Goal: Task Accomplishment & Management: Manage account settings

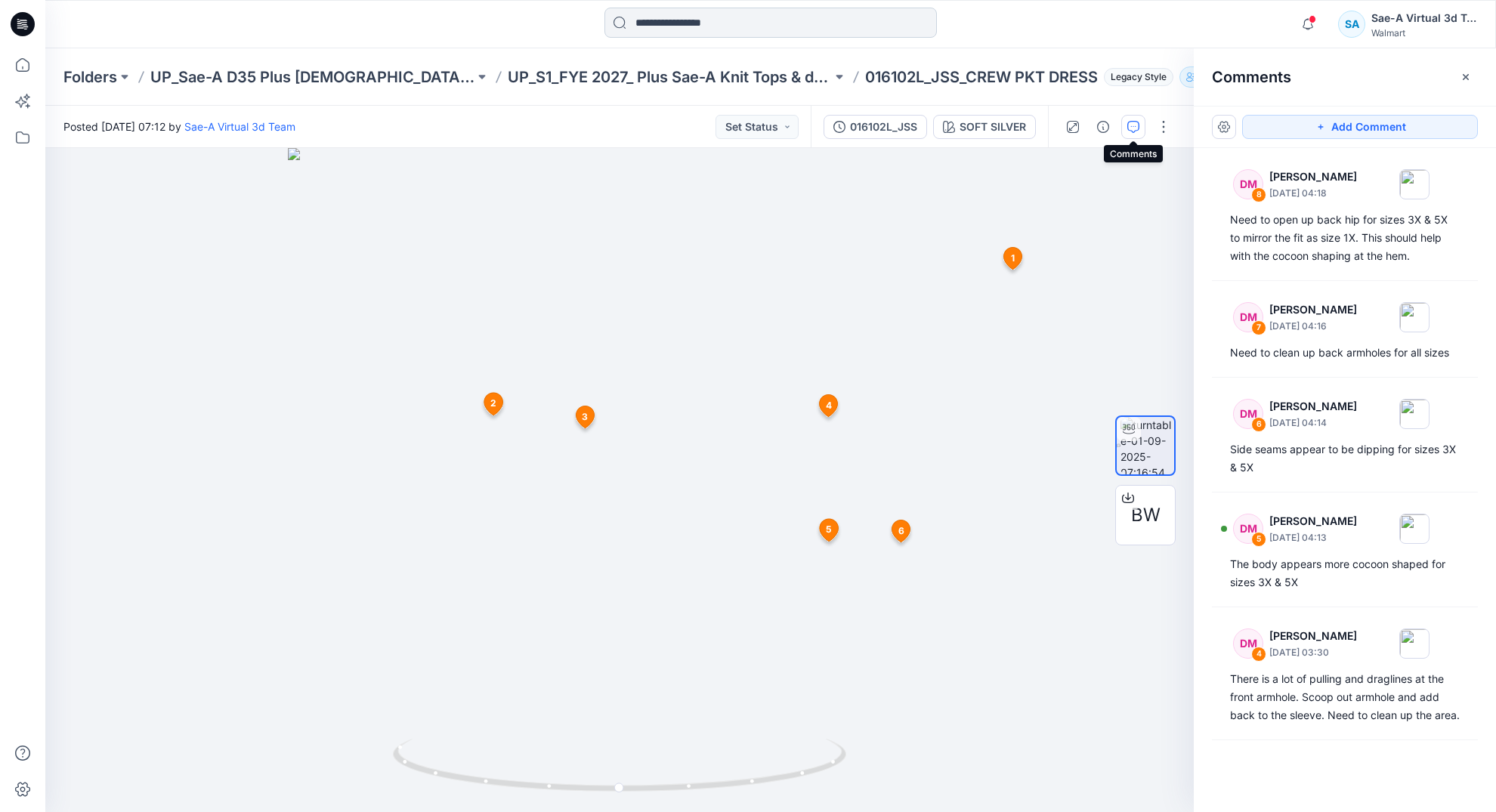
click at [724, 30] on input at bounding box center [771, 22] width 332 height 30
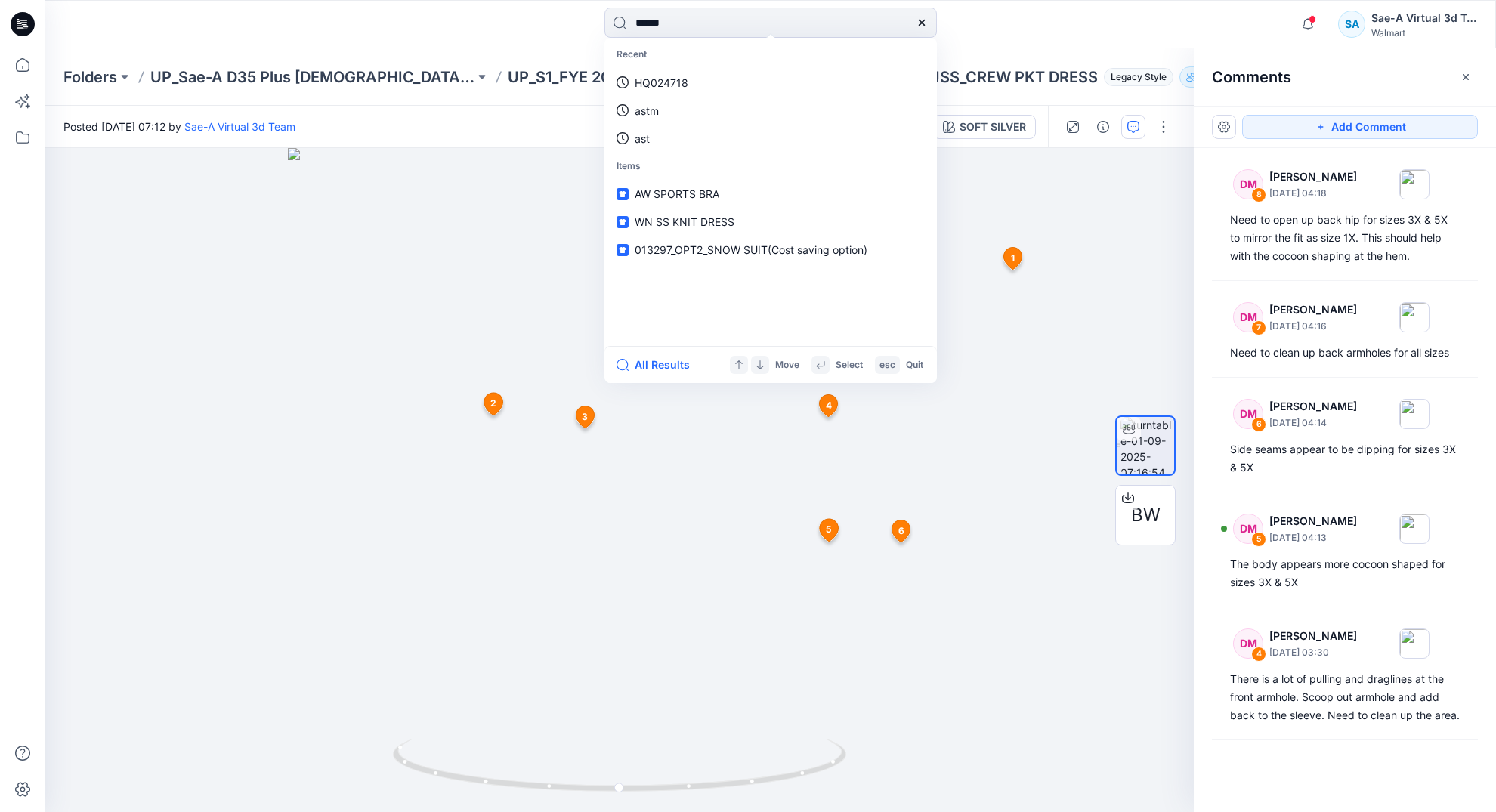
type input "*******"
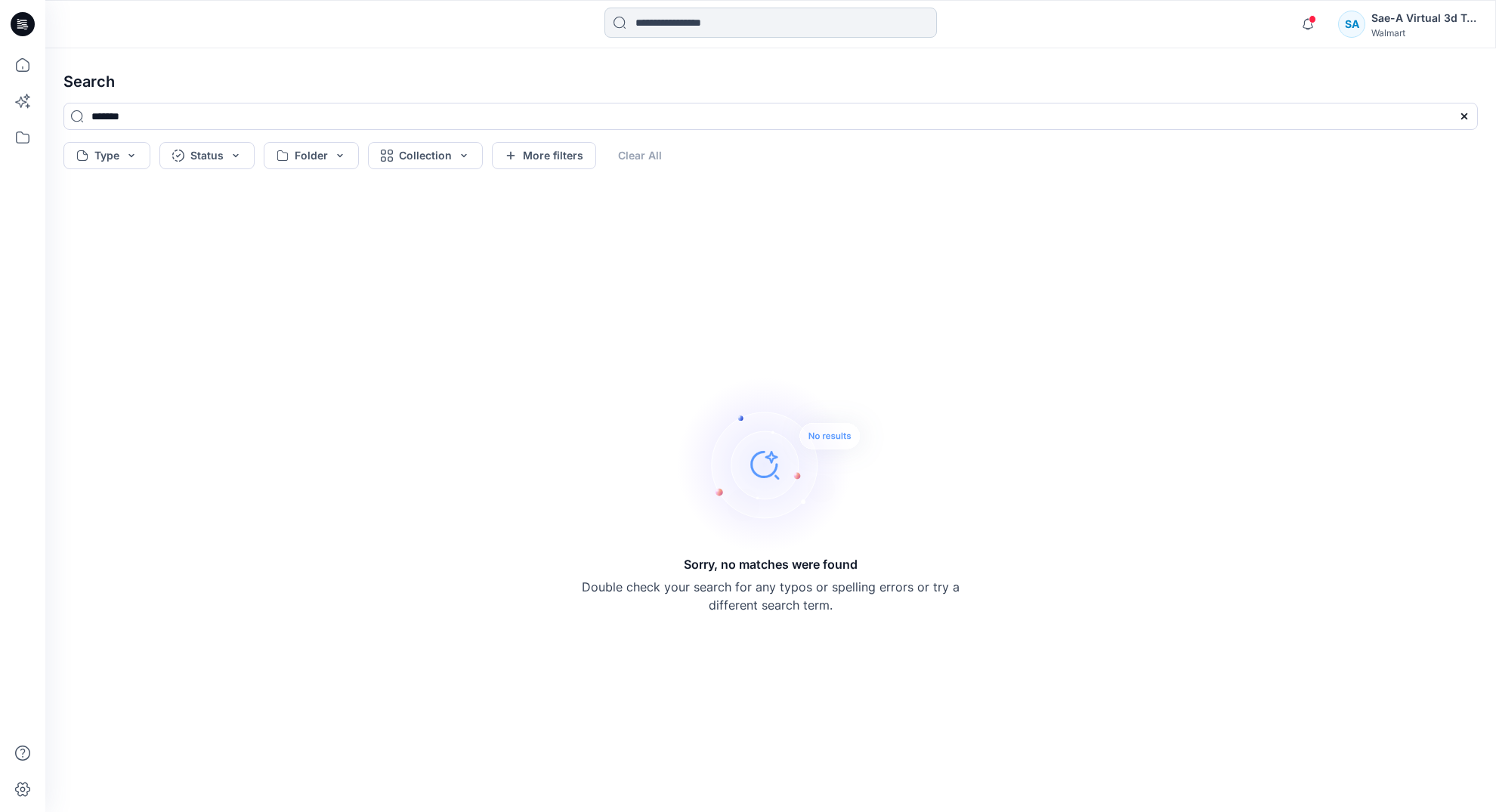
click at [659, 21] on input at bounding box center [771, 22] width 332 height 30
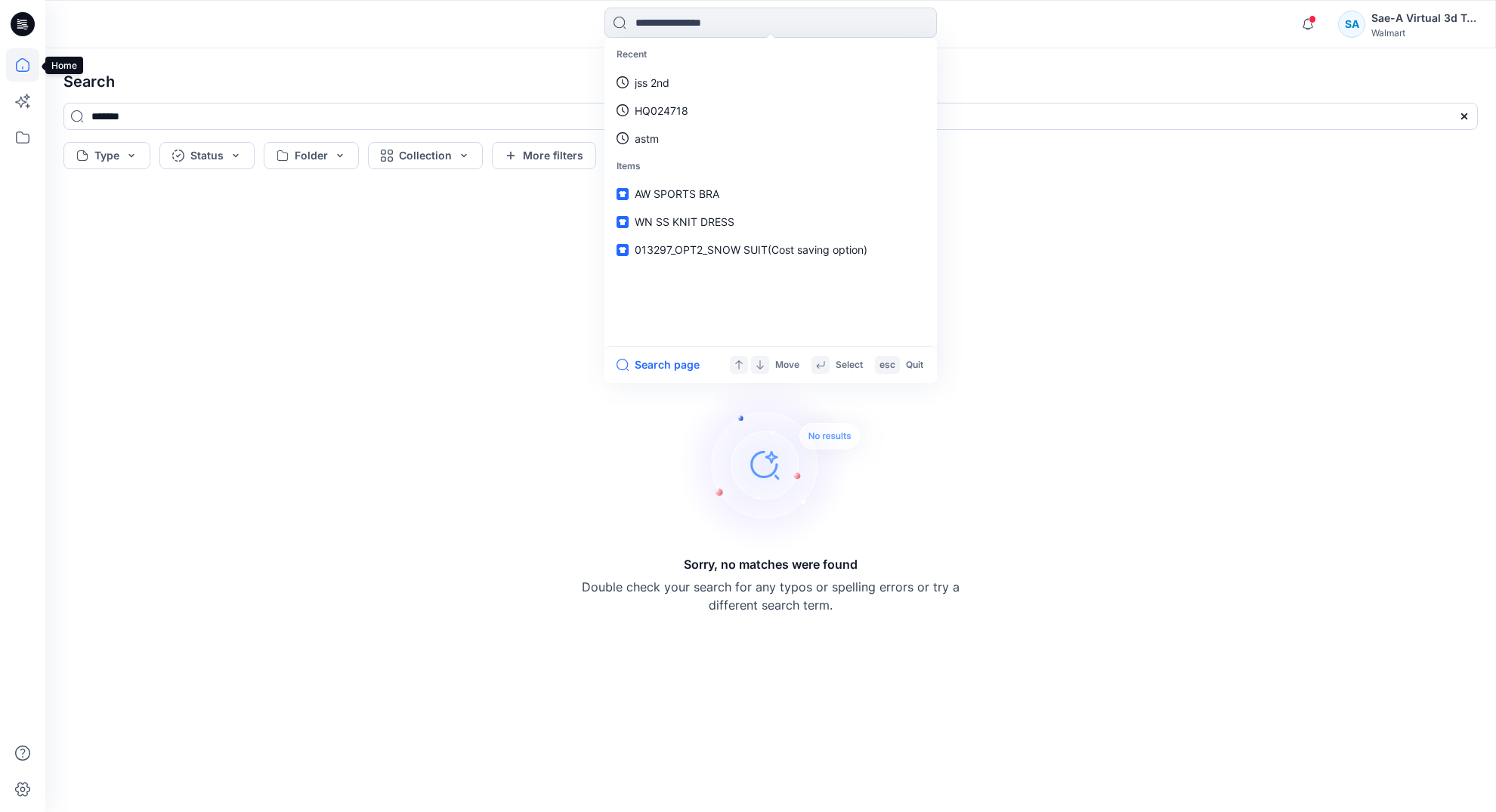
click at [22, 75] on icon at bounding box center [22, 65] width 33 height 33
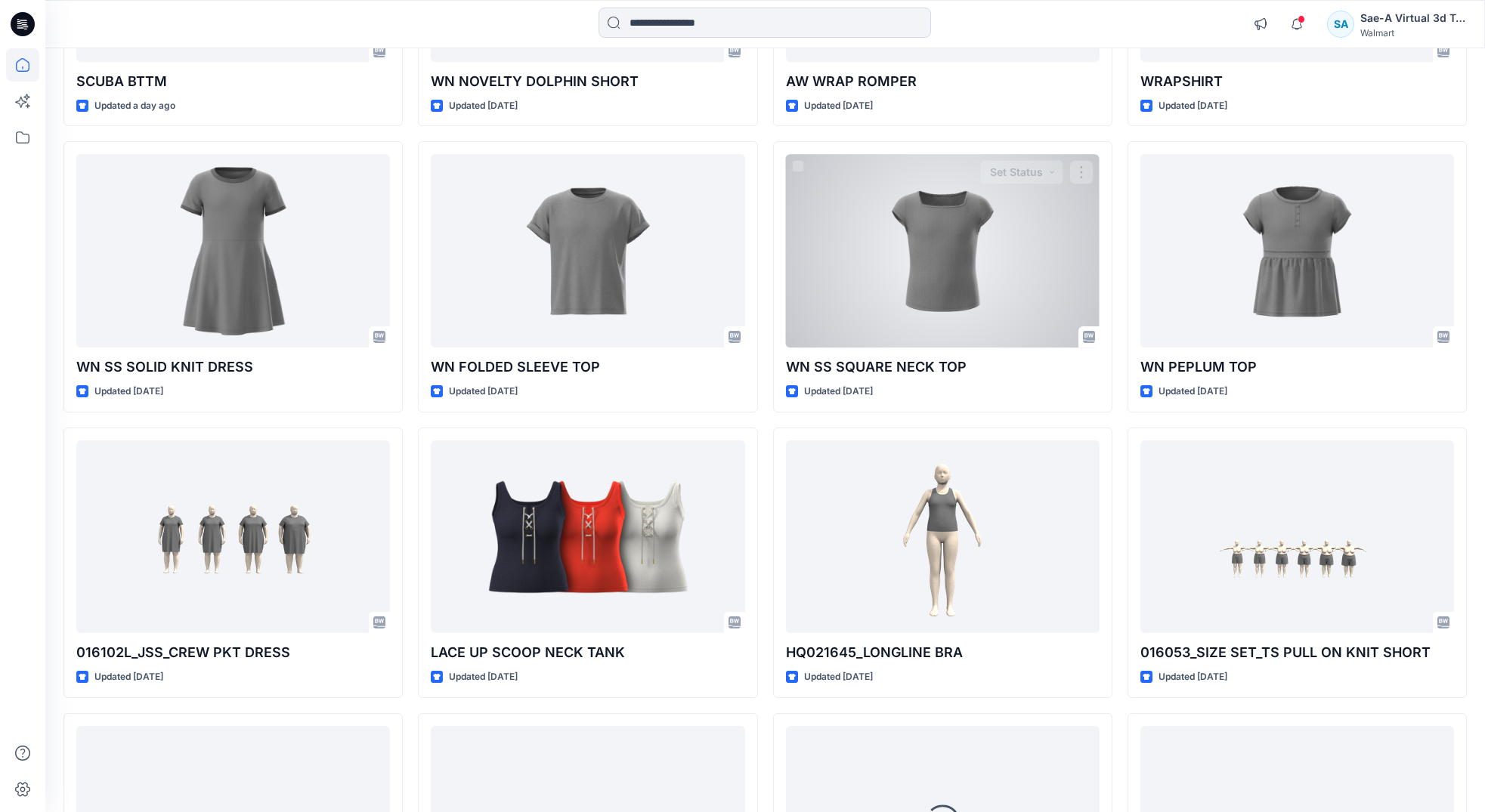
scroll to position [1220, 0]
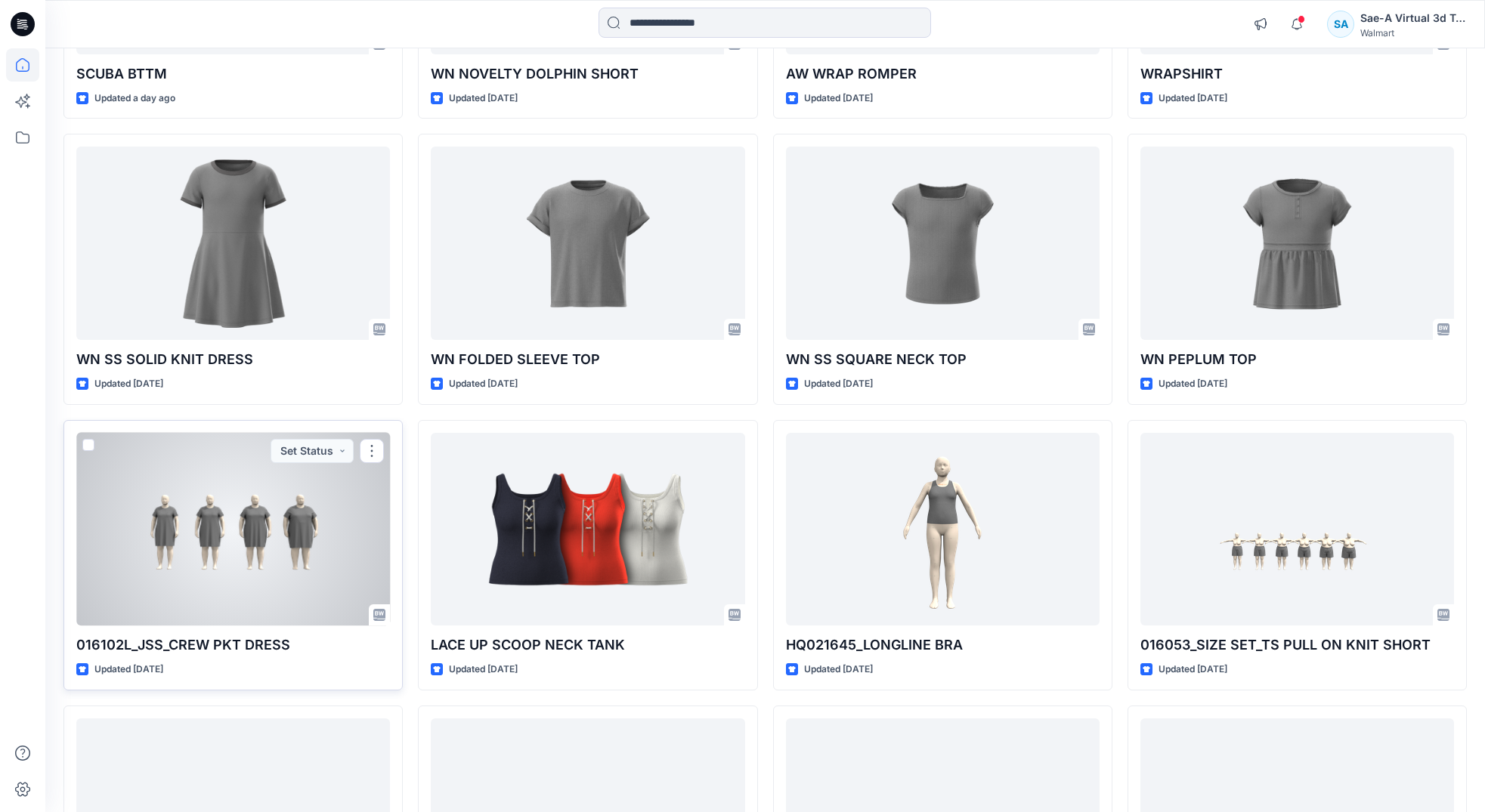
click at [287, 538] on div at bounding box center [233, 529] width 314 height 193
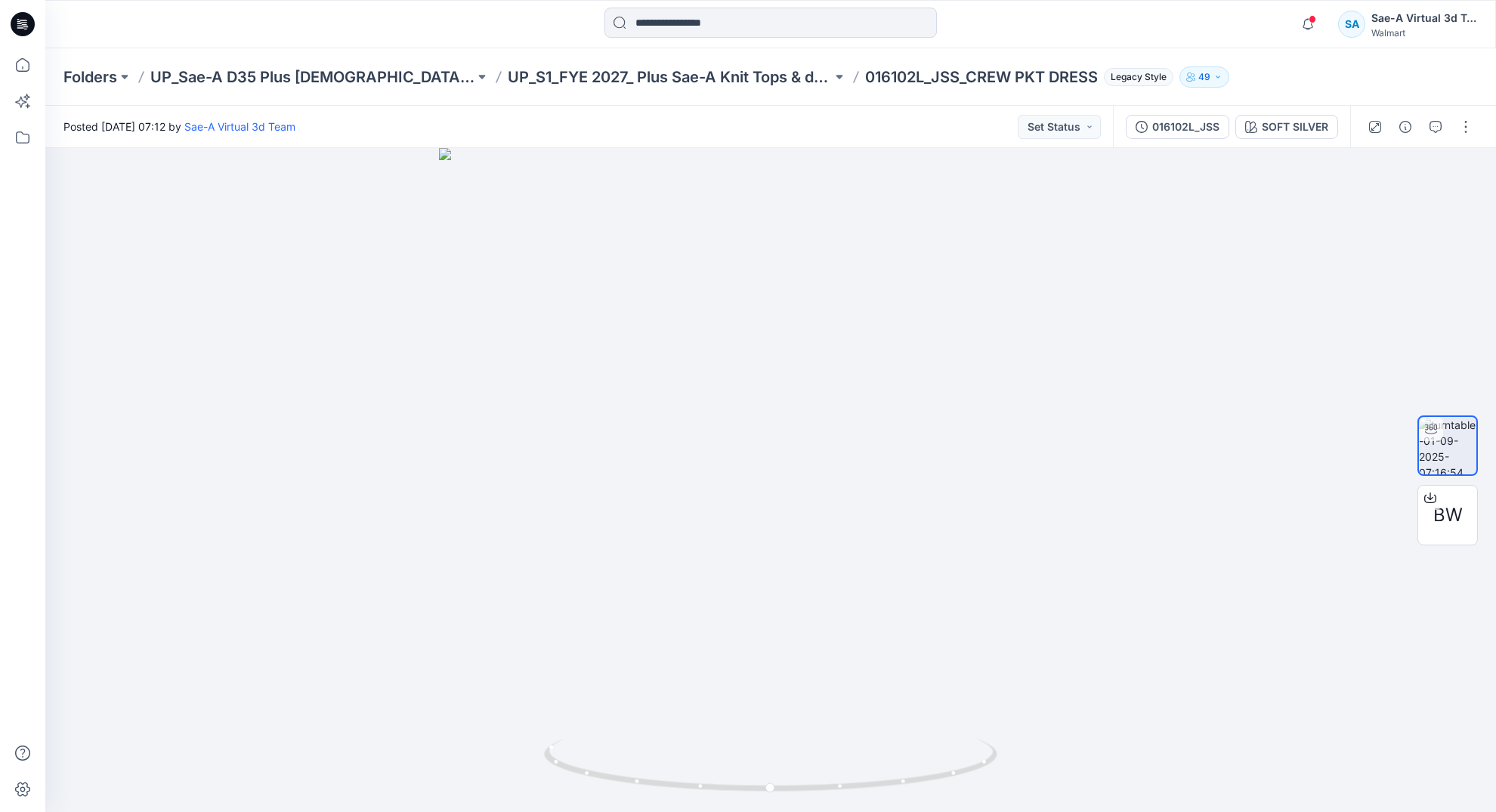
click at [1179, 142] on div "016102L_JSS SOFT SILVER" at bounding box center [1232, 127] width 238 height 42
click at [1182, 137] on button "016102L_JSS" at bounding box center [1177, 126] width 103 height 24
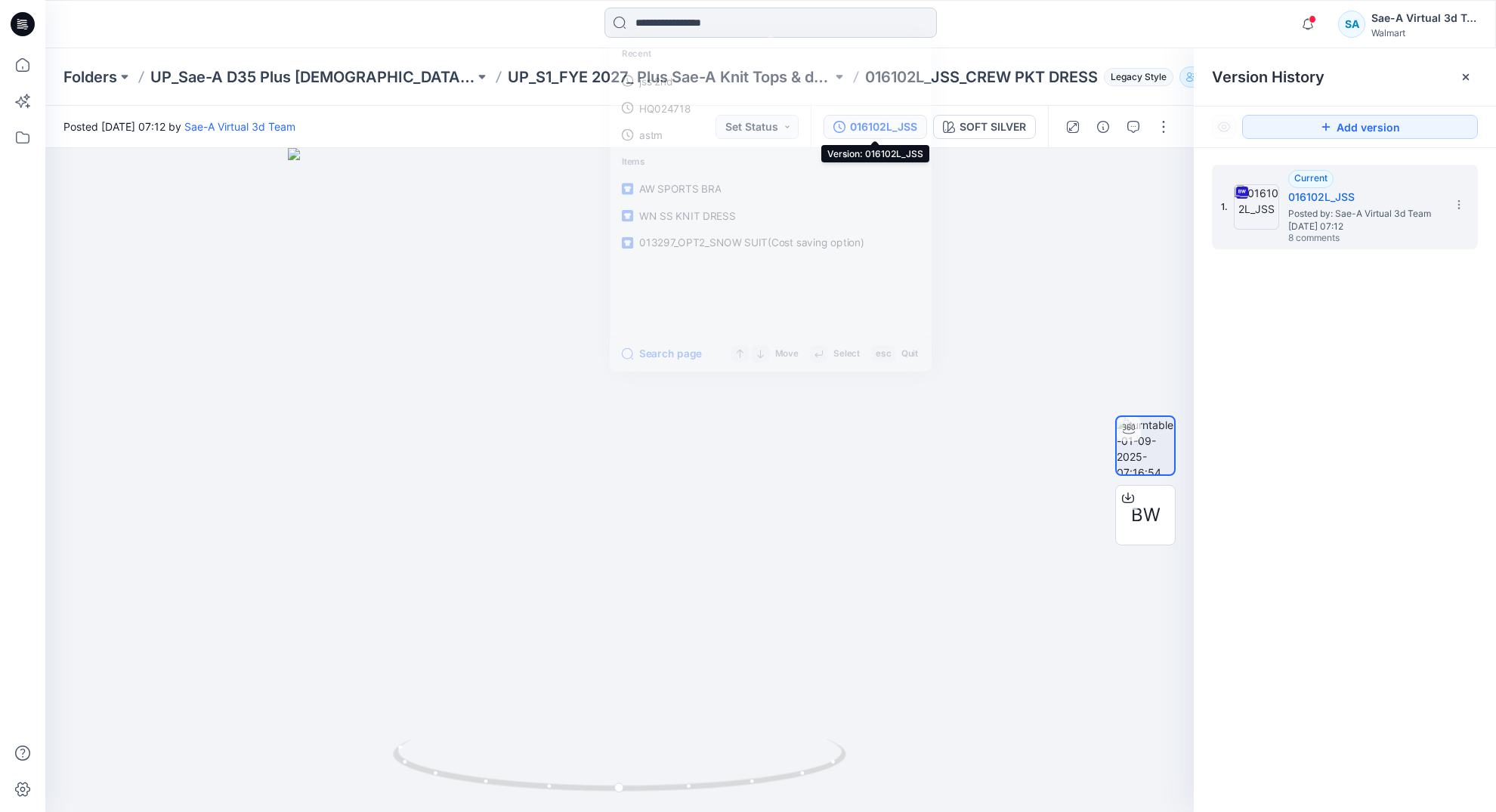
click at [800, 26] on input at bounding box center [771, 22] width 332 height 30
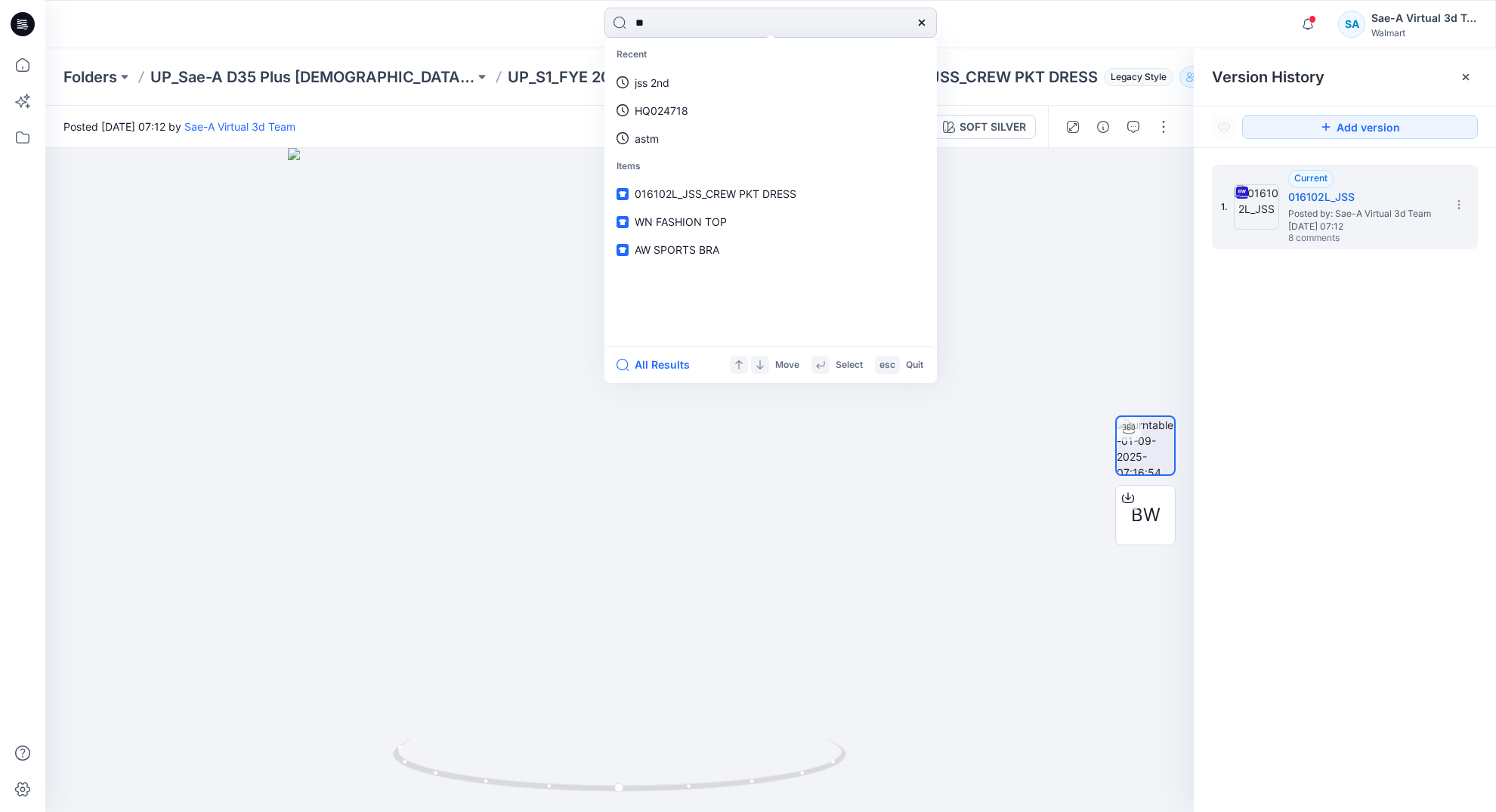
type input "***"
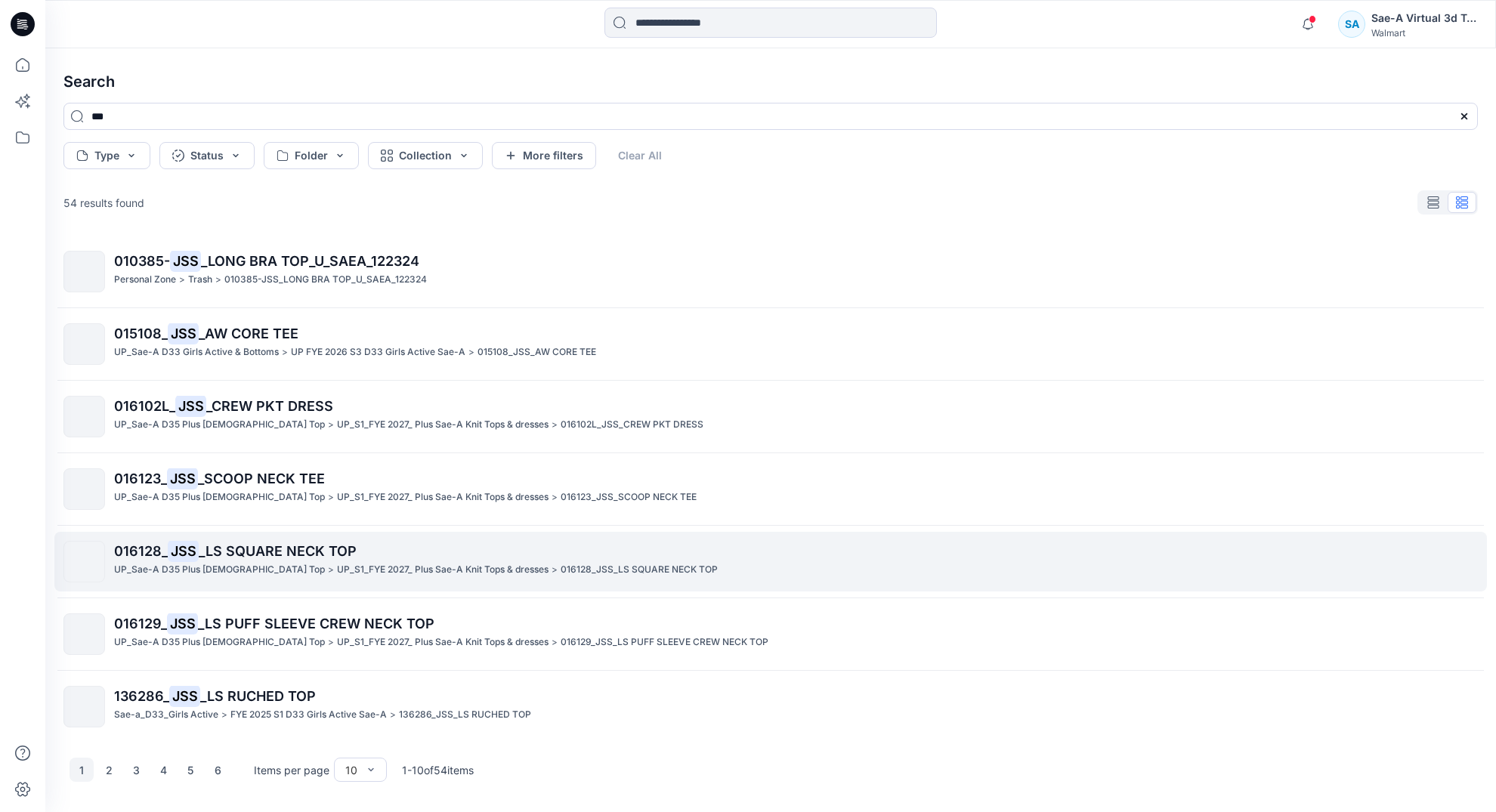
click at [208, 551] on span "_LS SQUARE NECK TOP" at bounding box center [278, 551] width 158 height 15
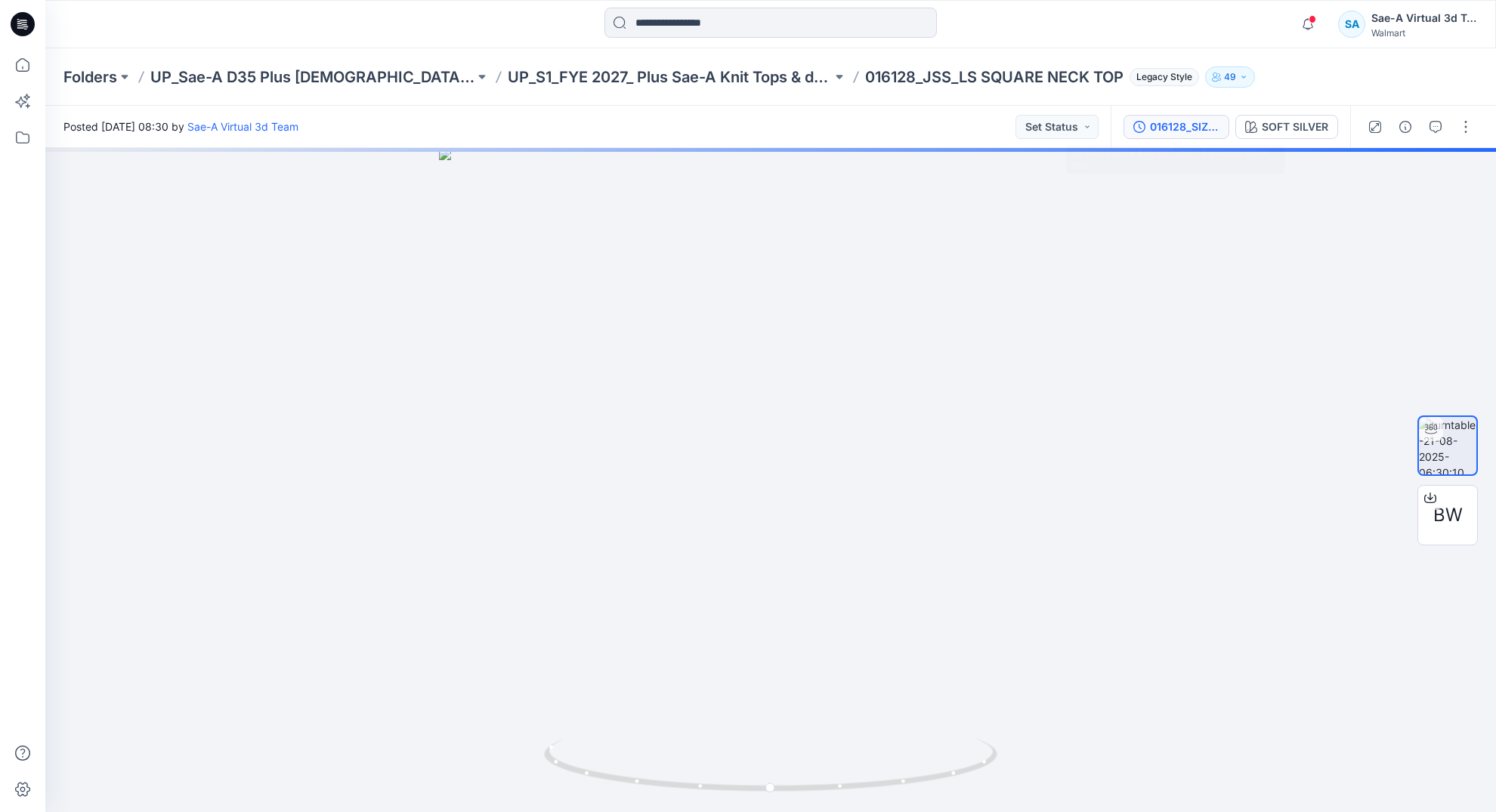
click at [1161, 122] on div "016128_SIZE SET_REV_LS SQUARE NECK TOP" at bounding box center [1185, 126] width 70 height 16
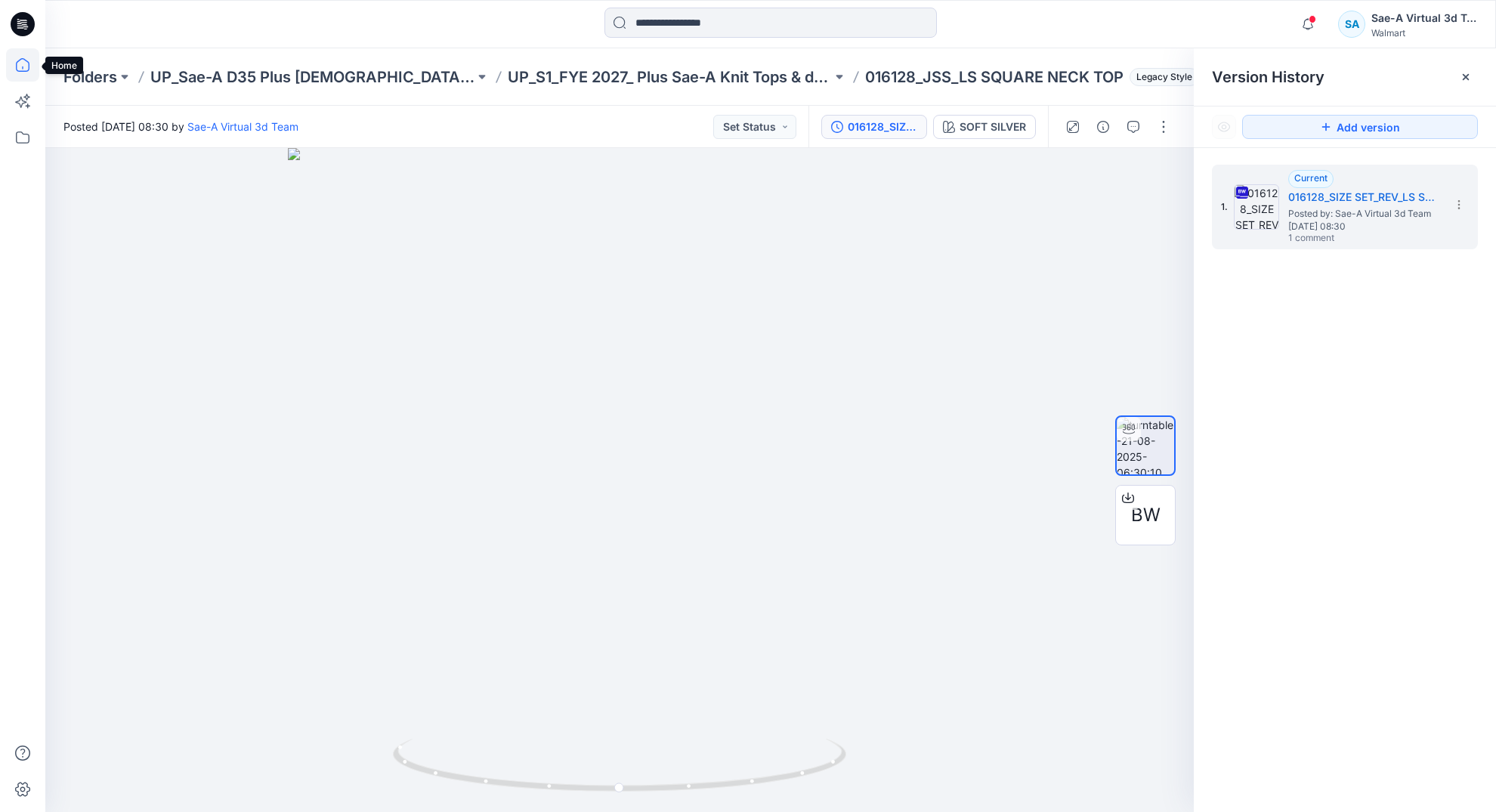
click at [19, 68] on icon at bounding box center [22, 65] width 33 height 33
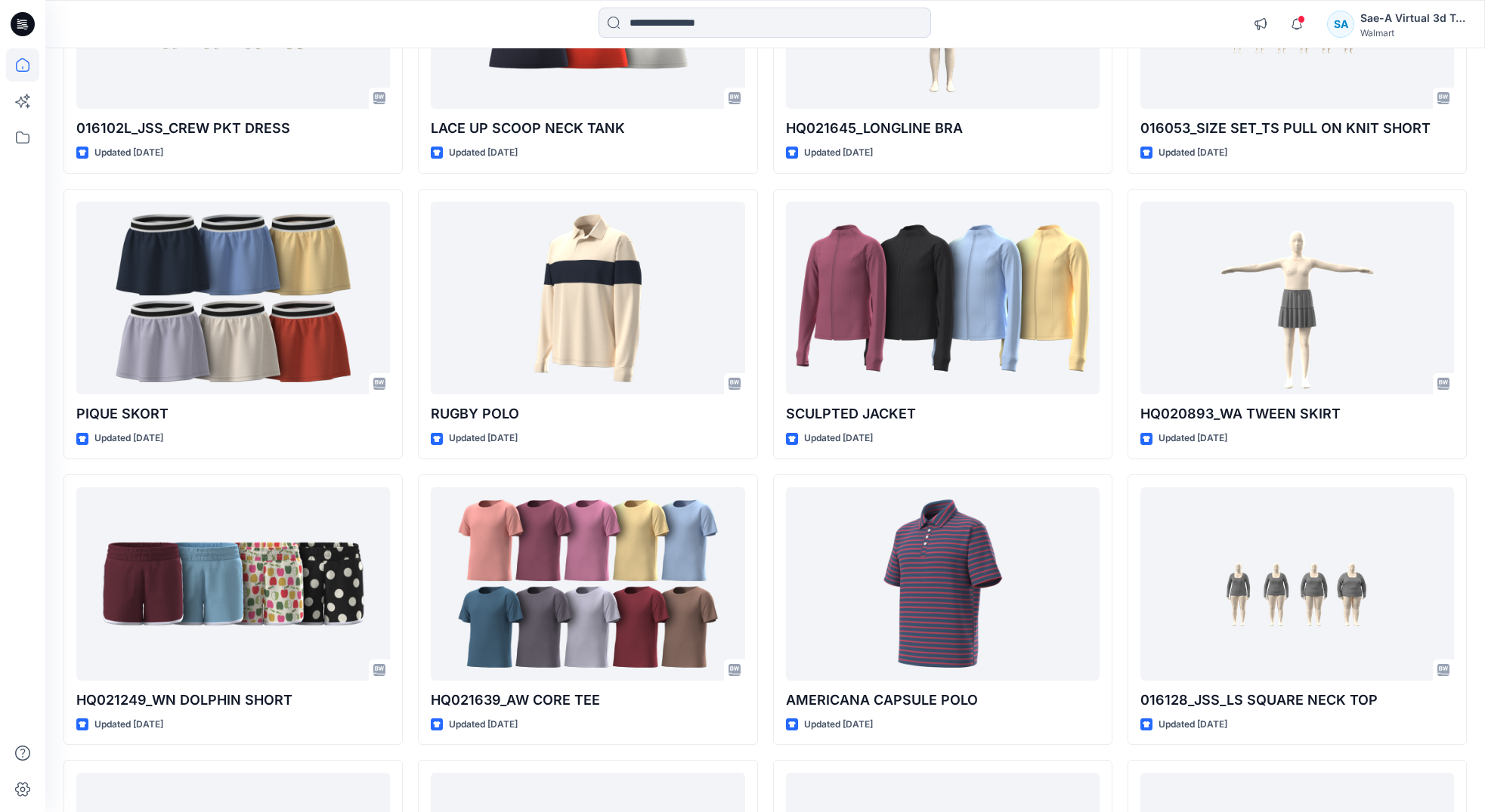
scroll to position [1511, 0]
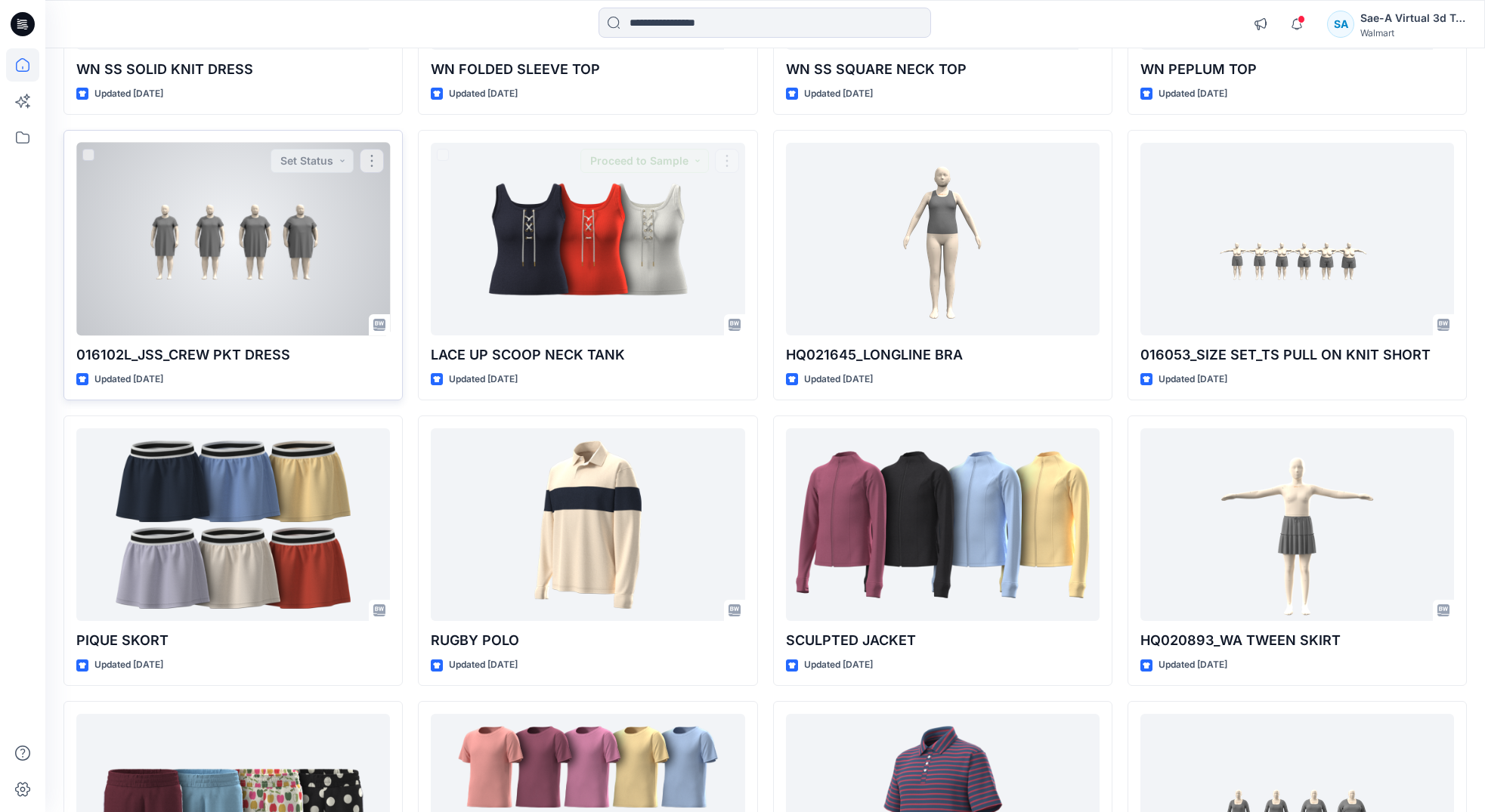
click at [199, 238] on div at bounding box center [233, 239] width 314 height 193
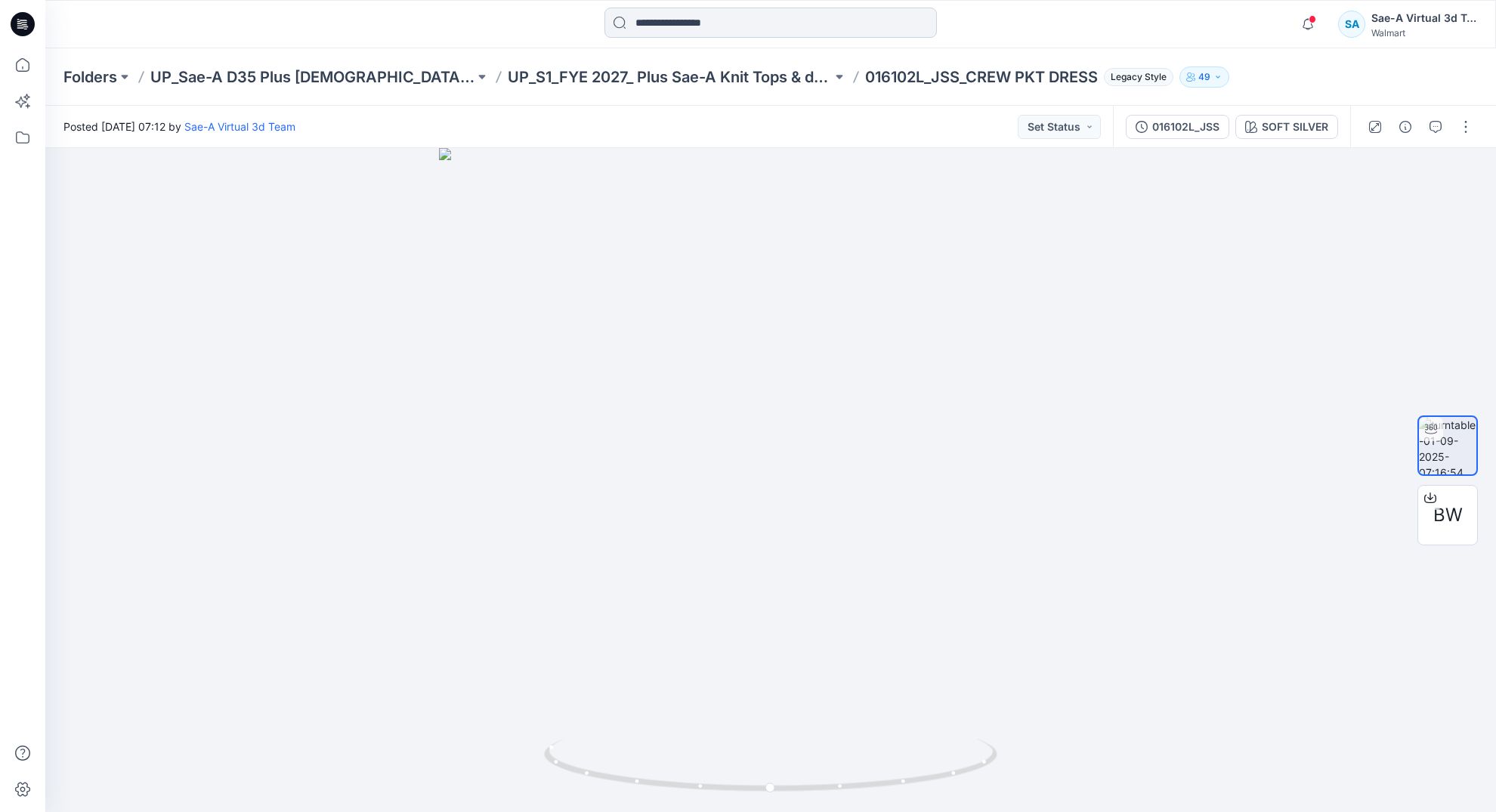
click at [676, 26] on input at bounding box center [771, 22] width 332 height 30
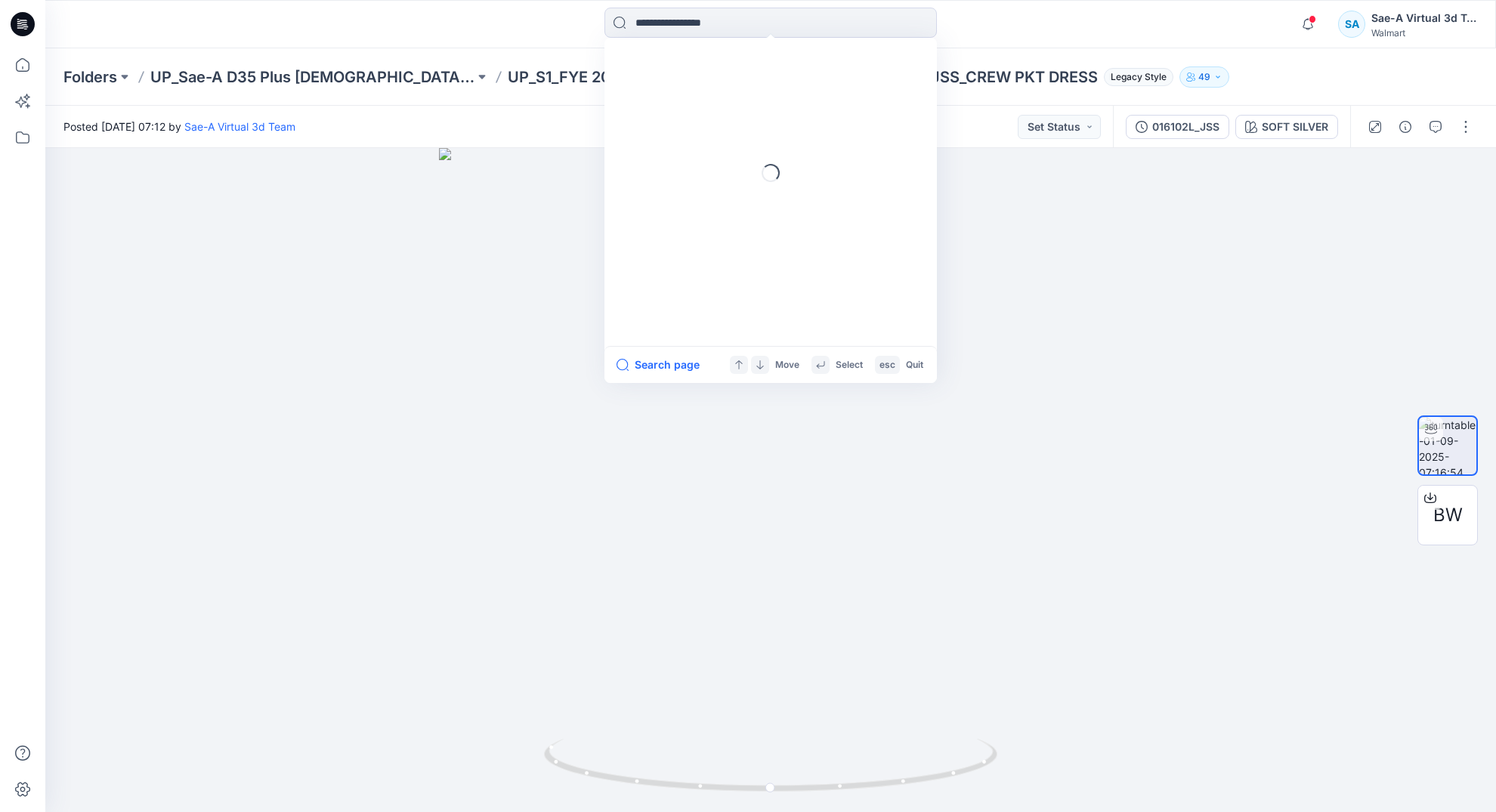
paste input "**********"
type input "**********"
click at [738, 87] on mark "WN FOLDED SLEEVE TOP" at bounding box center [701, 83] width 133 height 17
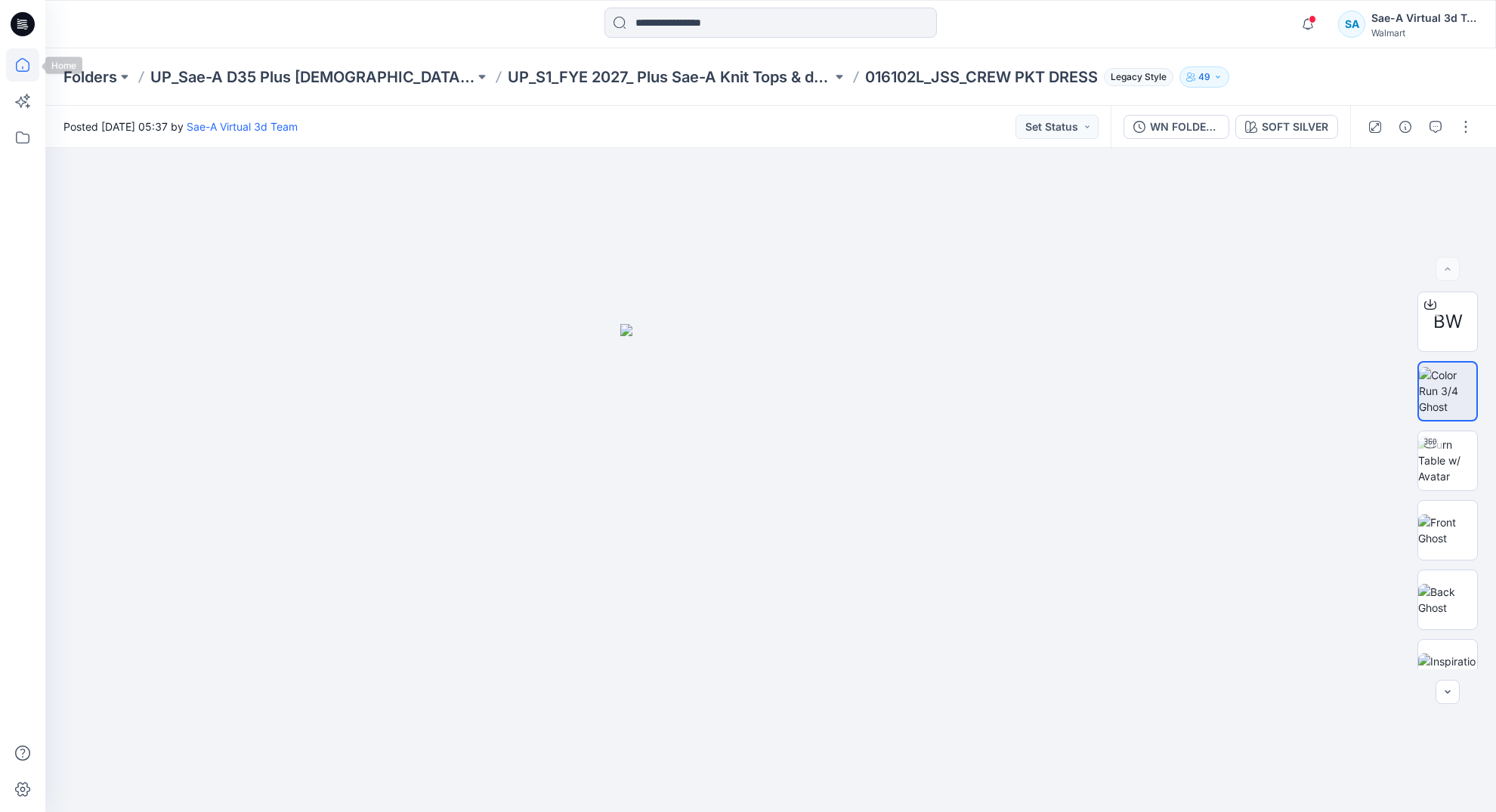
click at [24, 64] on icon at bounding box center [22, 65] width 33 height 33
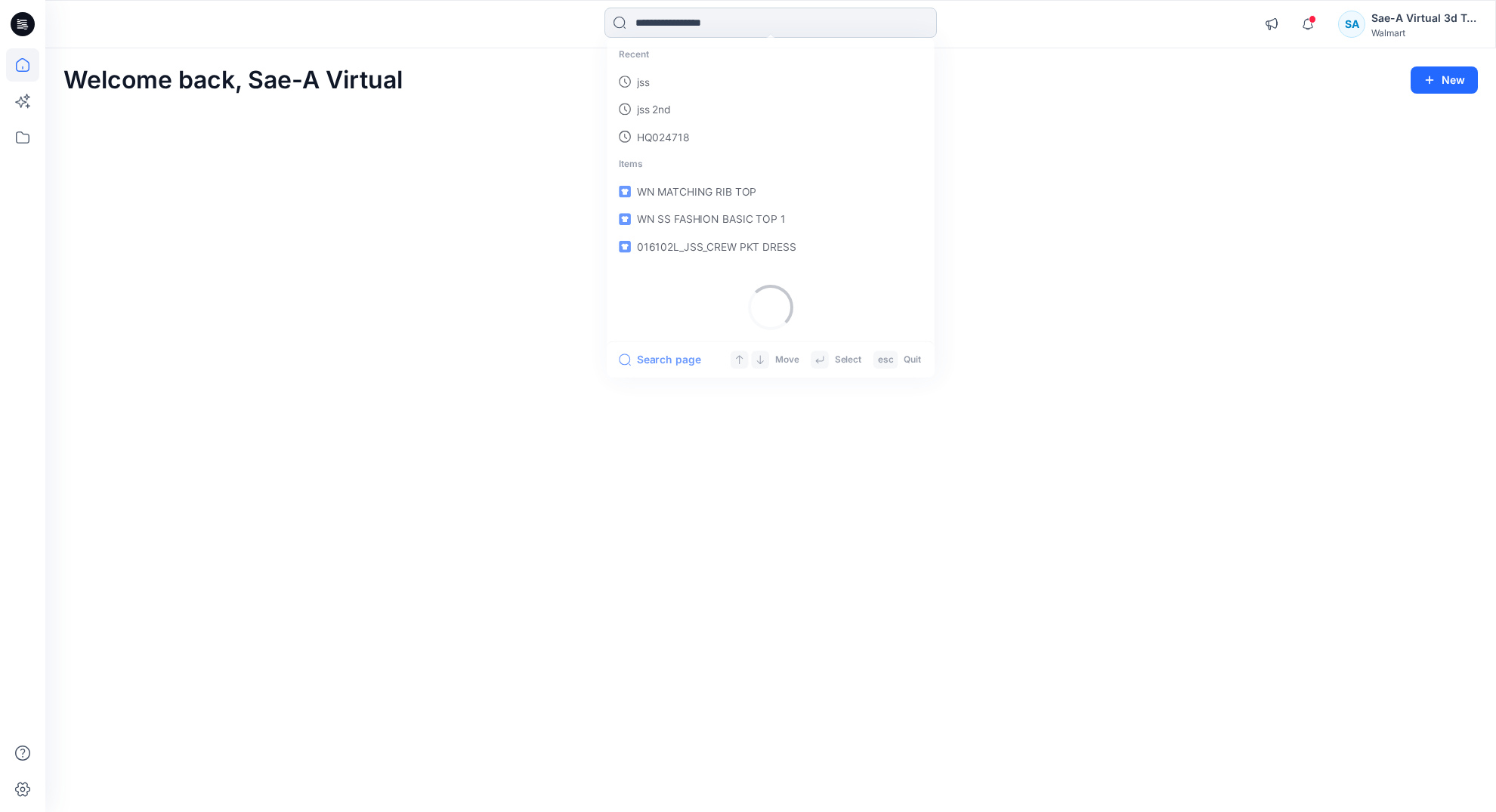
click at [665, 26] on input at bounding box center [771, 22] width 332 height 30
paste input "**********"
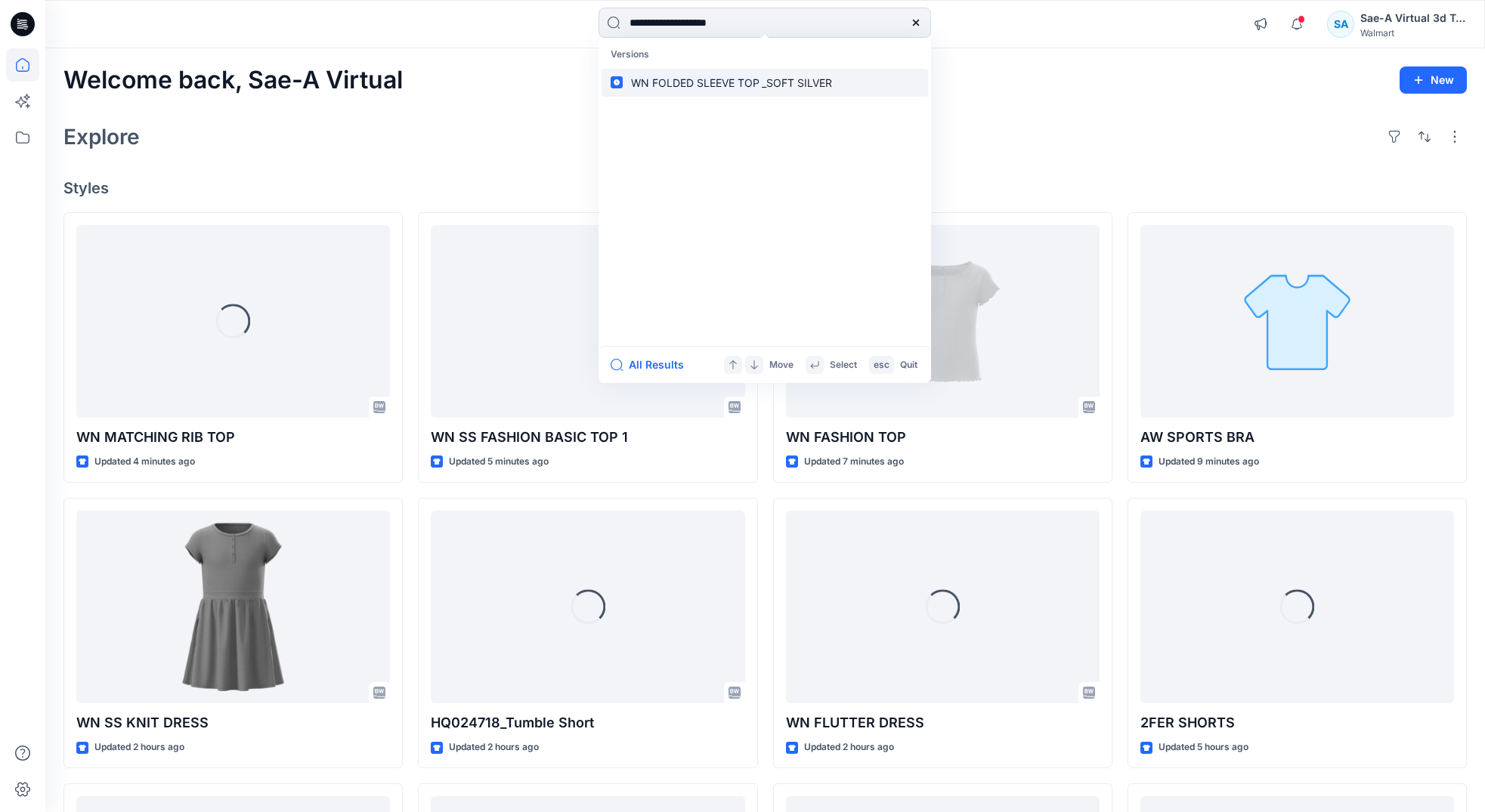
type input "**********"
click at [679, 81] on mark "WN FOLDED SLEEVE TOP" at bounding box center [695, 83] width 133 height 17
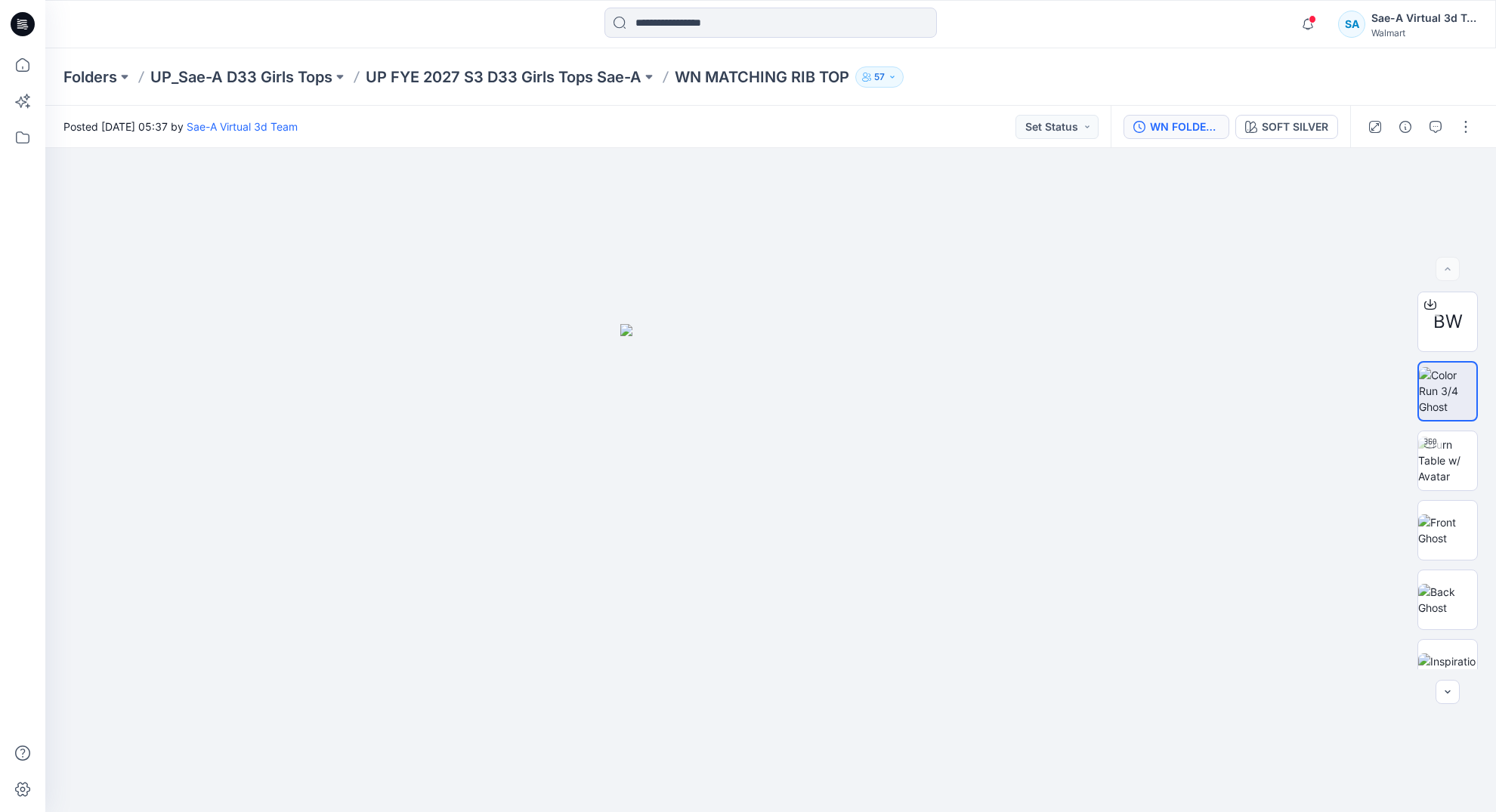
click at [1189, 117] on button "WN FOLDED SLEEVE TOP_SOFT SILVER" at bounding box center [1176, 126] width 106 height 24
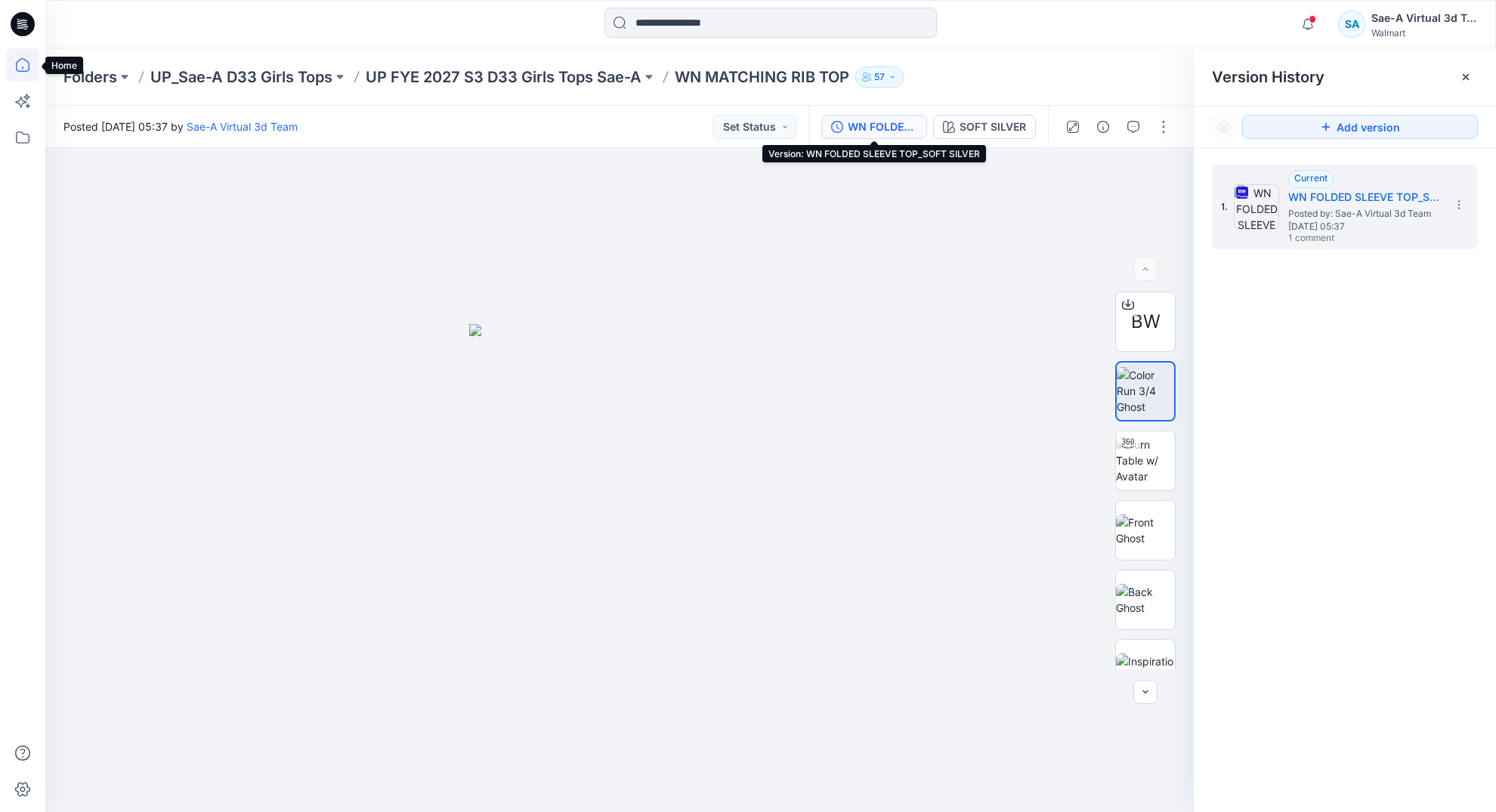
click at [24, 68] on icon at bounding box center [22, 65] width 33 height 33
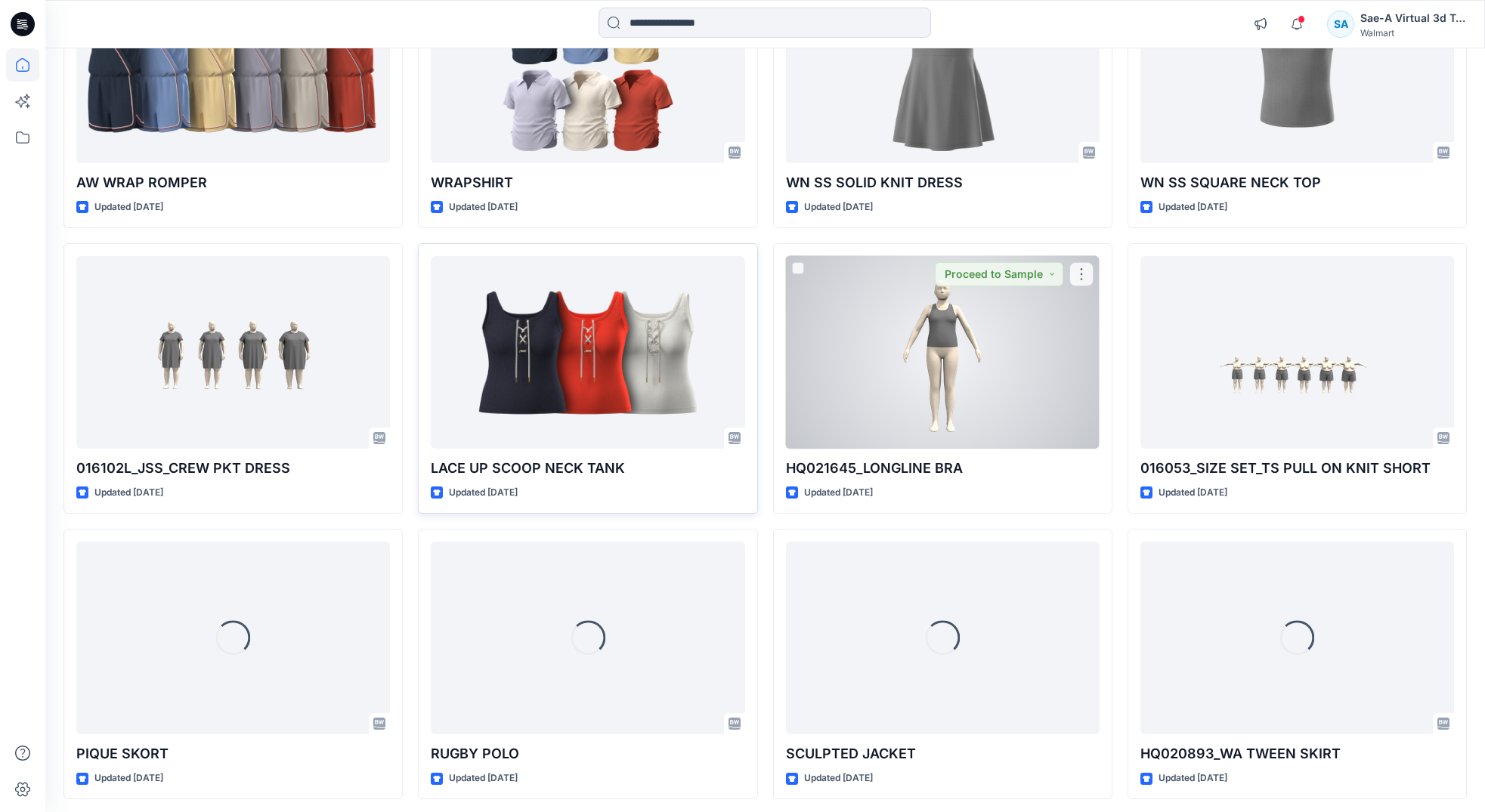
scroll to position [1398, 0]
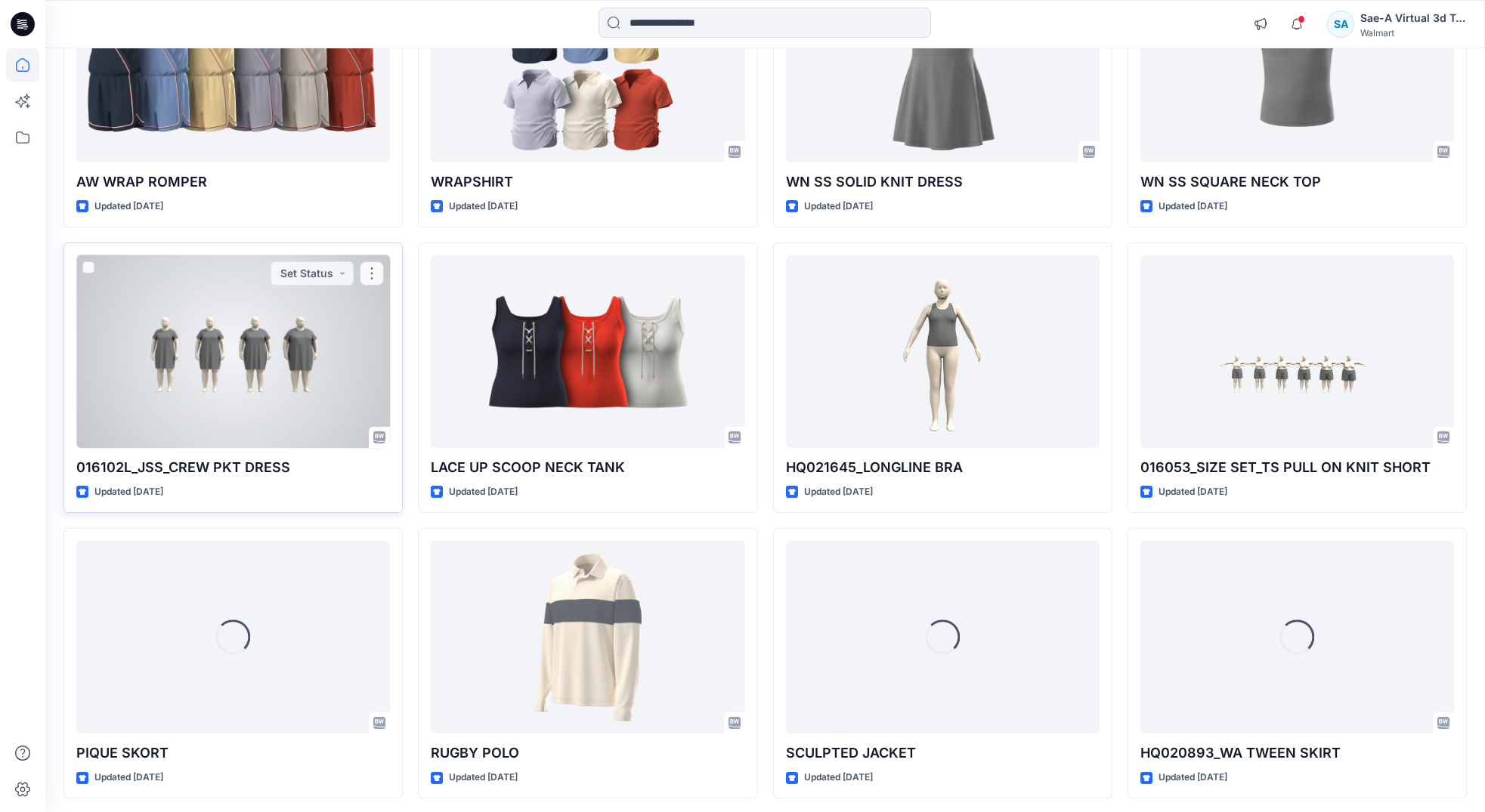
click at [230, 370] on div at bounding box center [233, 351] width 314 height 193
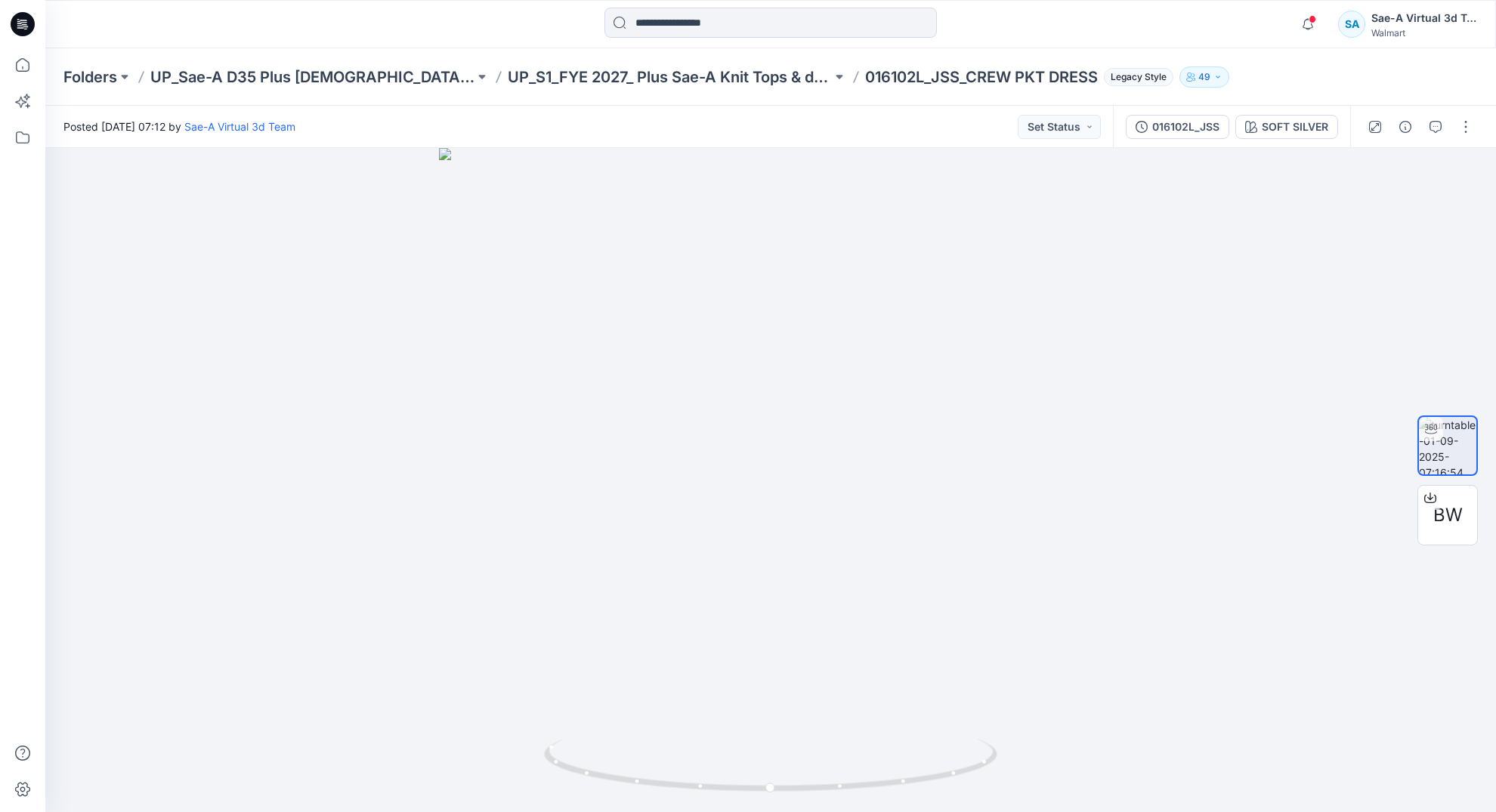
click at [1115, 113] on div "016102L_JSS SOFT SILVER" at bounding box center [1232, 127] width 238 height 42
click at [1134, 122] on button "016102L_JSS" at bounding box center [1177, 126] width 103 height 24
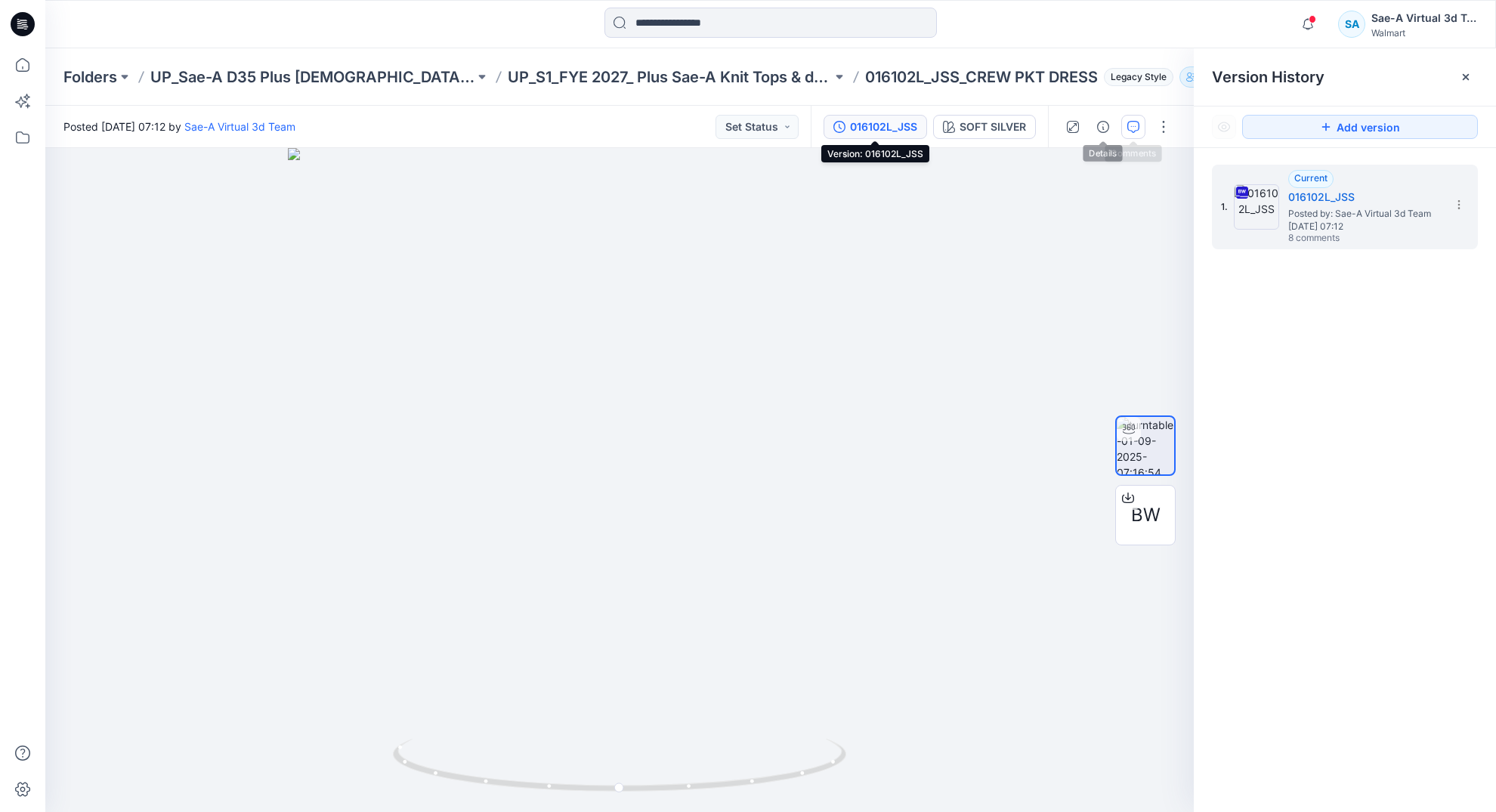
click at [1125, 123] on button "button" at bounding box center [1133, 126] width 24 height 24
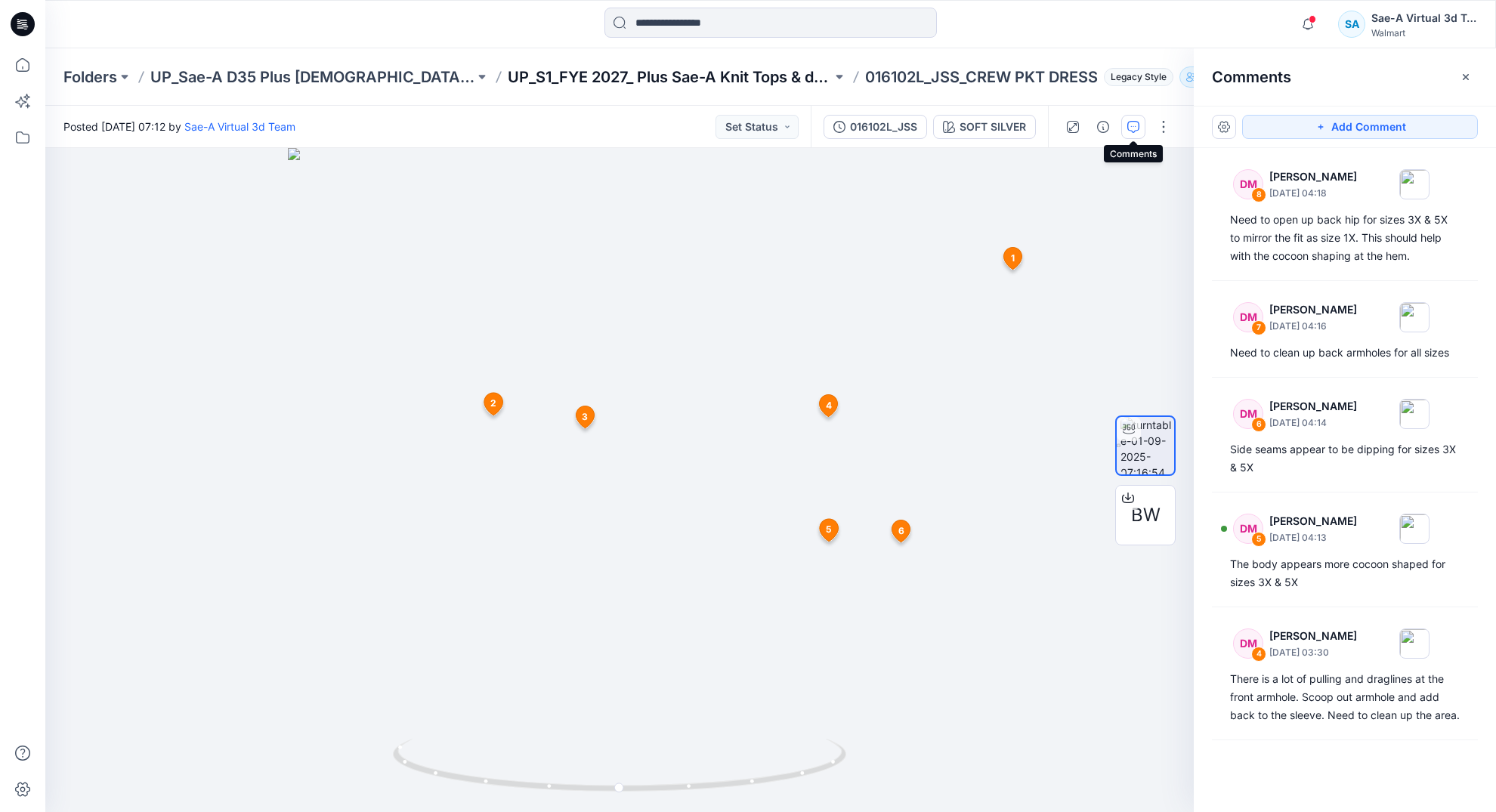
click at [687, 83] on p "UP_S1_FYE 2027_ Plus Sae-A Knit Tops & dresses" at bounding box center [670, 77] width 325 height 21
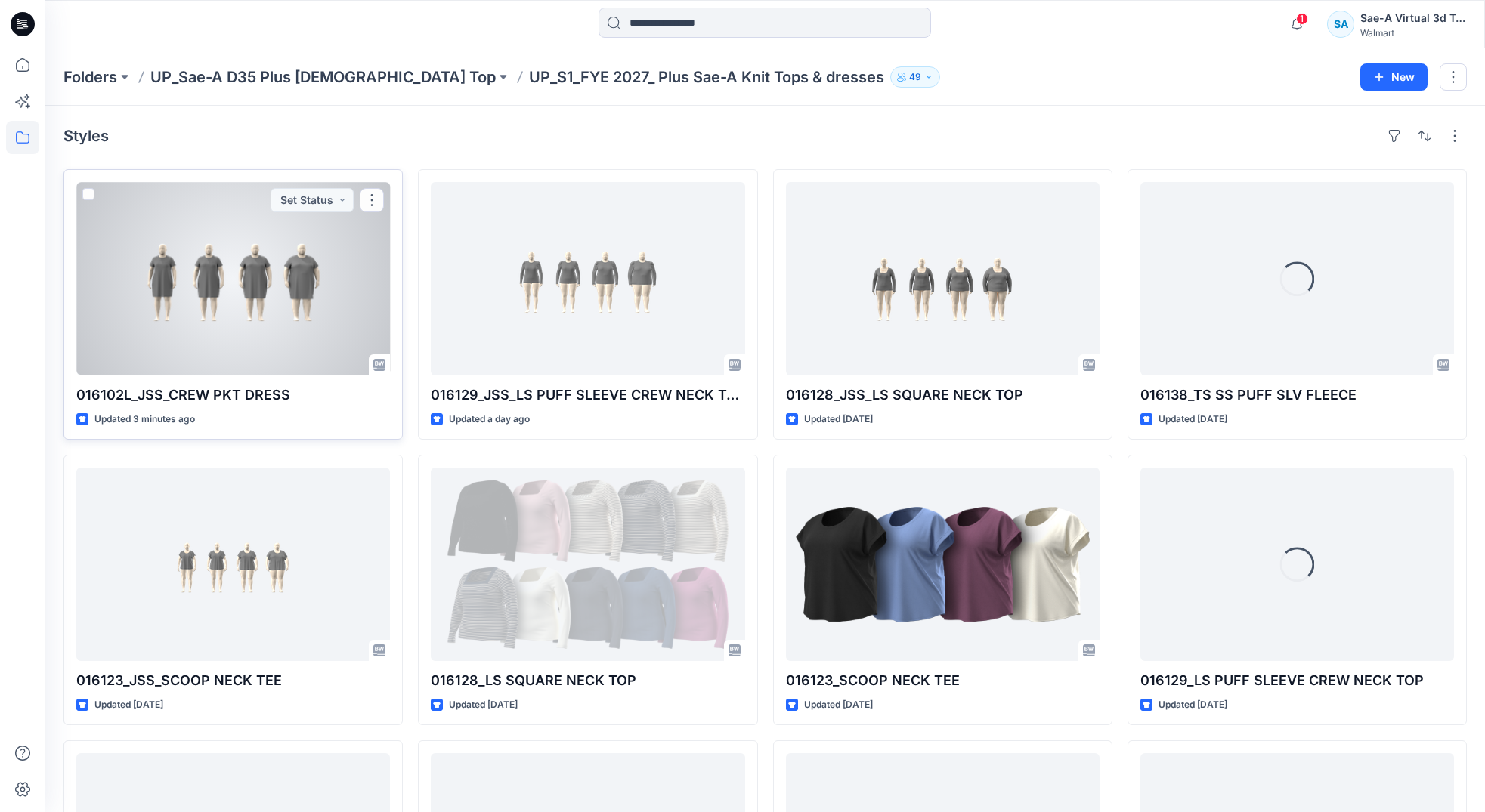
click at [311, 311] on div at bounding box center [233, 279] width 314 height 193
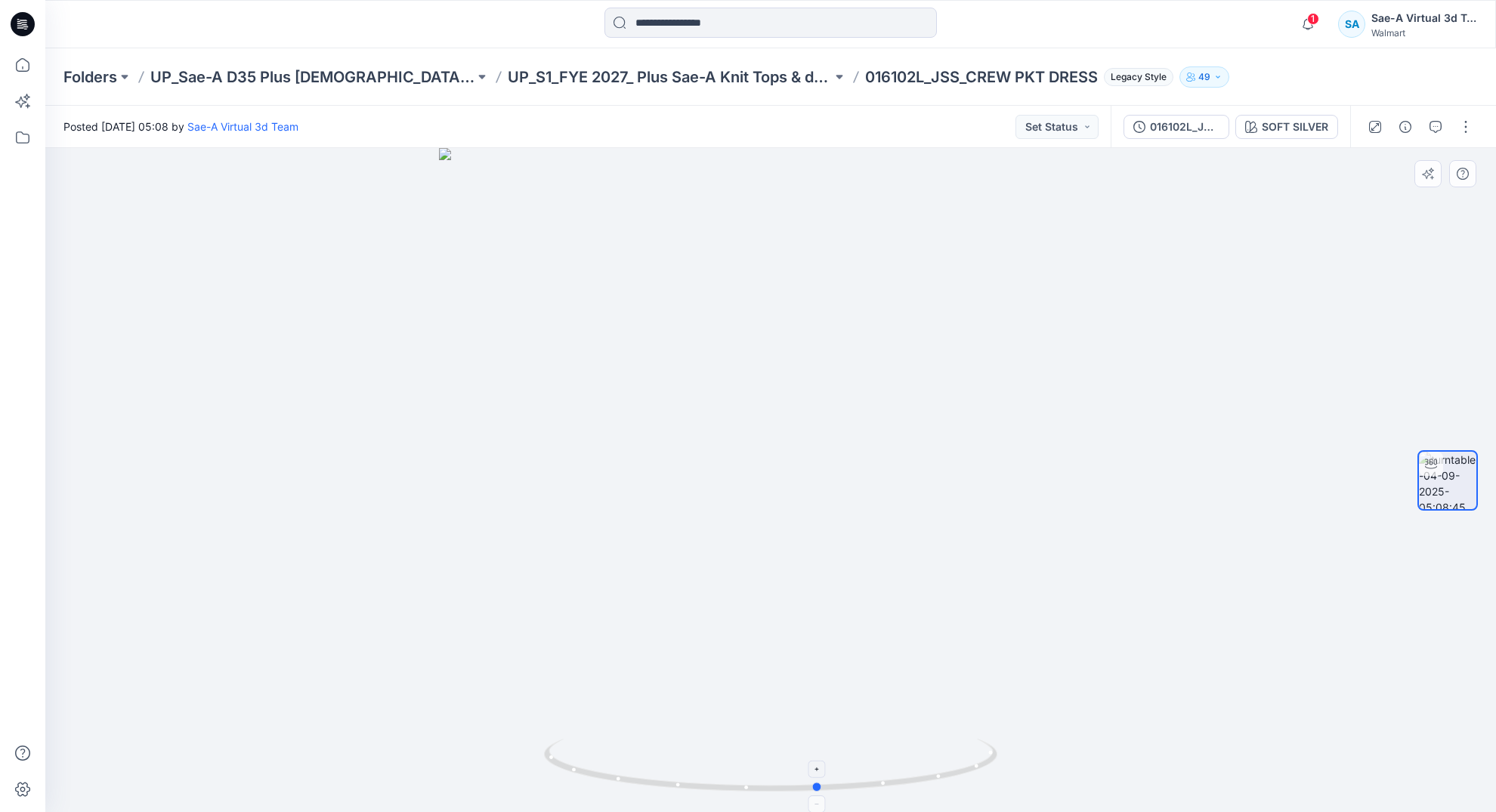
drag, startPoint x: 854, startPoint y: 790, endPoint x: 902, endPoint y: 779, distance: 49.2
click at [902, 779] on icon at bounding box center [772, 767] width 457 height 57
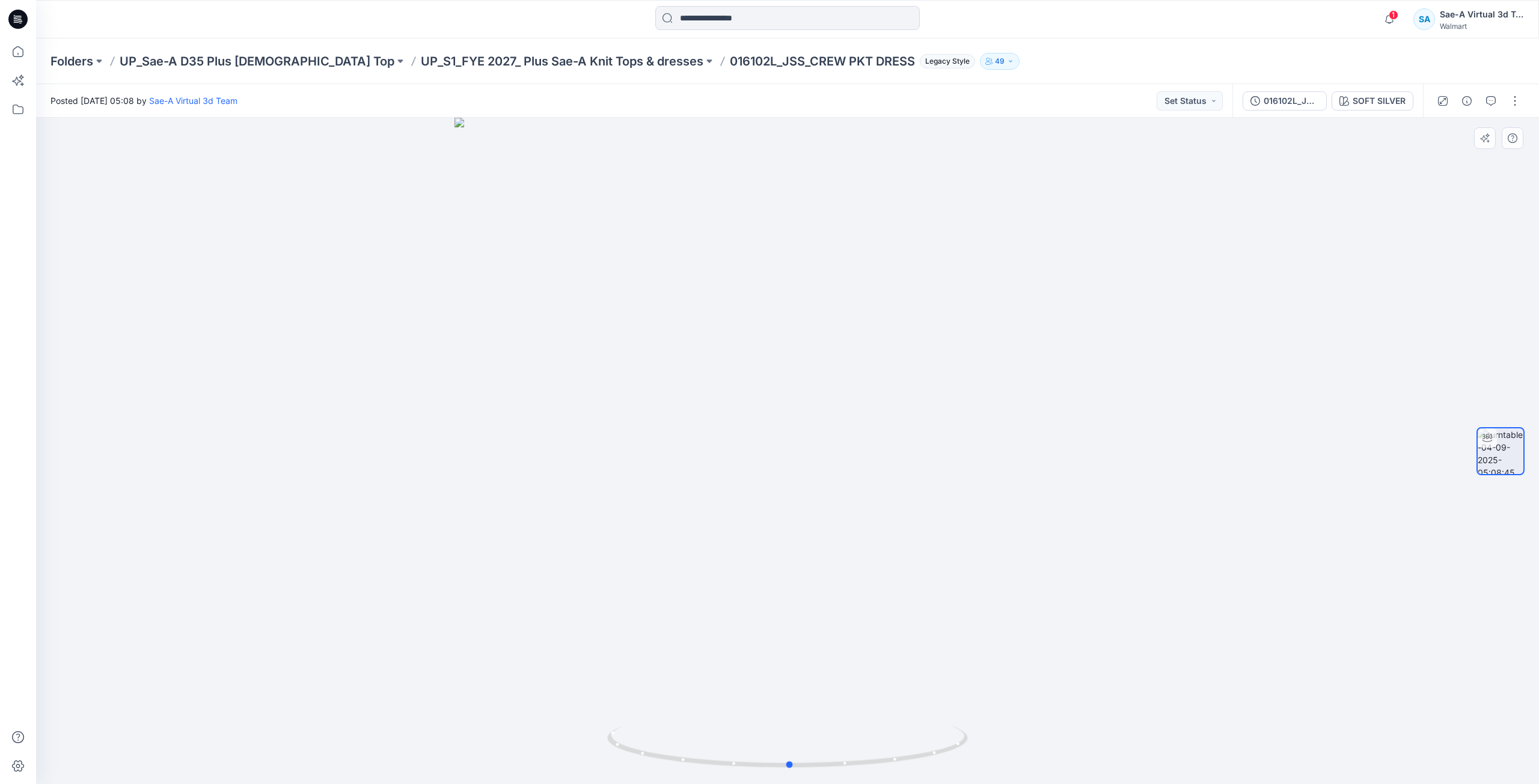
drag, startPoint x: 787, startPoint y: 770, endPoint x: 751, endPoint y: 772, distance: 36.1
click at [751, 645] on div at bounding box center [788, 451] width 1503 height 667
click at [1189, 98] on button "button" at bounding box center [1514, 101] width 19 height 19
click at [1189, 126] on button "Edit" at bounding box center [1464, 128] width 111 height 22
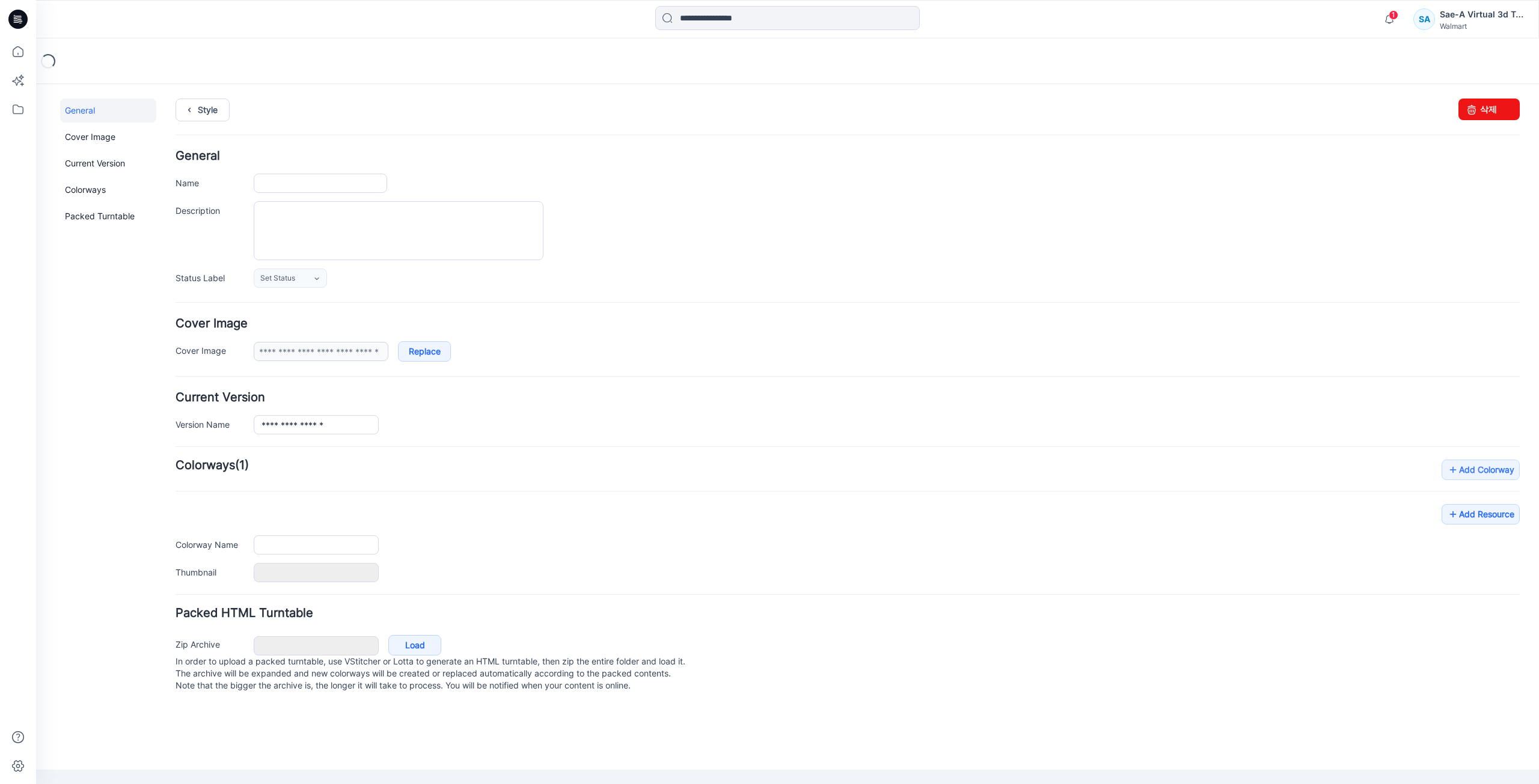
type input "**********"
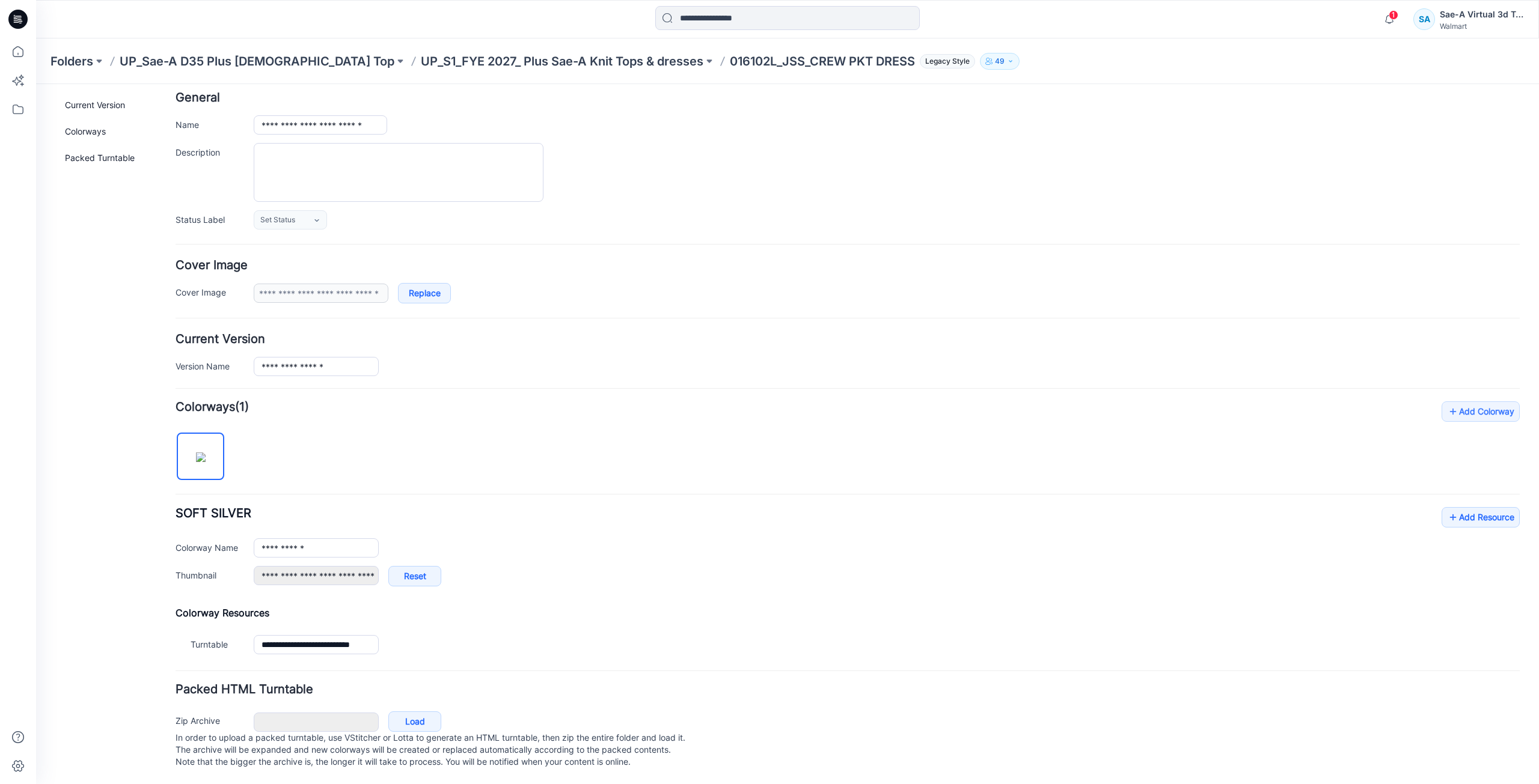
scroll to position [71, 0]
click at [1447, 508] on icon at bounding box center [1453, 517] width 12 height 19
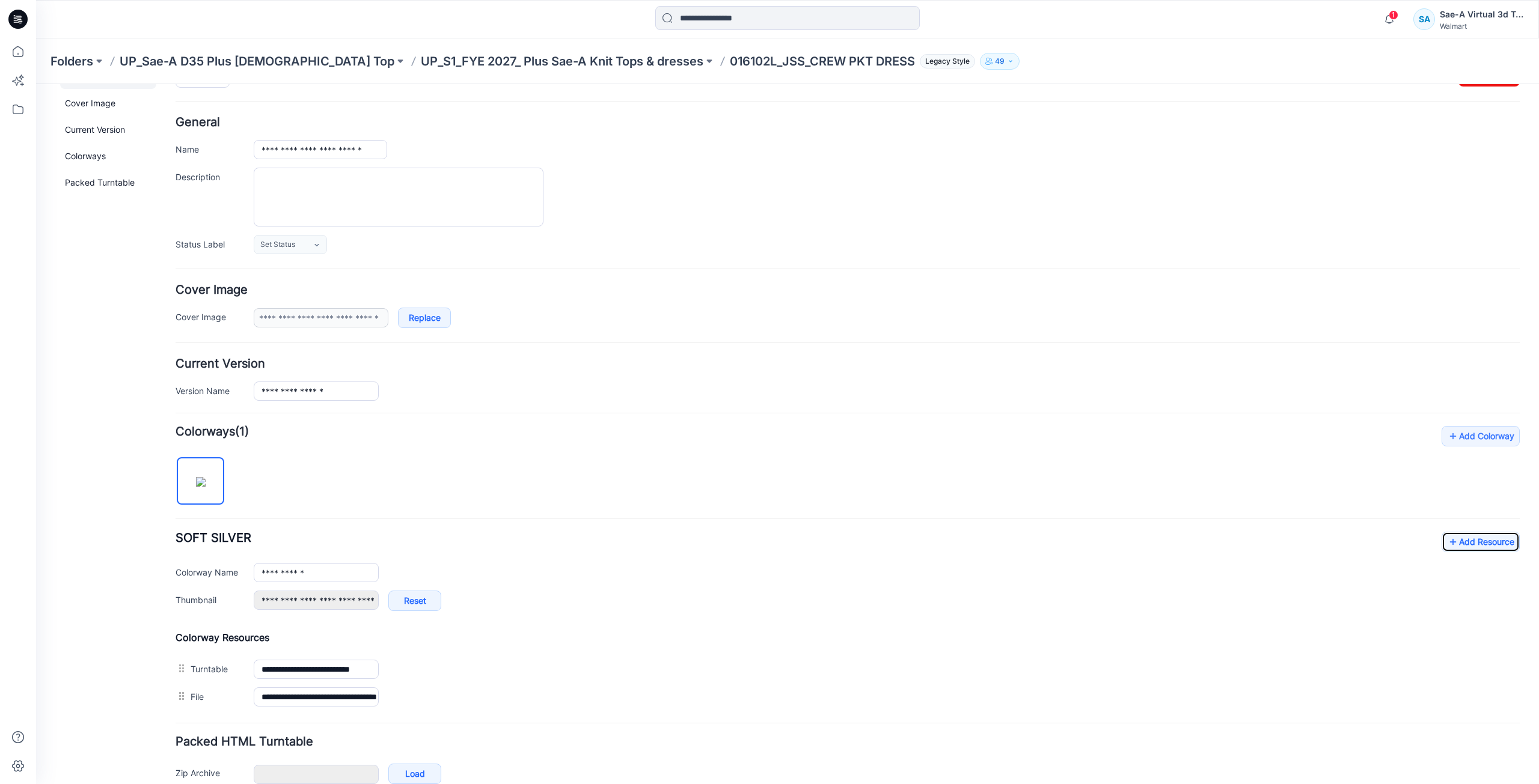
scroll to position [0, 0]
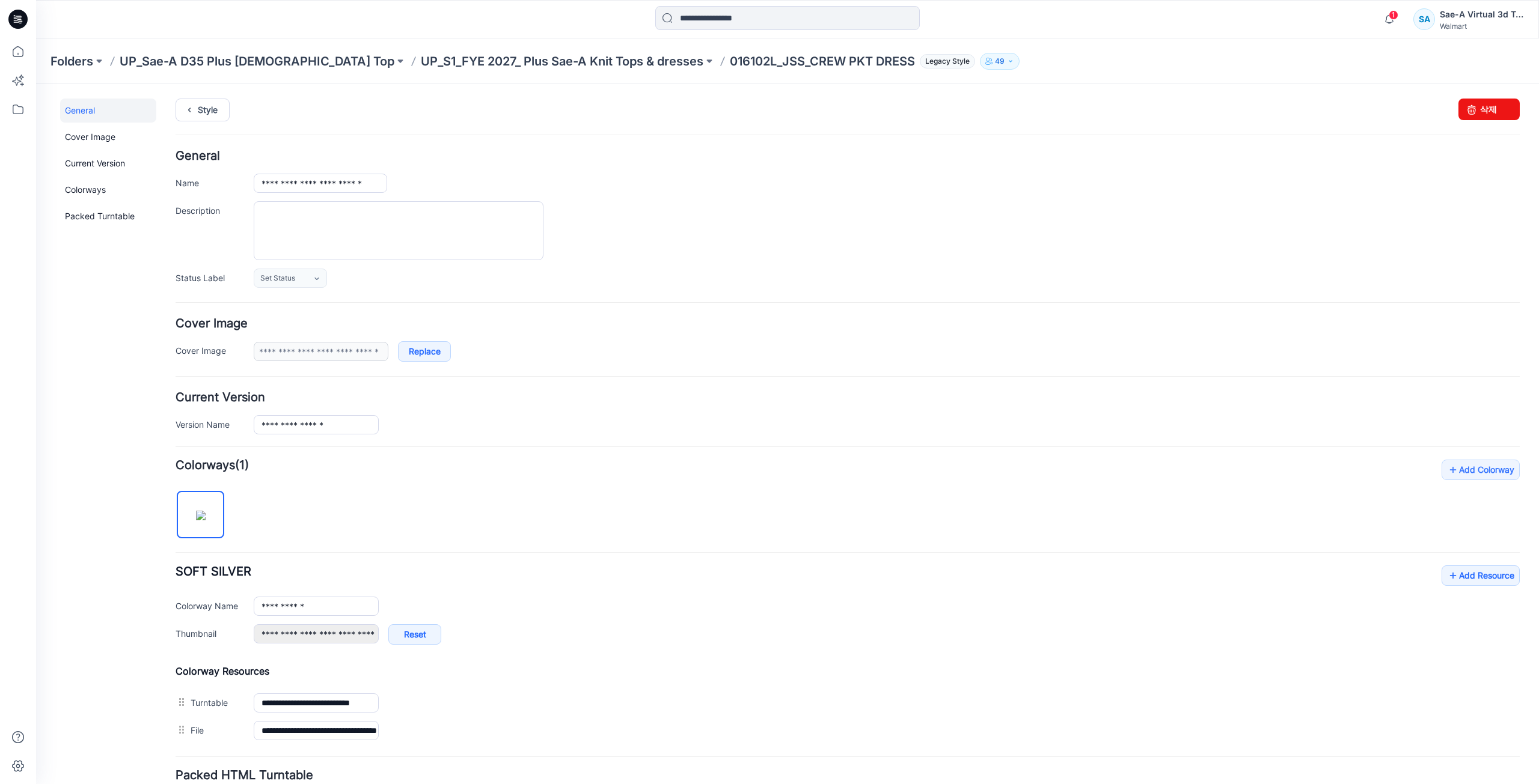
click at [209, 125] on div "Style Changes Saved 삭제" at bounding box center [847, 124] width 1345 height 51
click at [209, 121] on div "Style Changes Saved 삭제" at bounding box center [847, 124] width 1345 height 51
click at [210, 117] on link "Style" at bounding box center [202, 110] width 54 height 23
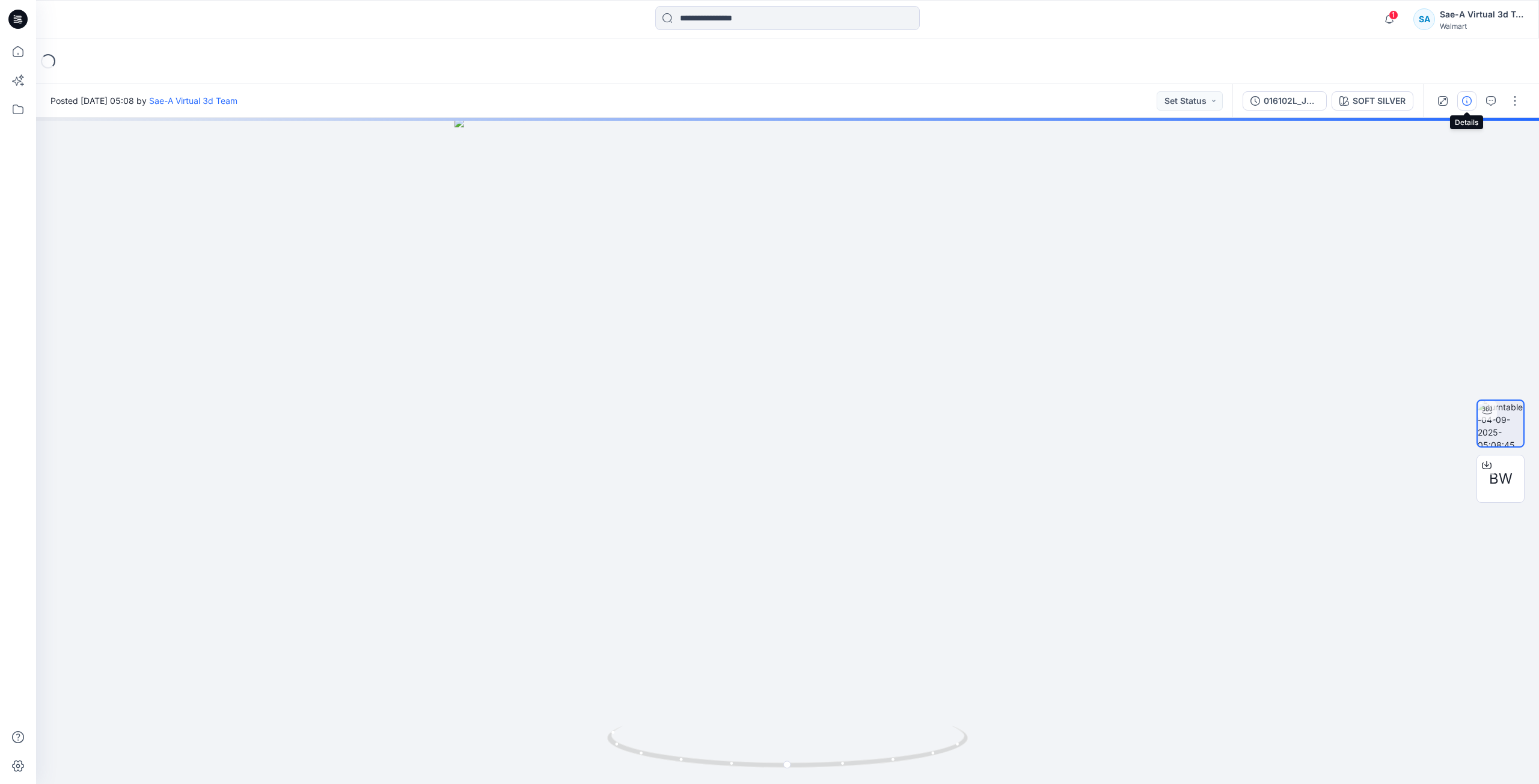
click at [1463, 103] on icon "button" at bounding box center [1467, 101] width 10 height 10
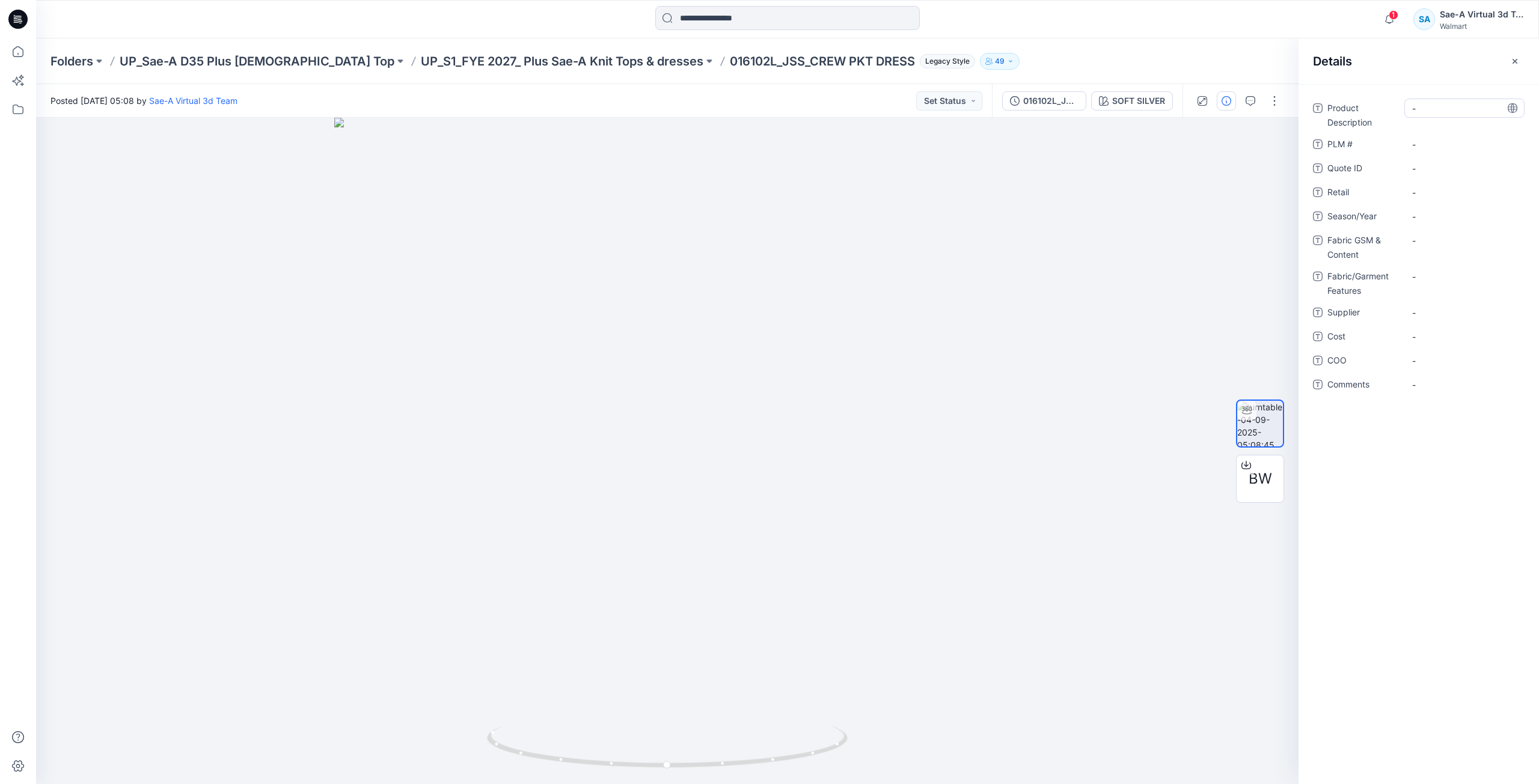
click at [1444, 114] on Description "-" at bounding box center [1464, 108] width 104 height 12
type textarea "**********"
click at [1436, 133] on div "**********" at bounding box center [1418, 253] width 211 height 310
click at [1435, 140] on \ "-" at bounding box center [1464, 144] width 104 height 12
type textarea "**********"
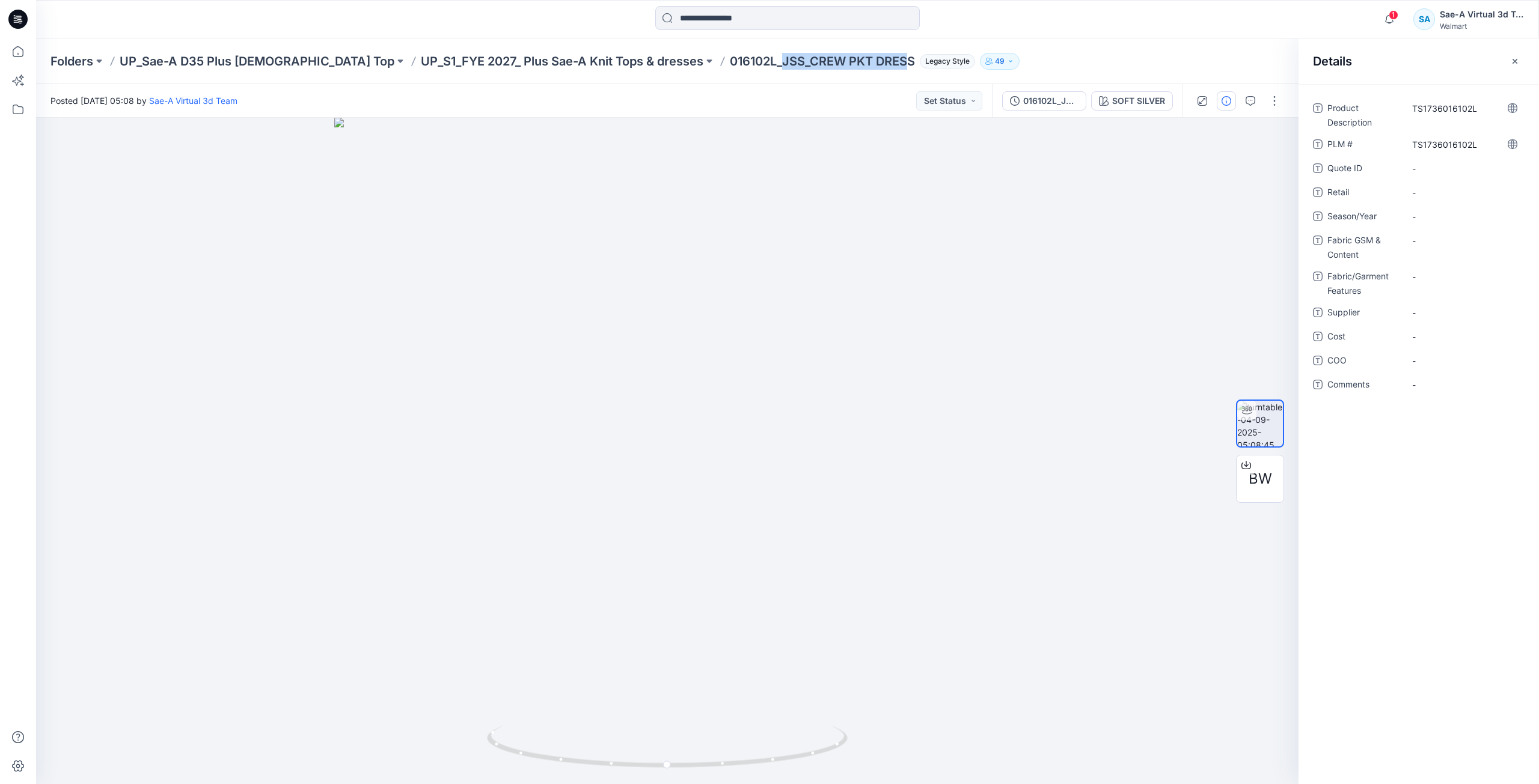
drag, startPoint x: 690, startPoint y: 62, endPoint x: 820, endPoint y: 64, distance: 130.0
click at [820, 64] on p "016102L_JSS_CREW PKT DRESS" at bounding box center [822, 61] width 185 height 17
click at [731, 74] on div "Folders UP_Sae-A D35 Plus Ladies Top UP_S1_FYE 2027_ Plus Sae-A Knit Tops & dre…" at bounding box center [788, 61] width 1503 height 45
drag, startPoint x: 720, startPoint y: 65, endPoint x: 822, endPoint y: 68, distance: 102.0
click at [822, 68] on p "016102L_JSS_CREW PKT DRESS" at bounding box center [822, 61] width 185 height 17
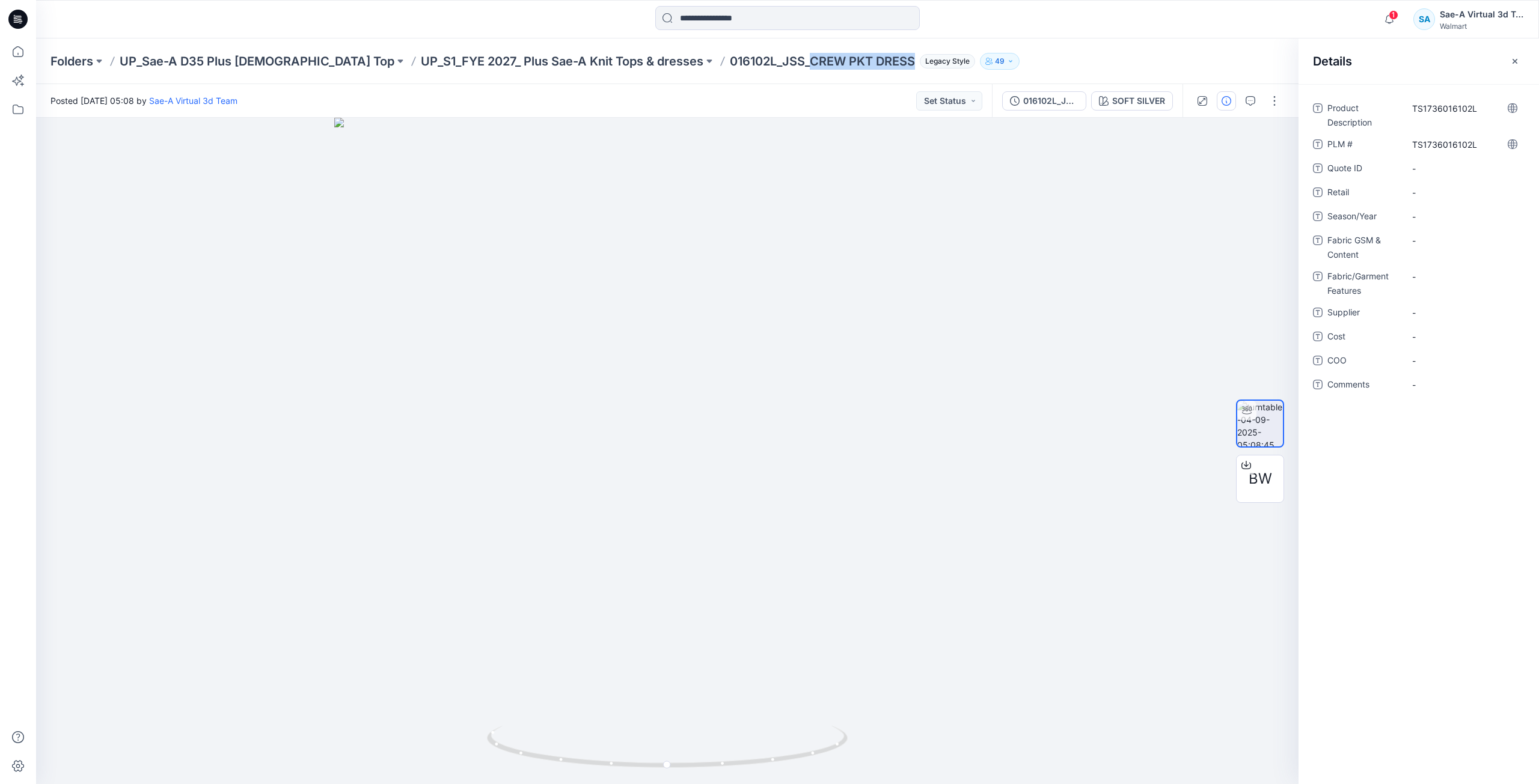
copy p "CREW PKT DRESS"
click at [1430, 101] on div "TS1736016102L" at bounding box center [1464, 108] width 120 height 19
type textarea "**********"
click at [1431, 164] on ID "-" at bounding box center [1464, 168] width 104 height 12
click at [1431, 190] on span "-" at bounding box center [1464, 193] width 104 height 12
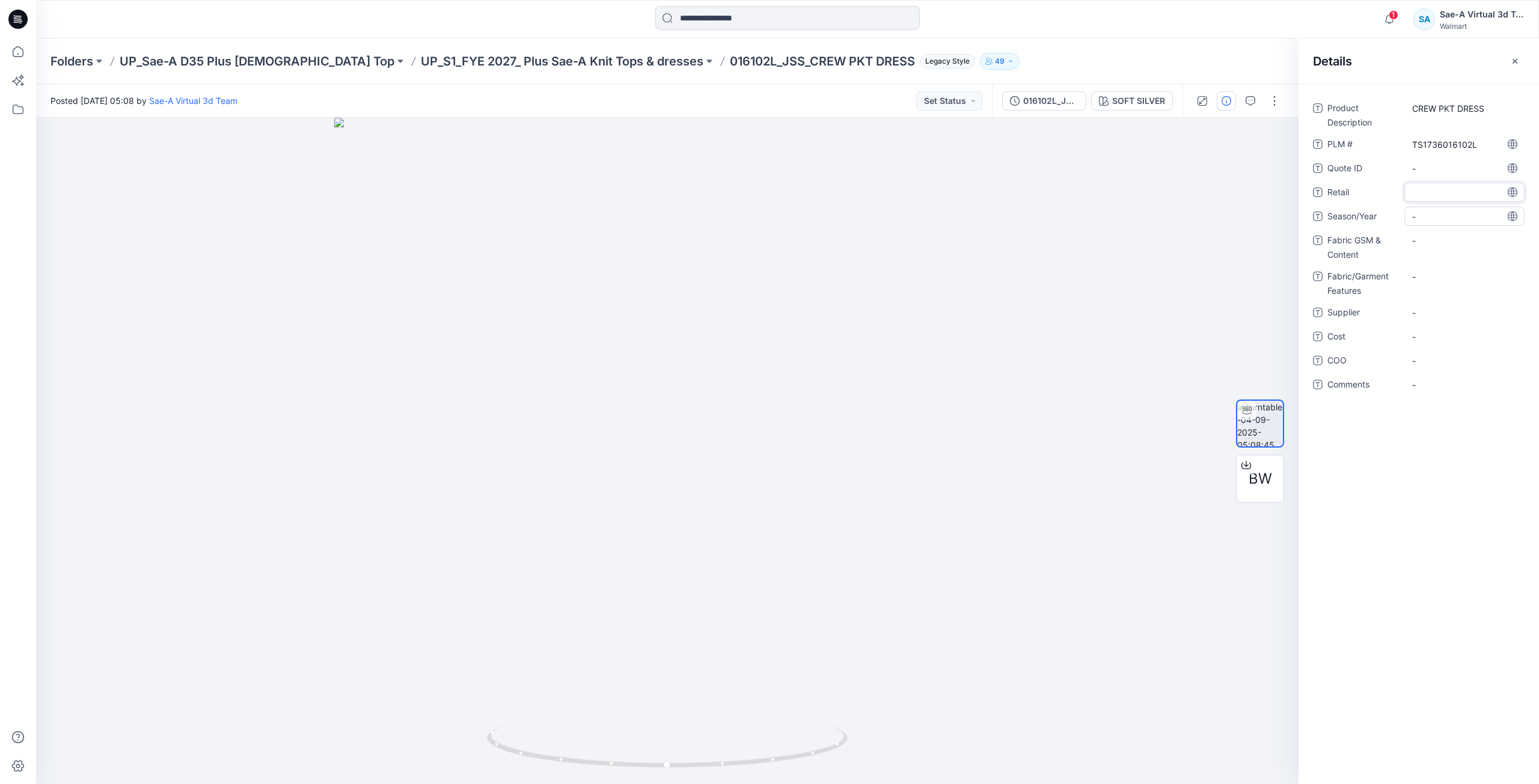
click at [1429, 214] on span "-" at bounding box center [1464, 217] width 104 height 12
type textarea "*"
type textarea "*****"
click at [1441, 238] on Content "-" at bounding box center [1464, 240] width 104 height 12
click at [1444, 359] on span "-" at bounding box center [1464, 361] width 104 height 12
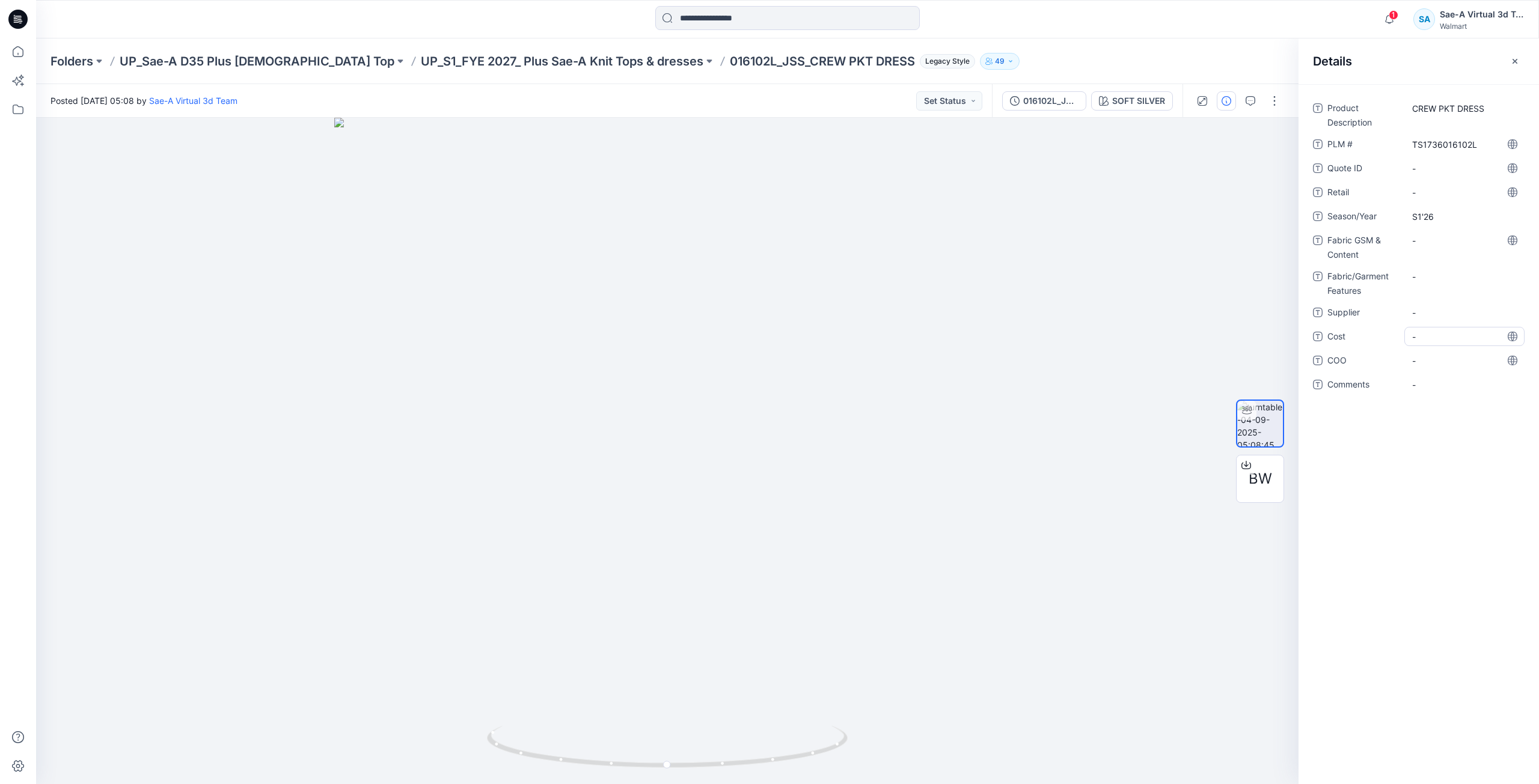
click at [1449, 343] on div "-" at bounding box center [1464, 336] width 120 height 19
click at [1448, 311] on span "-" at bounding box center [1464, 313] width 104 height 12
type textarea "*"
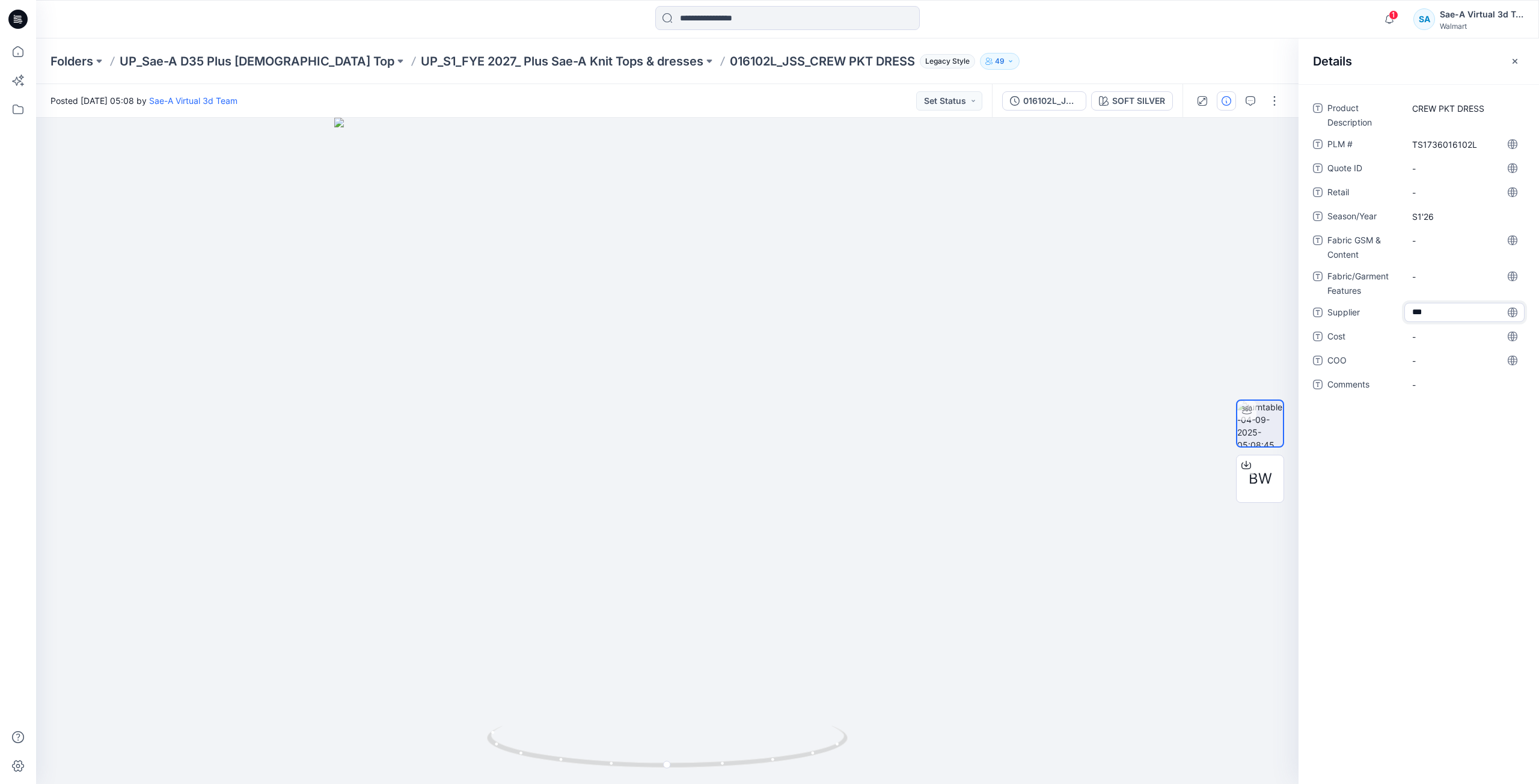
type textarea "****"
click at [1435, 280] on Features "-" at bounding box center [1464, 276] width 104 height 12
type textarea "******"
click at [1455, 229] on div "Product Description CREW PKT DRESS PLM # TS1736016102L Quote ID - Retail - Seas…" at bounding box center [1418, 253] width 211 height 310
click at [1454, 230] on div "Product Description CREW PKT DRESS PLM # TS1736016102L Quote ID - Retail - Seas…" at bounding box center [1418, 253] width 211 height 310
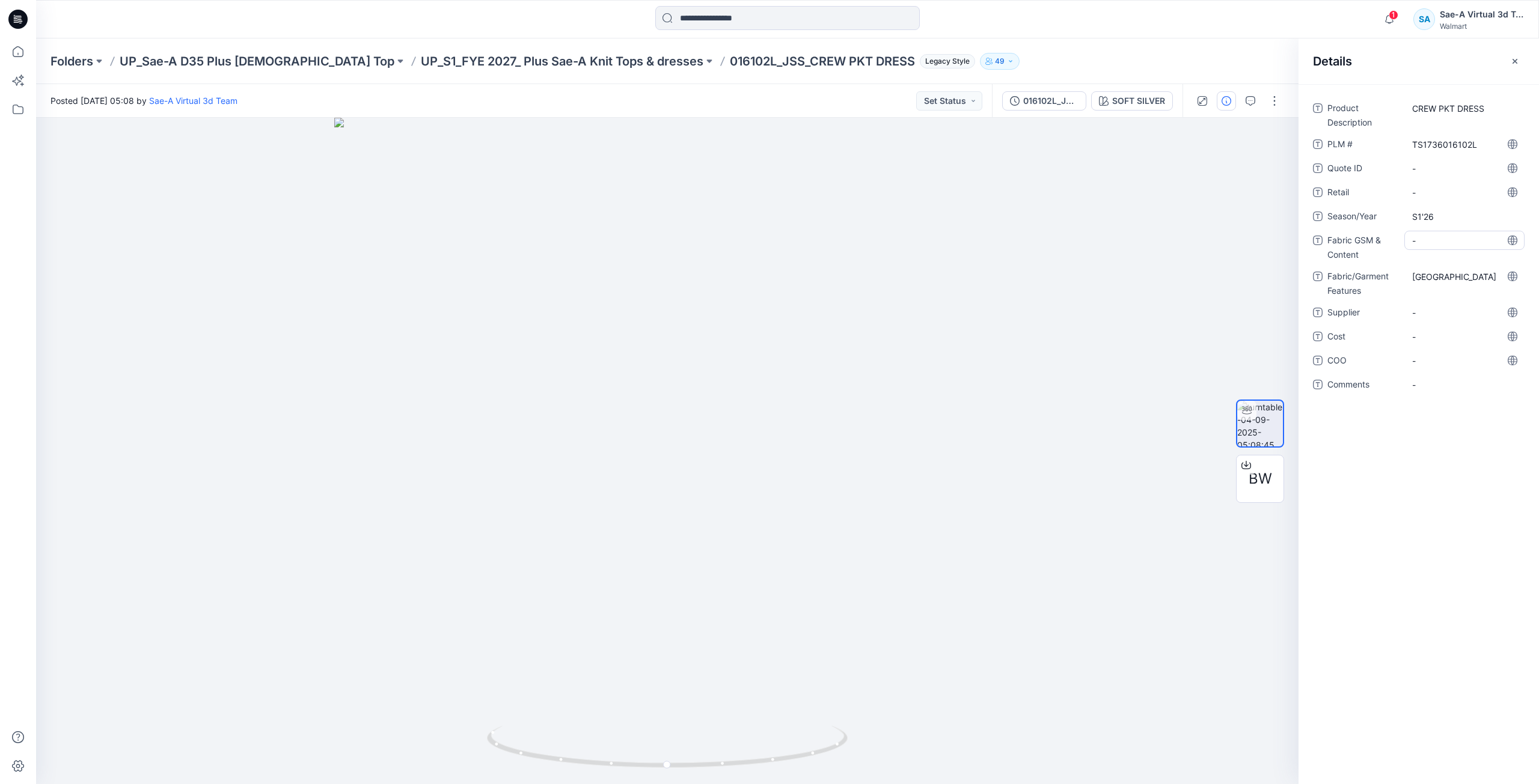
click at [1451, 244] on Content "-" at bounding box center [1464, 240] width 104 height 12
type textarea "**********"
click at [1458, 261] on div "**********" at bounding box center [1464, 246] width 120 height 31
click at [1447, 319] on span "-" at bounding box center [1464, 313] width 104 height 12
type textarea "*"
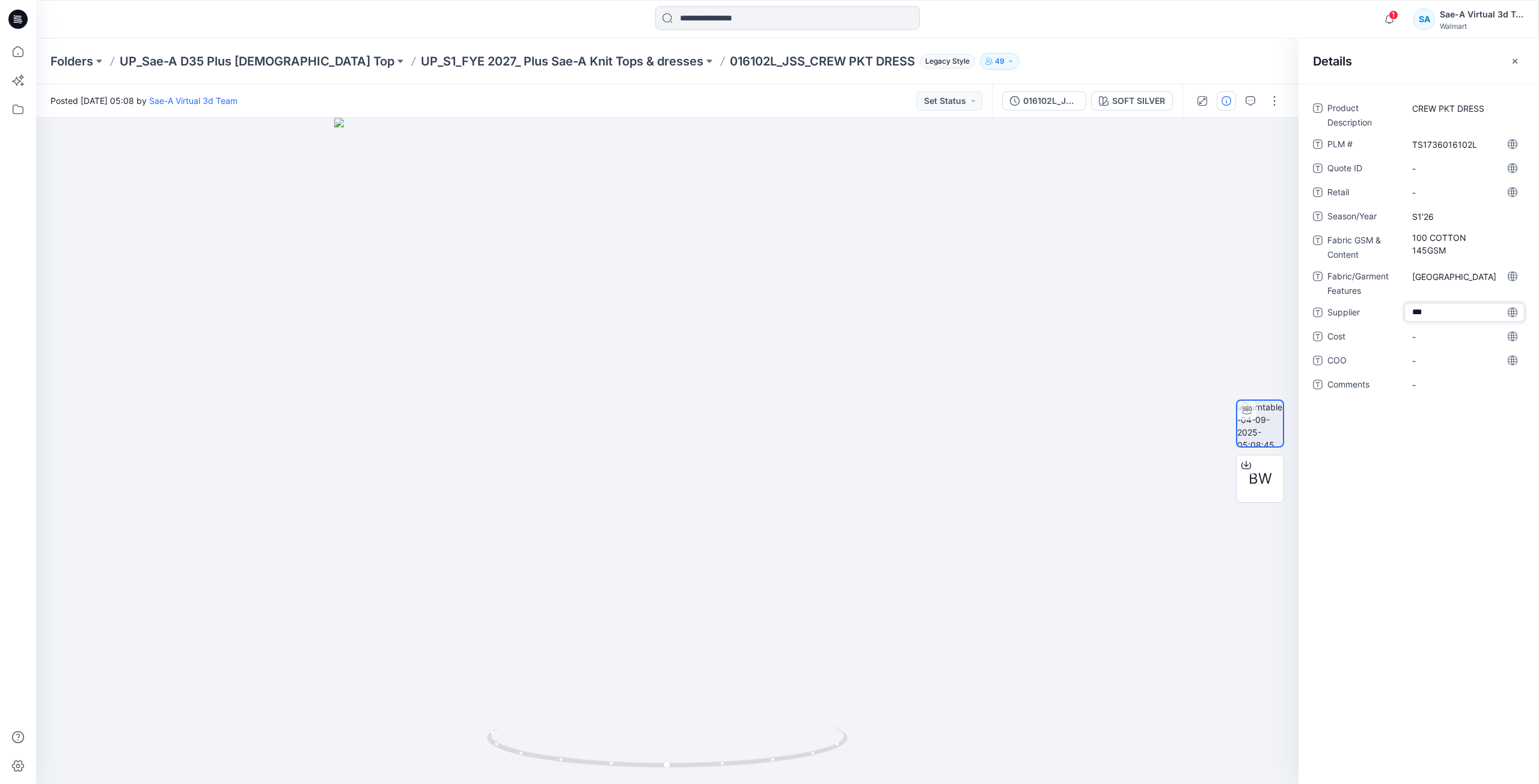
type textarea "****"
click at [1452, 341] on span "-" at bounding box center [1464, 336] width 104 height 12
click at [1169, 59] on div "Folders UP_Sae-A D35 Plus Ladies Top UP_S1_FYE 2027_ Plus Sae-A Knit Tops & dre…" at bounding box center [741, 61] width 1380 height 17
click at [760, 65] on p "016102L_JSS_CREW PKT DRESS" at bounding box center [822, 61] width 185 height 17
click at [1047, 102] on div "016102L_JSS_Rev1" at bounding box center [1051, 101] width 55 height 13
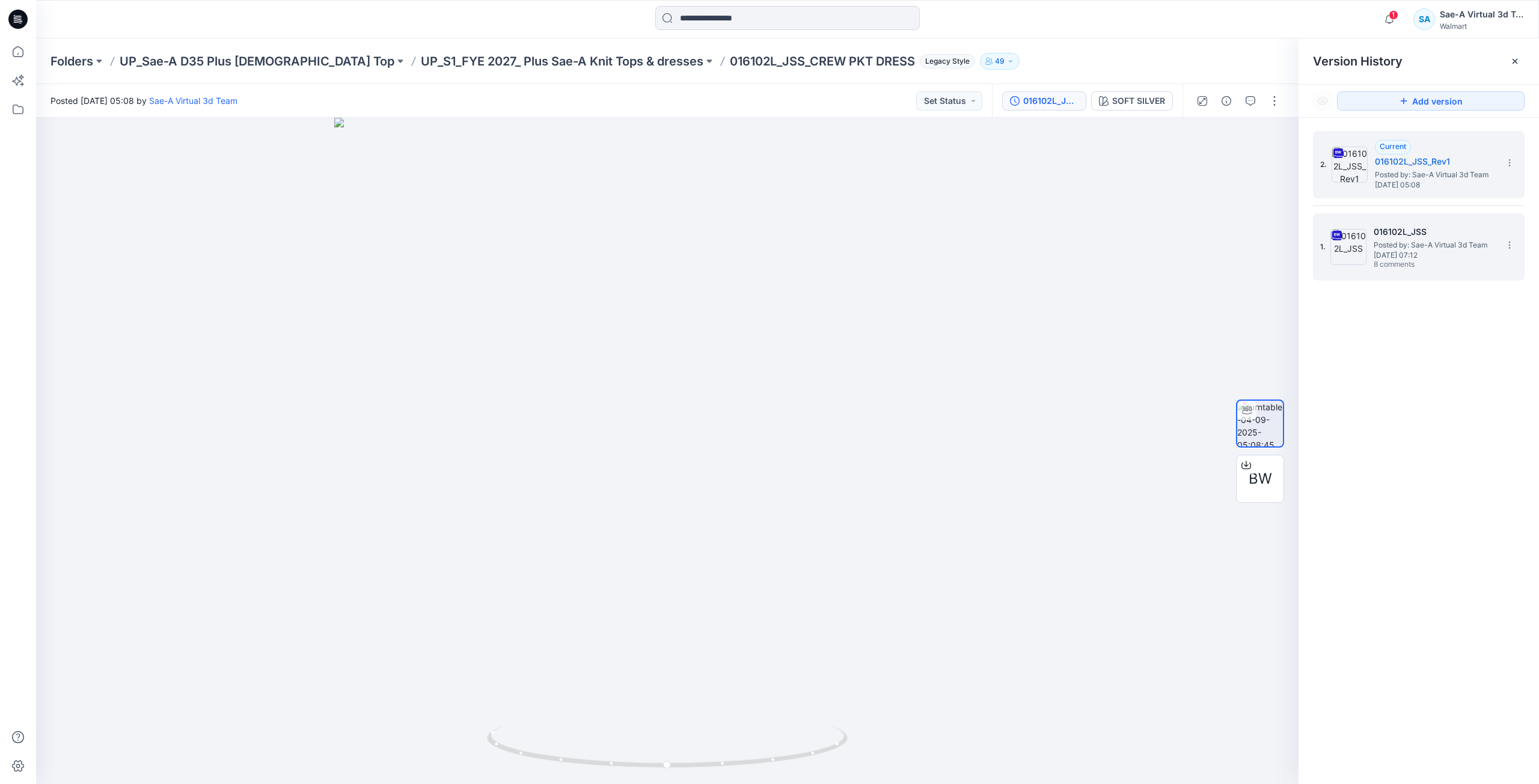
click at [1444, 243] on span "Posted by: Sae-A Virtual 3d Team" at bounding box center [1434, 245] width 120 height 12
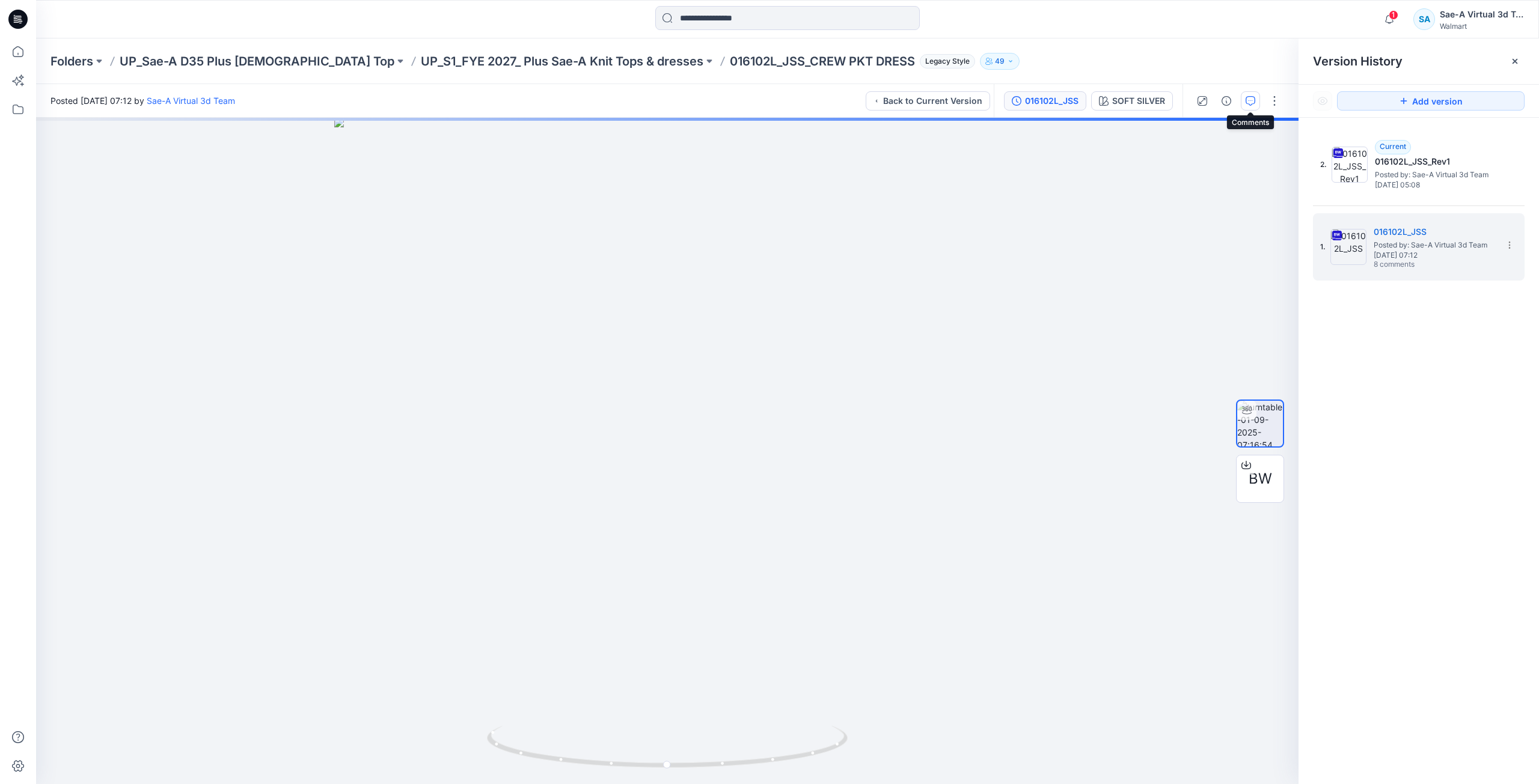
click at [1249, 109] on button "button" at bounding box center [1250, 101] width 19 height 19
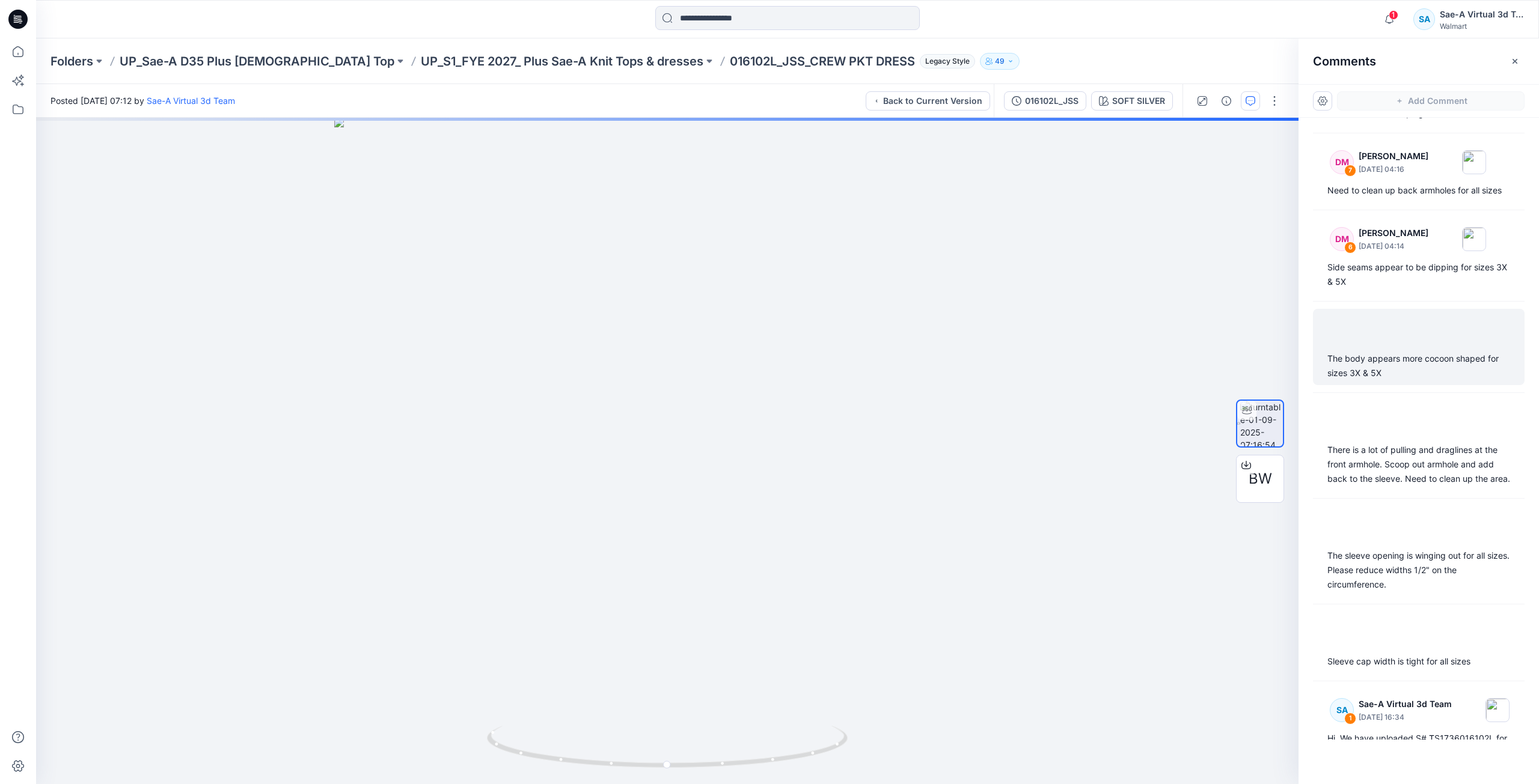
scroll to position [151, 0]
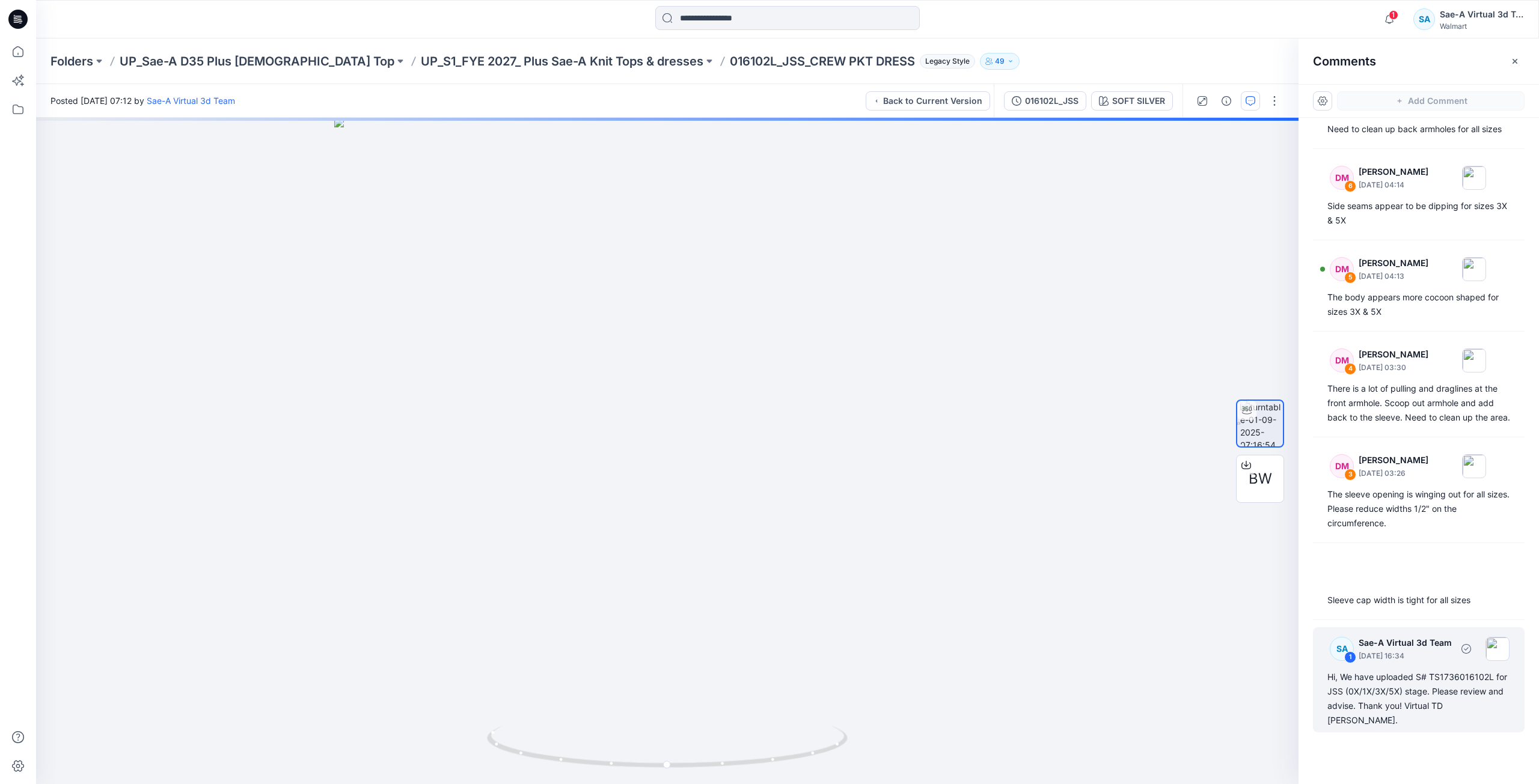
click at [1372, 728] on div "SA 1 Sae-A Virtual 3d Team September 01, 2025 16:34 Hi, We have uploaded S# TS1…" at bounding box center [1418, 680] width 211 height 105
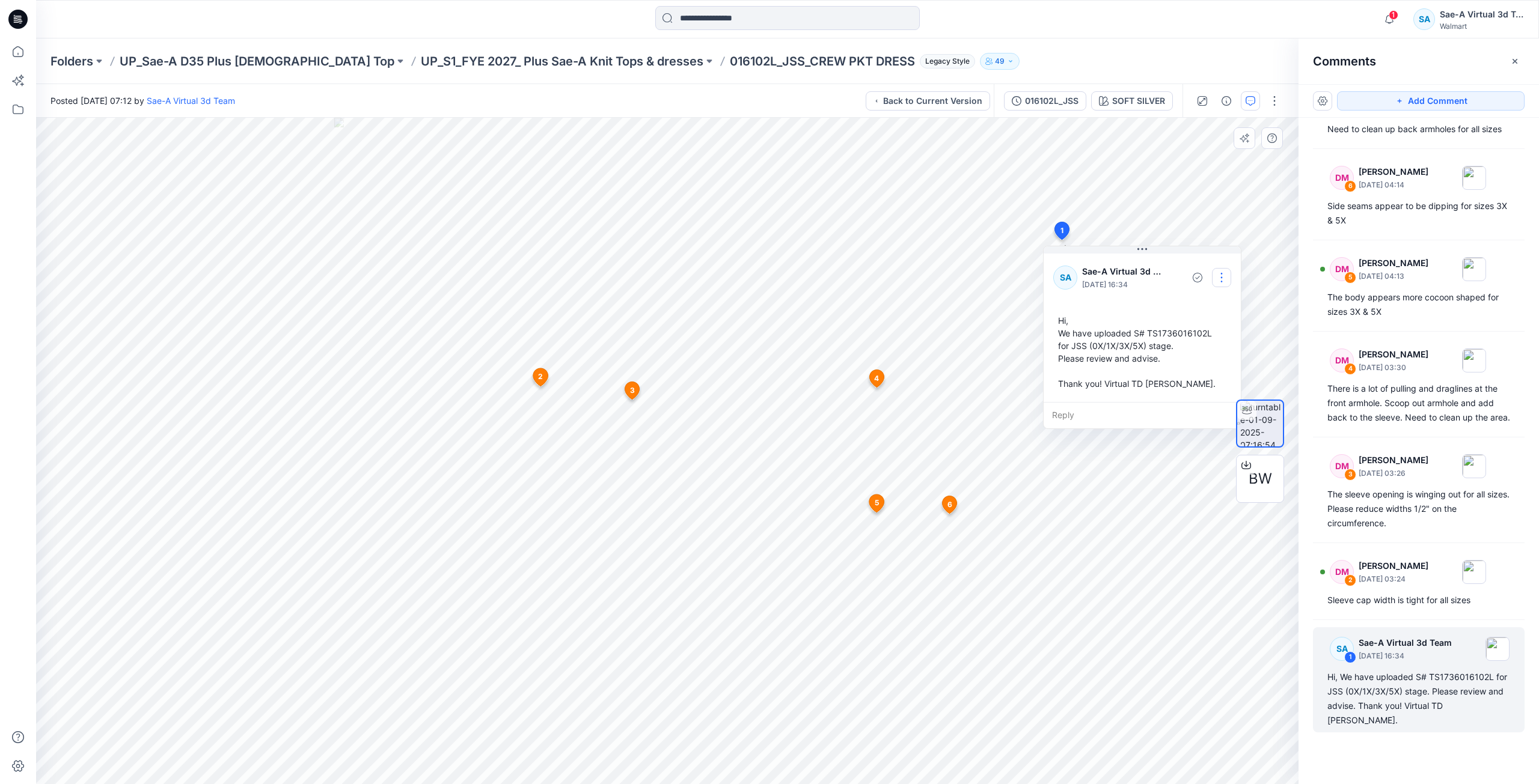
click at [1225, 281] on button "button" at bounding box center [1221, 277] width 19 height 19
click at [1203, 305] on p "Edit comment" at bounding box center [1225, 306] width 54 height 12
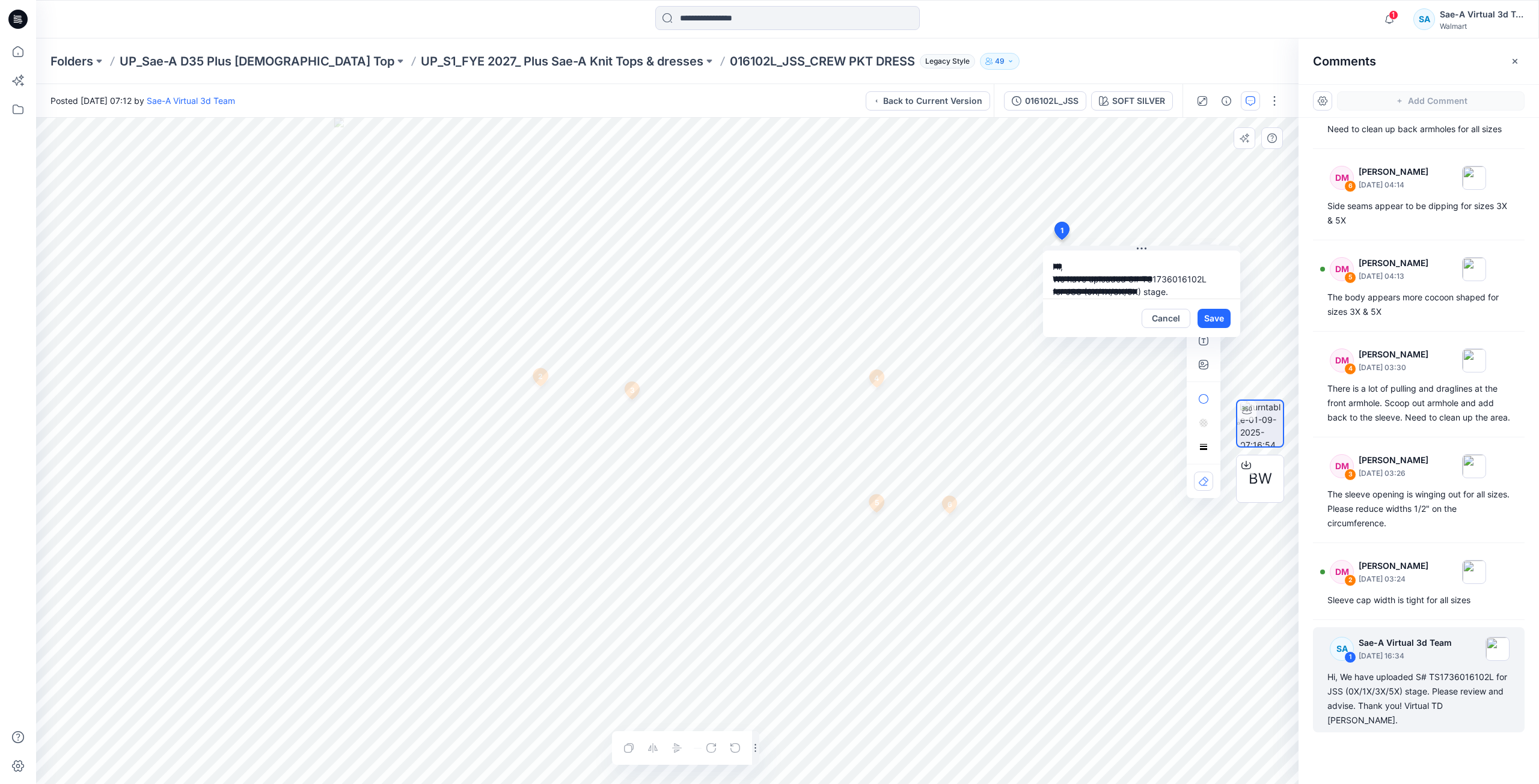
scroll to position [47, 0]
click at [1122, 270] on textarea "**********" at bounding box center [1142, 274] width 197 height 48
click at [1160, 312] on button "Cancel" at bounding box center [1166, 318] width 48 height 19
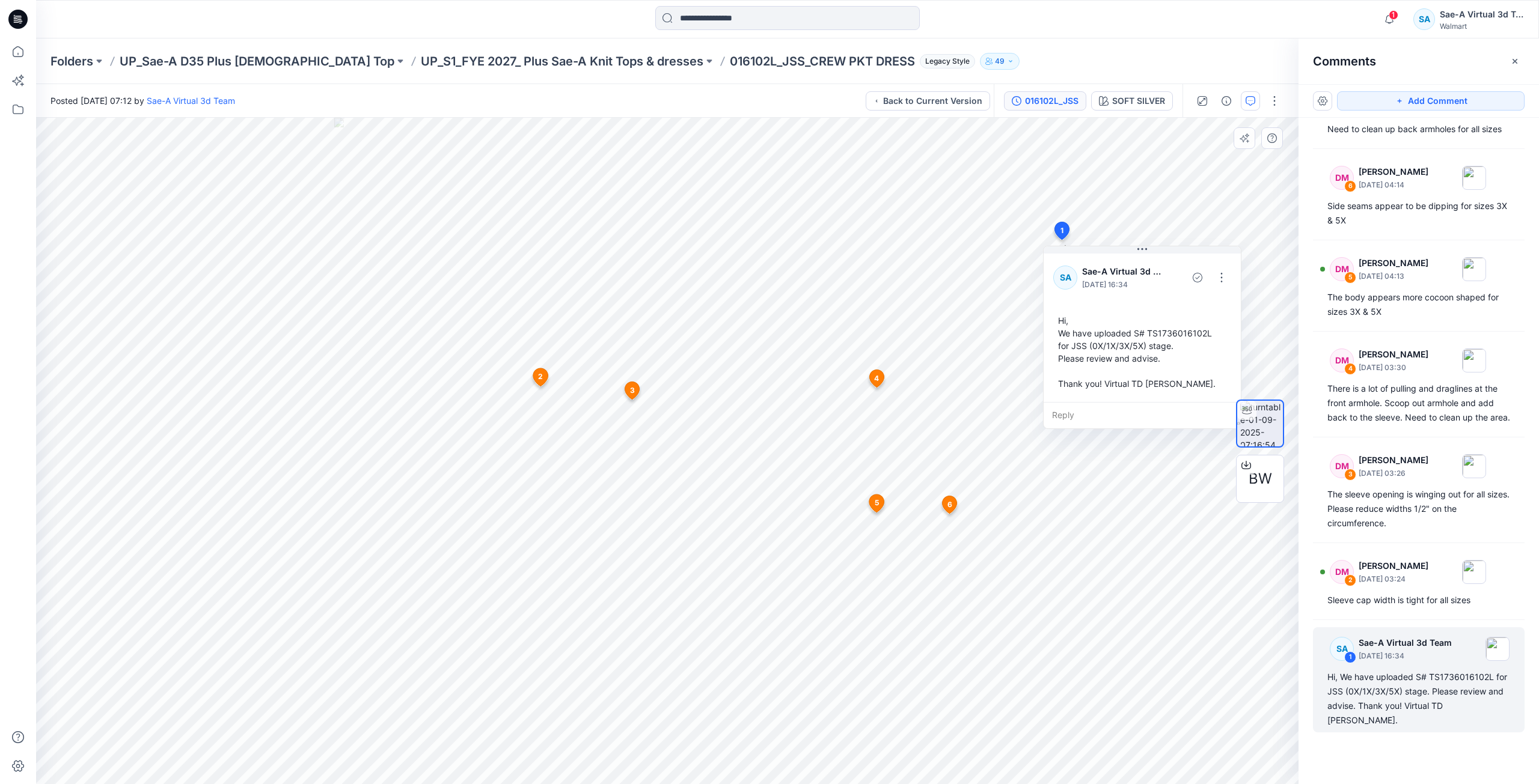
click at [1046, 106] on button "016102L_JSS" at bounding box center [1045, 101] width 82 height 19
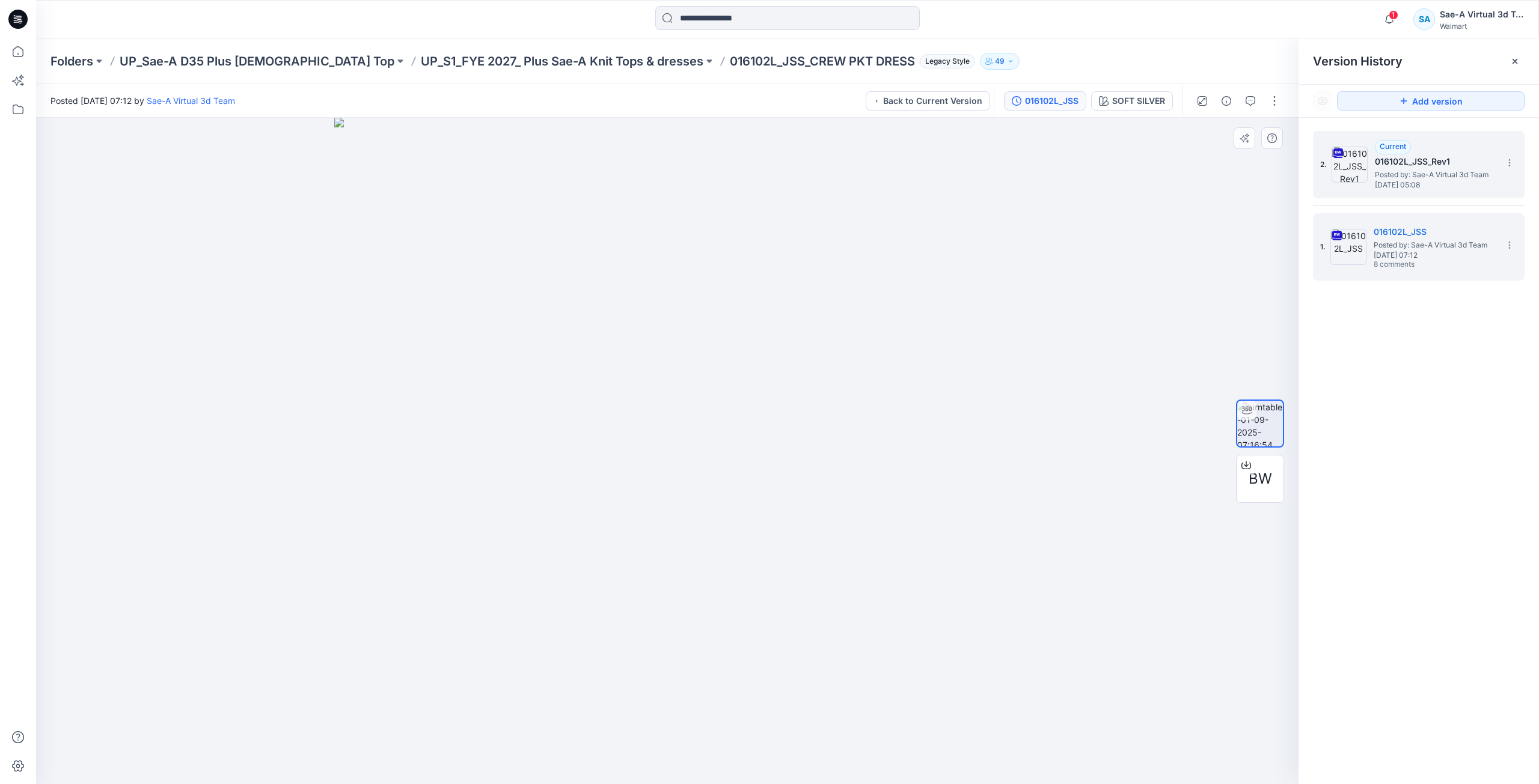
click at [1392, 187] on span "Thursday, September 04, 2025 05:08" at bounding box center [1435, 185] width 120 height 8
click at [1441, 98] on button "Add version" at bounding box center [1431, 101] width 187 height 19
click at [1250, 100] on icon "button" at bounding box center [1250, 101] width 10 height 10
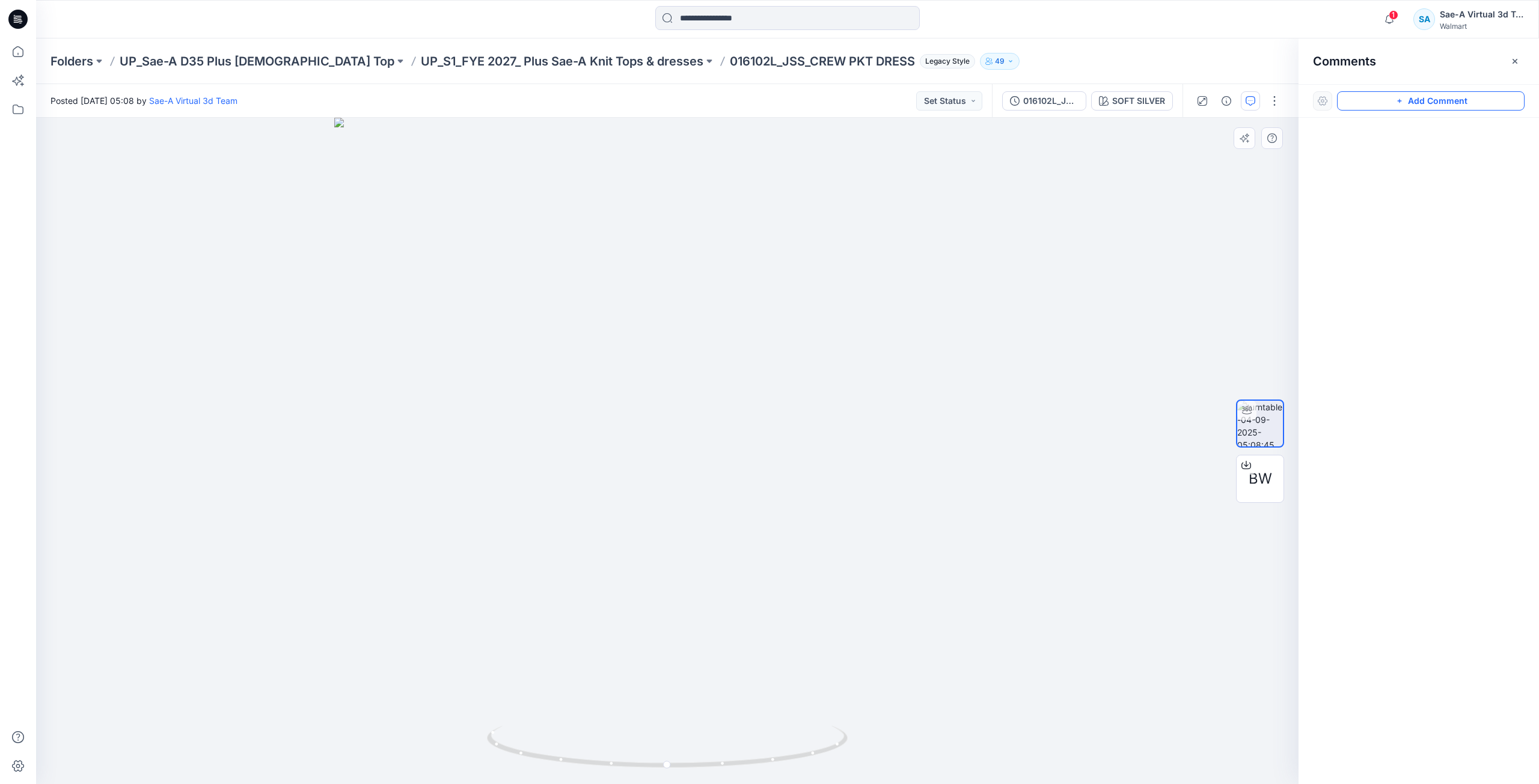
click at [1397, 97] on icon "button" at bounding box center [1399, 101] width 10 height 10
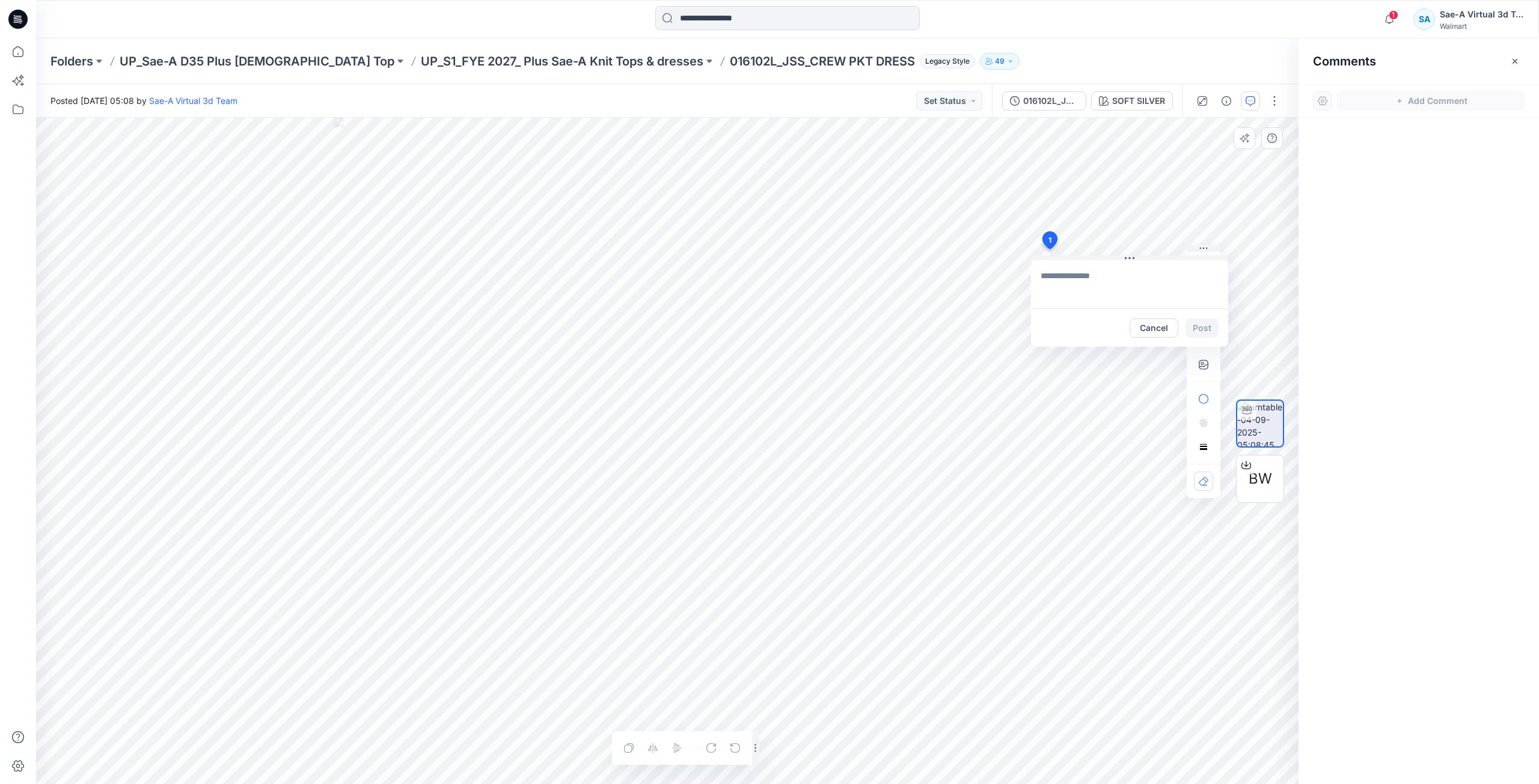
click at [1049, 250] on div "1 Cancel Post Layer 1" at bounding box center [667, 451] width 1262 height 667
click at [1090, 280] on textarea "**********" at bounding box center [1129, 284] width 197 height 48
click at [1126, 285] on textarea "**********" at bounding box center [1129, 284] width 197 height 48
type textarea "**********"
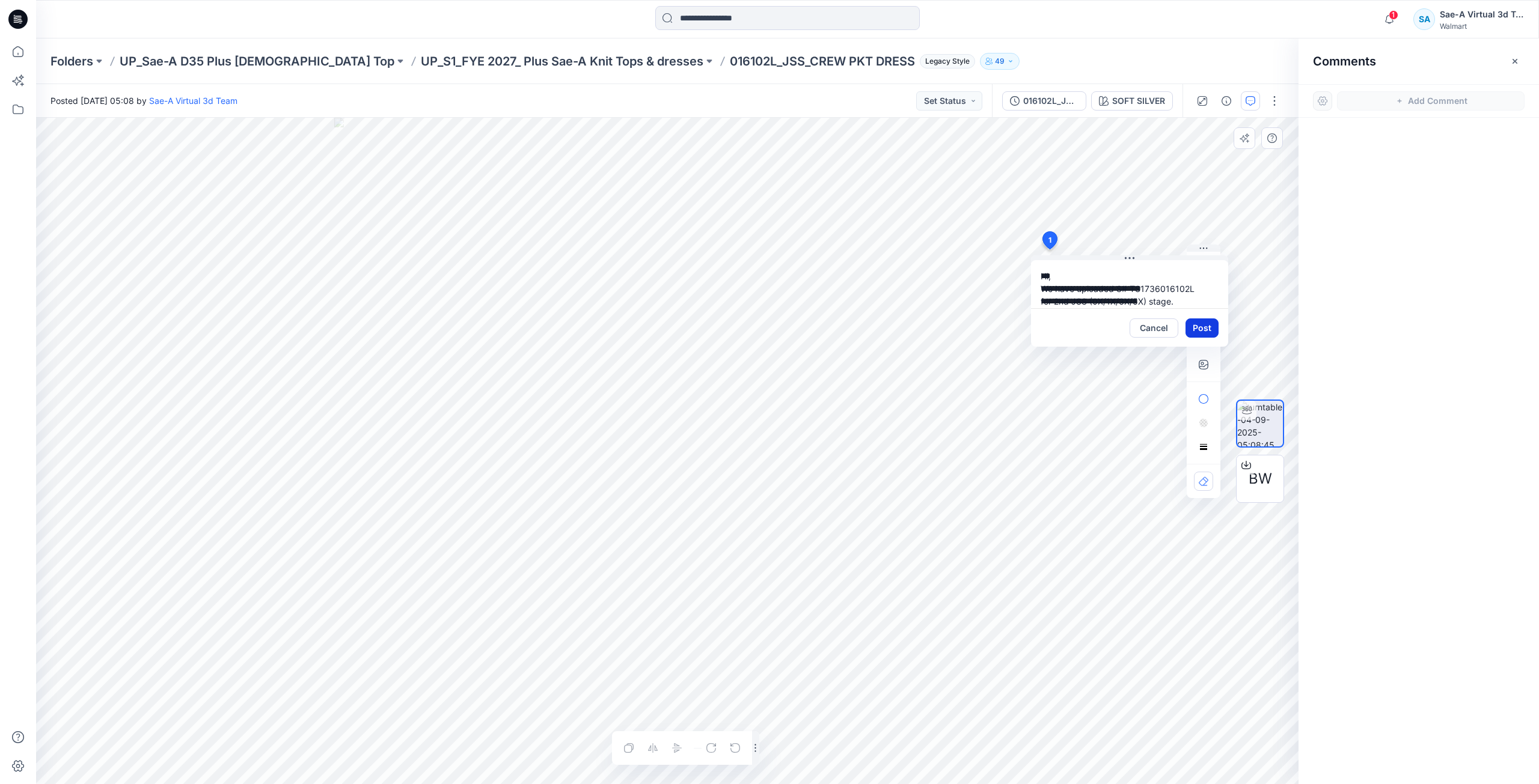
click at [1204, 319] on button "Post" at bounding box center [1202, 328] width 33 height 19
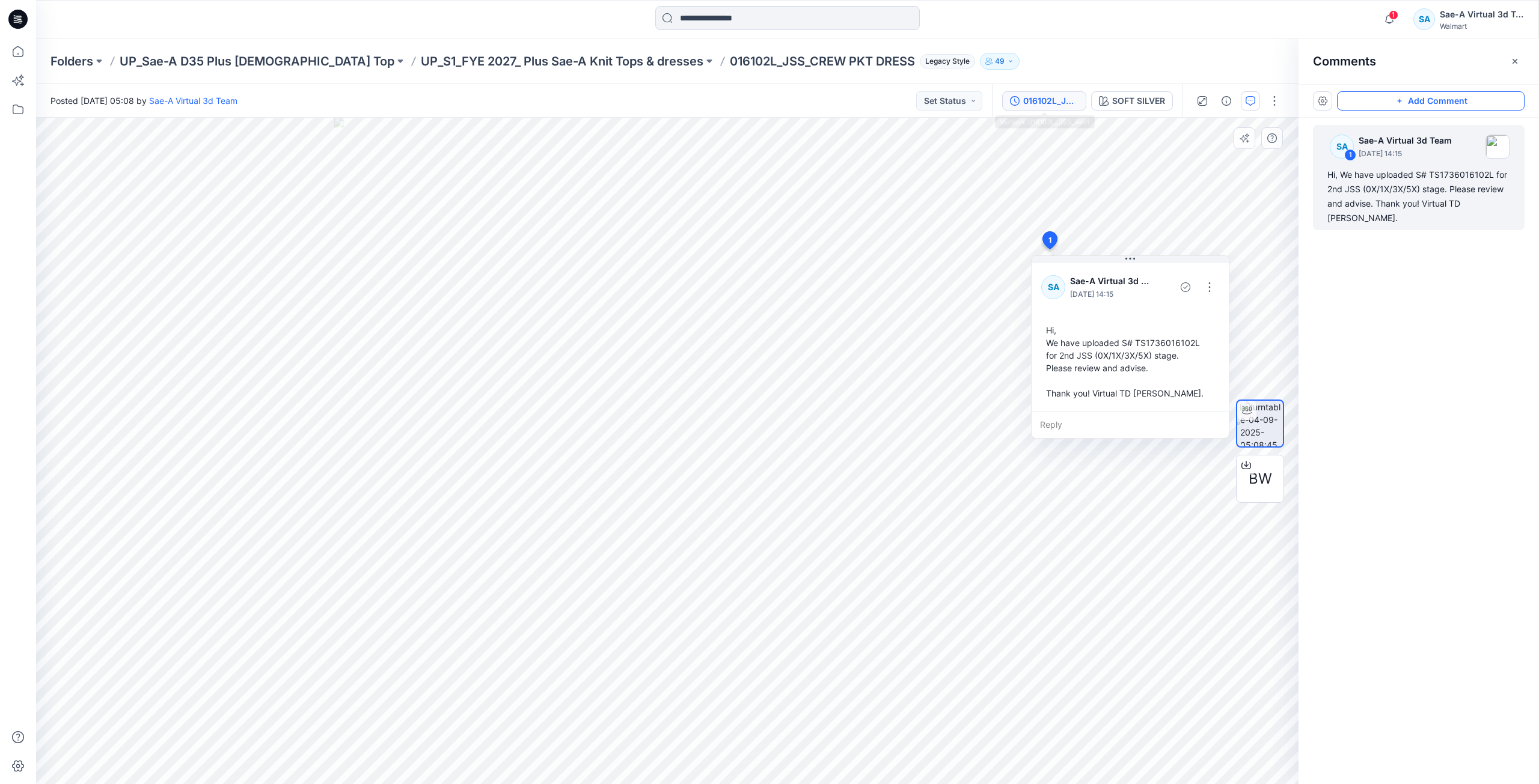
click at [1053, 99] on div "016102L_JSS_Rev1" at bounding box center [1051, 101] width 55 height 13
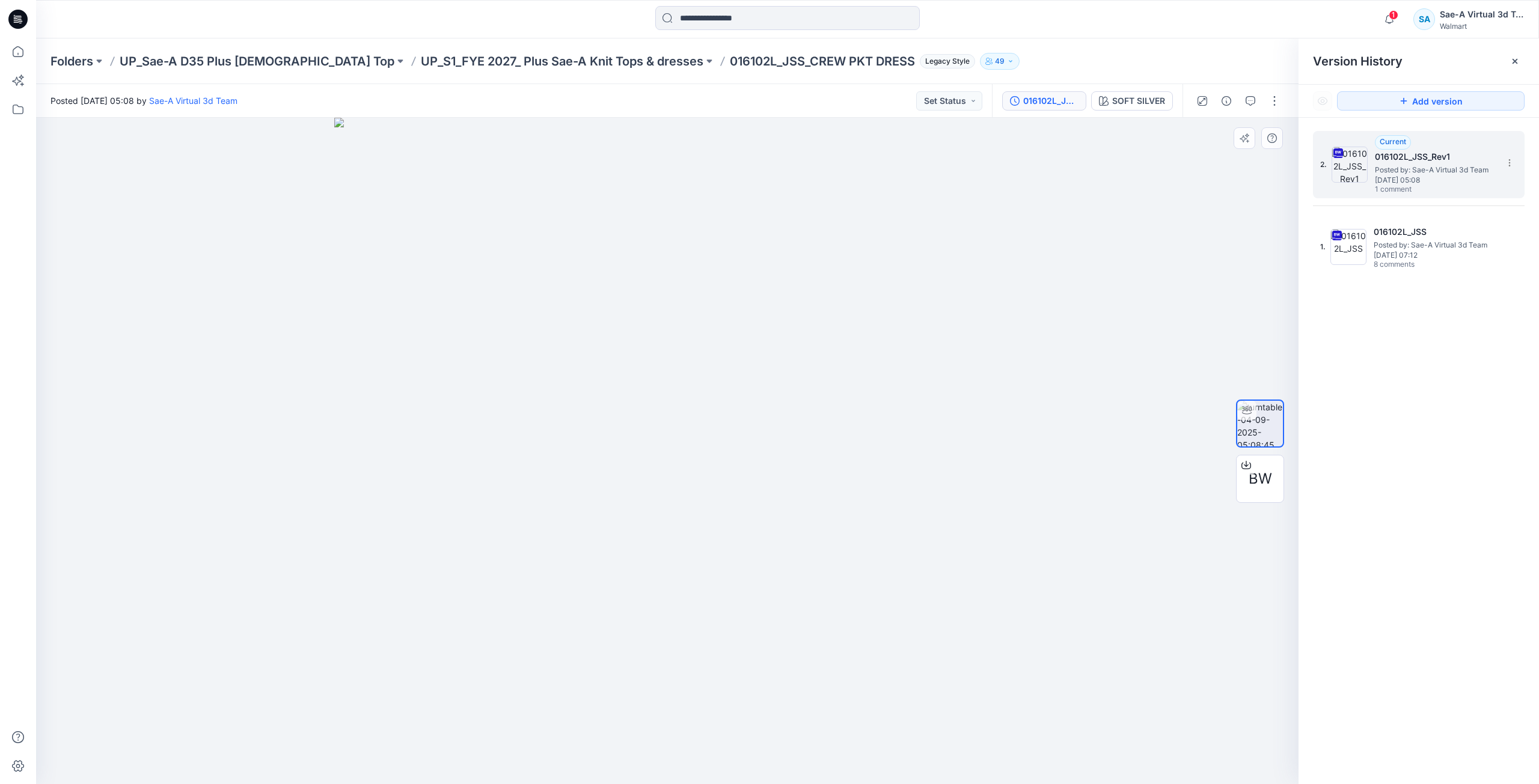
click at [1446, 176] on span "Thursday, September 04, 2025 05:08" at bounding box center [1435, 180] width 120 height 8
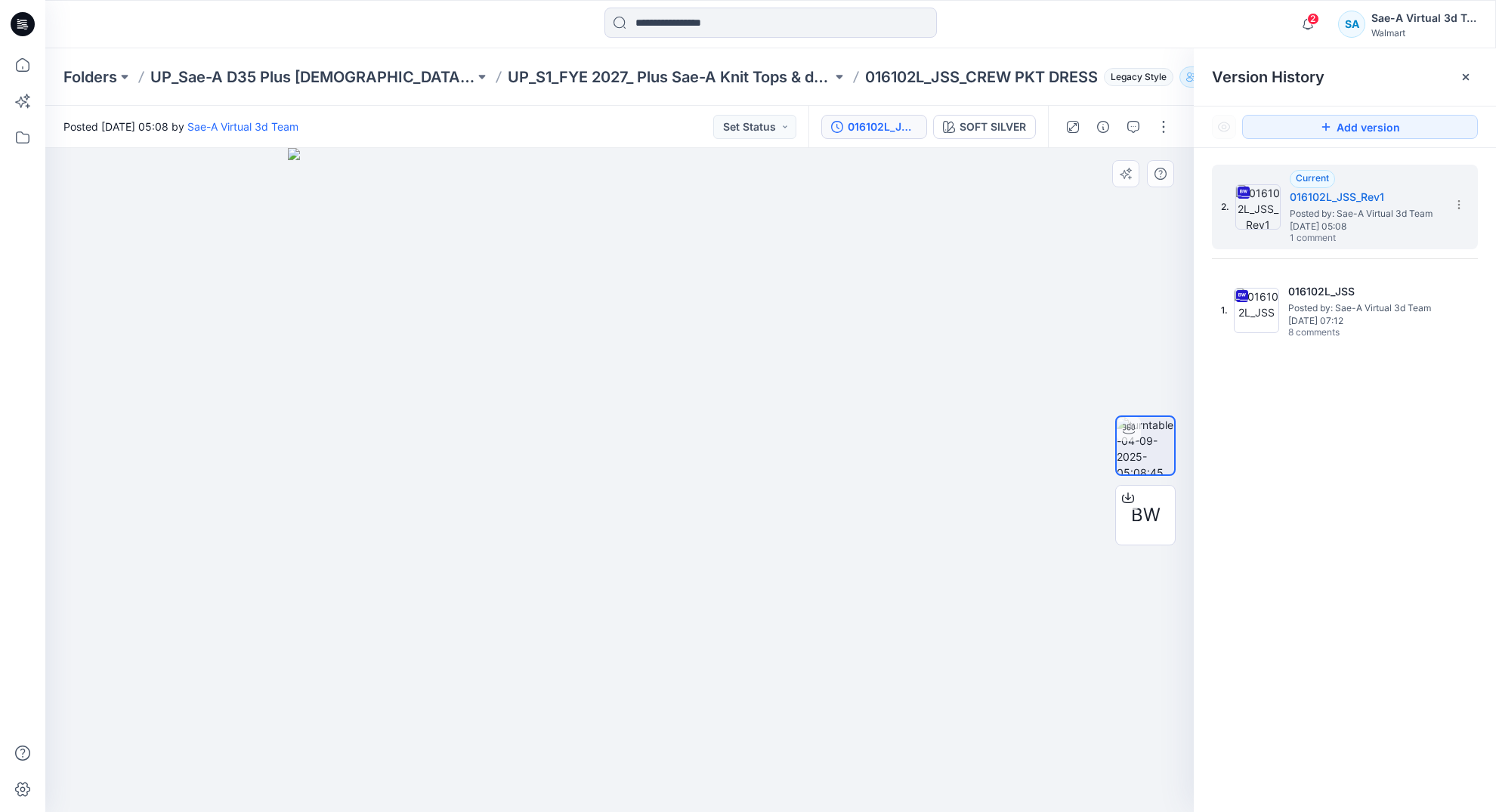
click at [1446, 583] on div "2. Current 016102L_JSS_Rev1 Posted by: Sae-A Virtual 3d Team Thursday, Septembe…" at bounding box center [1344, 490] width 302 height 686
click at [29, 68] on icon at bounding box center [22, 65] width 14 height 14
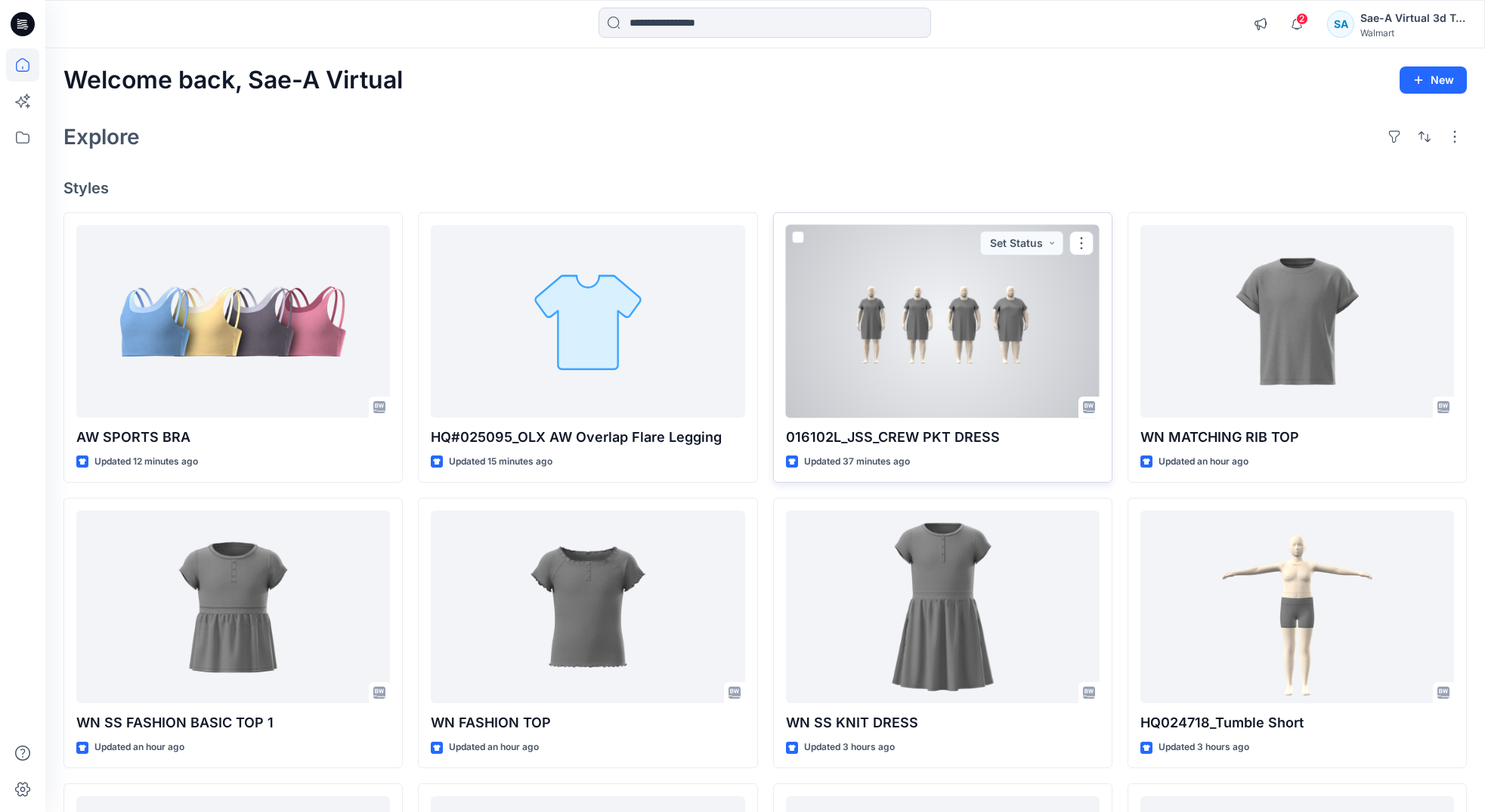
click at [868, 334] on div at bounding box center [942, 322] width 314 height 193
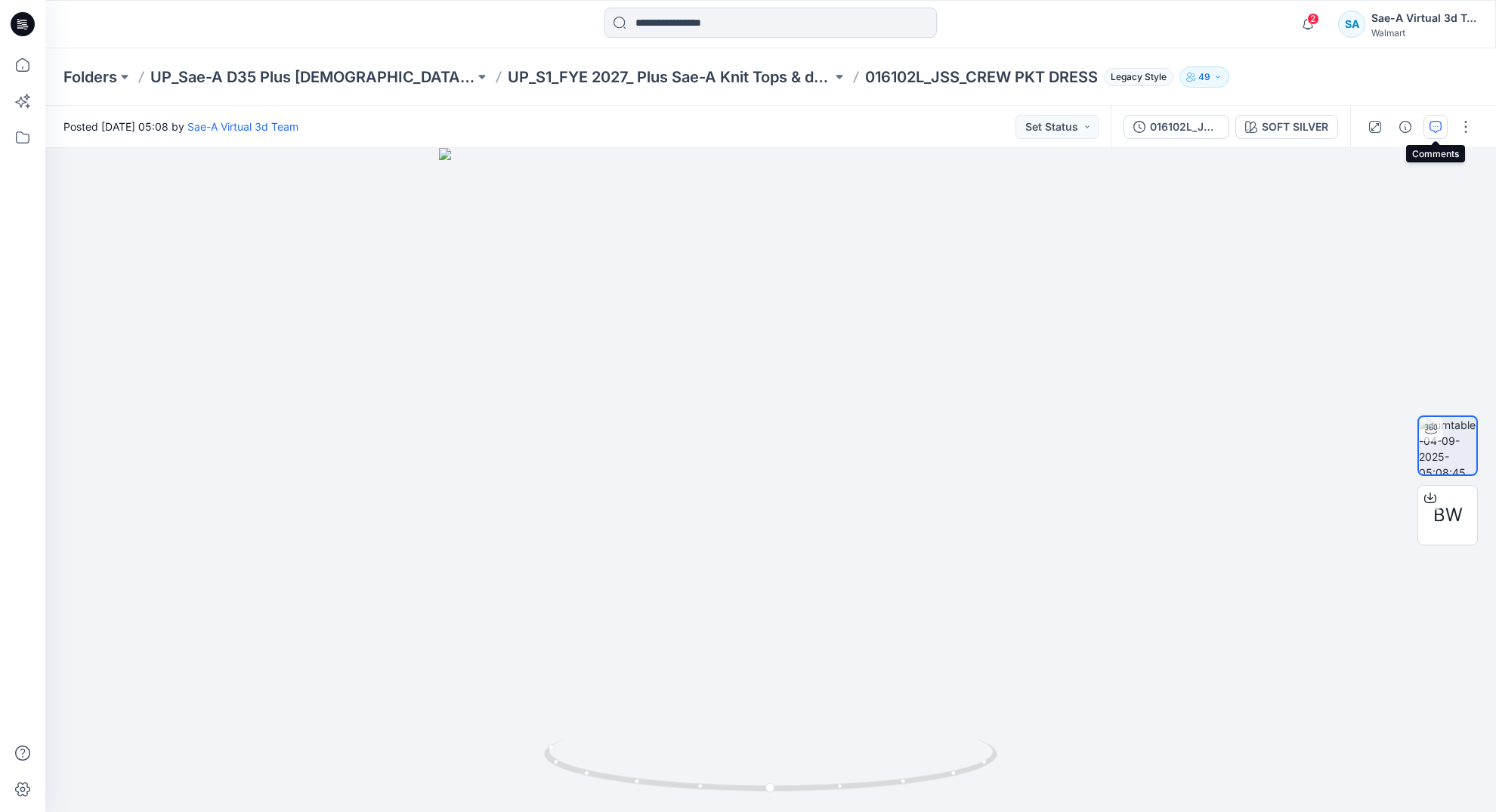
click at [1426, 130] on button "button" at bounding box center [1435, 126] width 24 height 24
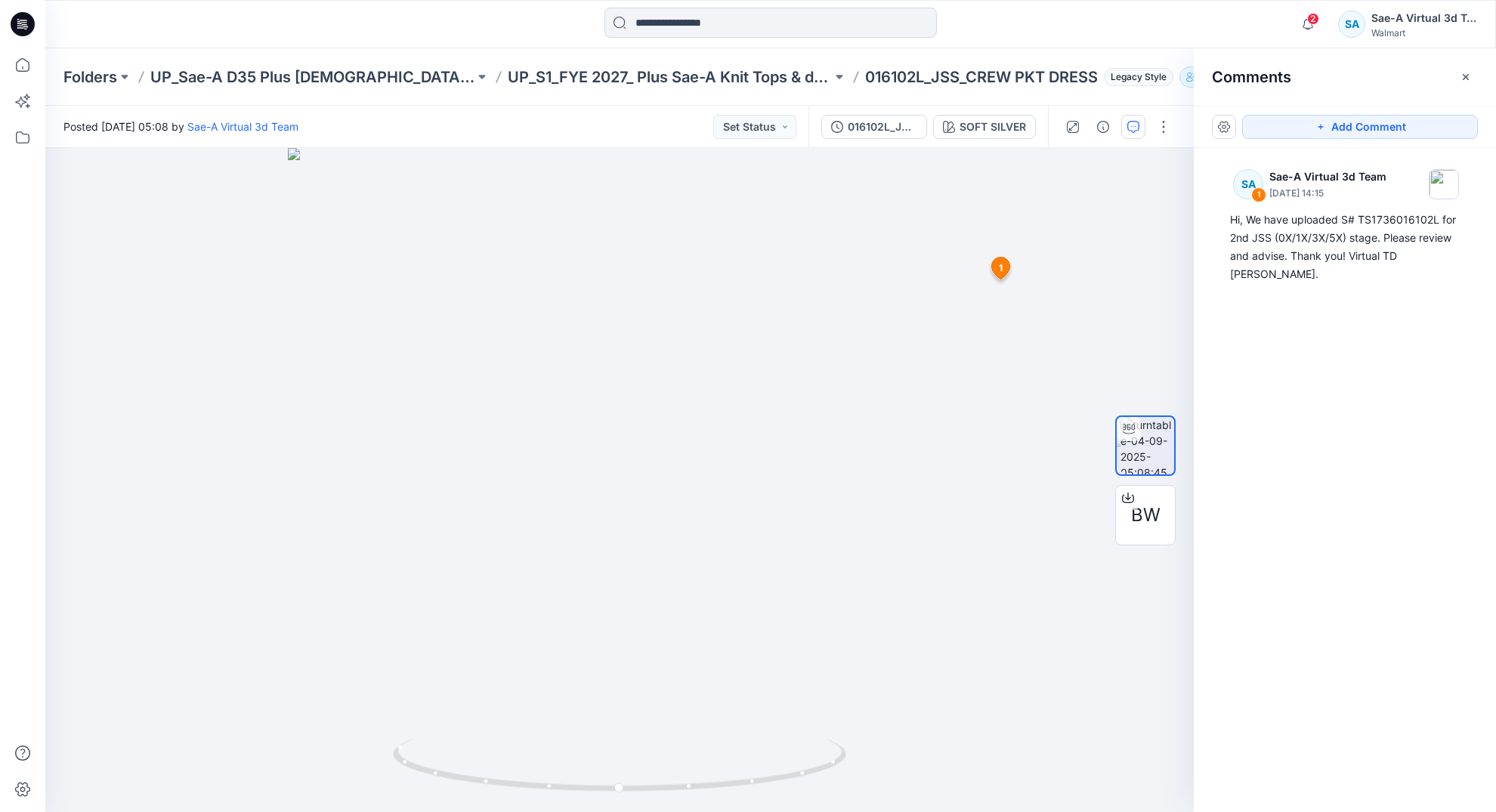
click at [893, 141] on div "016102L_JSS_Rev1 SOFT SILVER" at bounding box center [928, 127] width 240 height 42
click at [895, 137] on button "016102L_JSS_Rev1" at bounding box center [875, 126] width 106 height 24
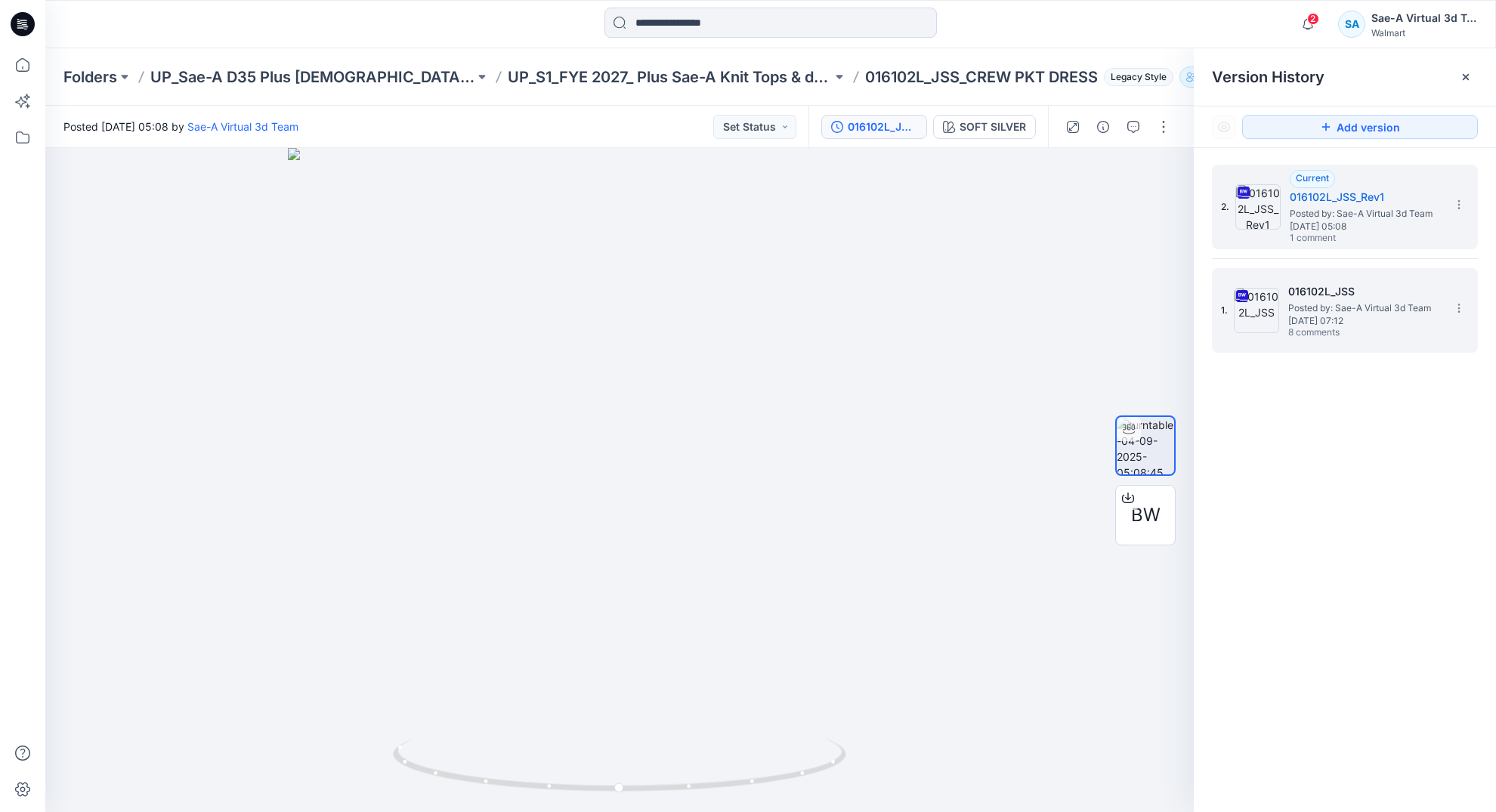
click at [1335, 321] on span "Monday, September 01, 2025 07:12" at bounding box center [1364, 321] width 151 height 11
click at [1328, 231] on span "Thursday, September 04, 2025 05:08" at bounding box center [1366, 226] width 151 height 11
click at [1327, 313] on span "Posted by: Sae-A Virtual 3d Team" at bounding box center [1364, 308] width 151 height 15
click at [1328, 231] on span "Thursday, September 04, 2025 05:08" at bounding box center [1366, 226] width 151 height 11
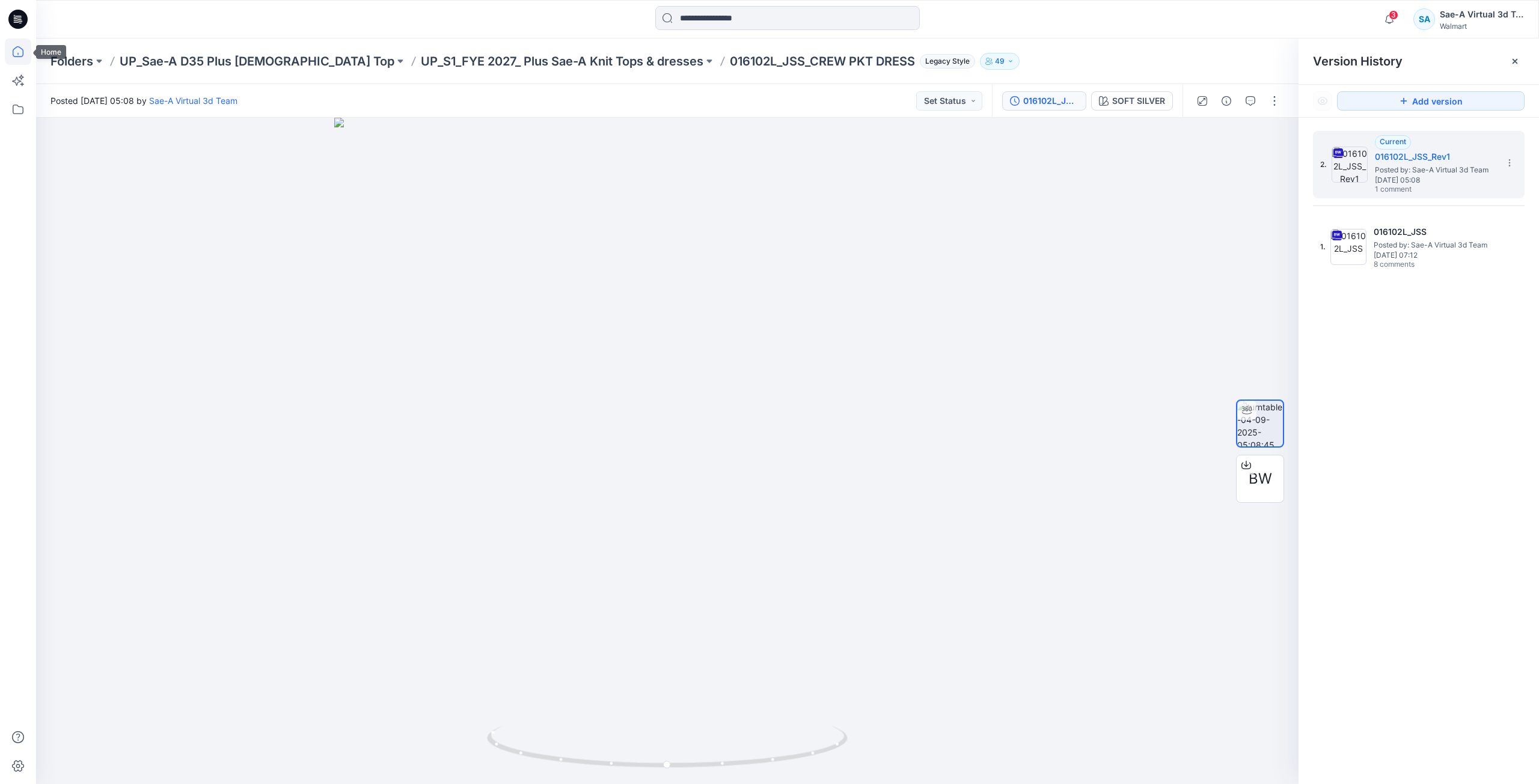
click at [26, 58] on icon at bounding box center [18, 51] width 26 height 26
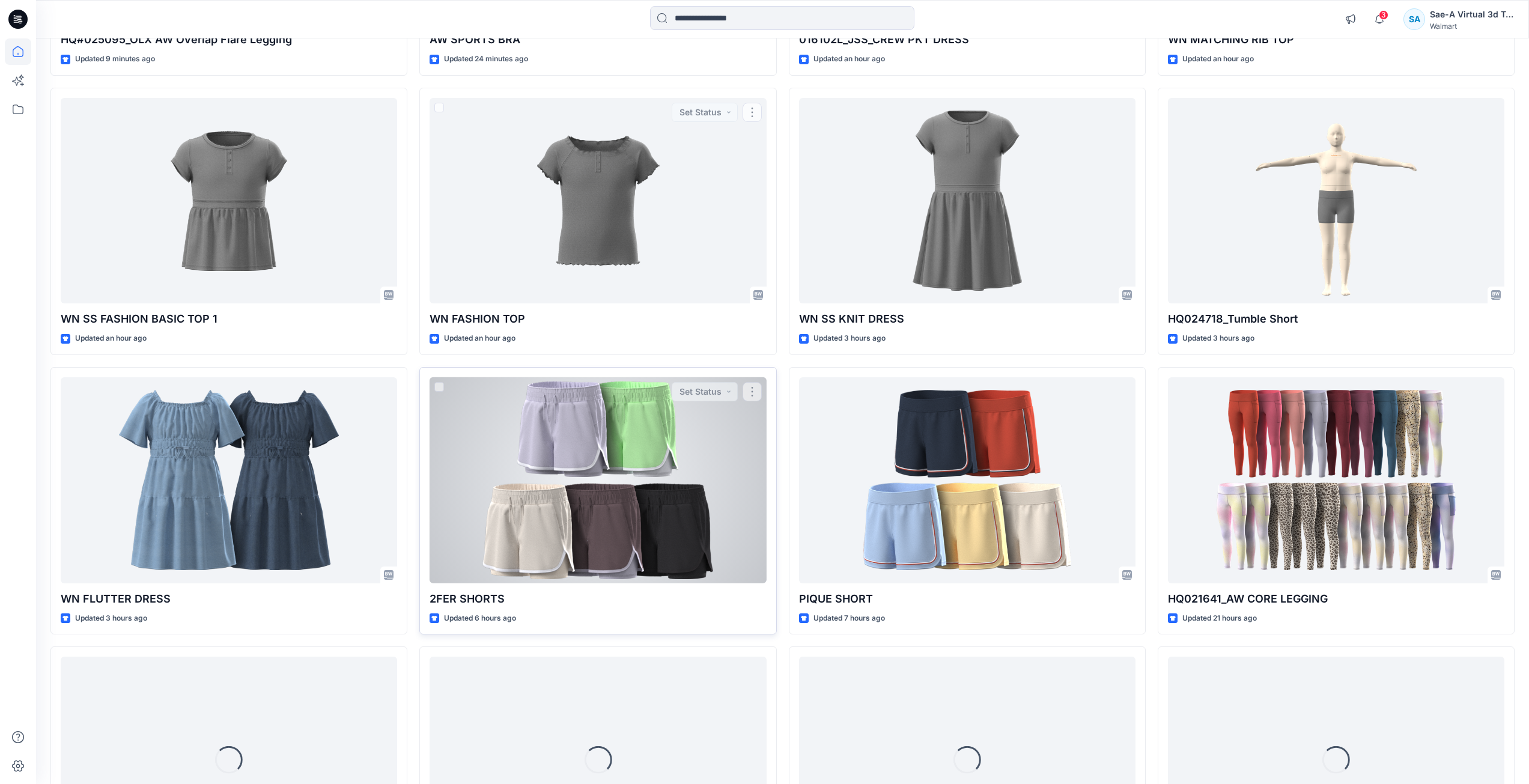
scroll to position [389, 0]
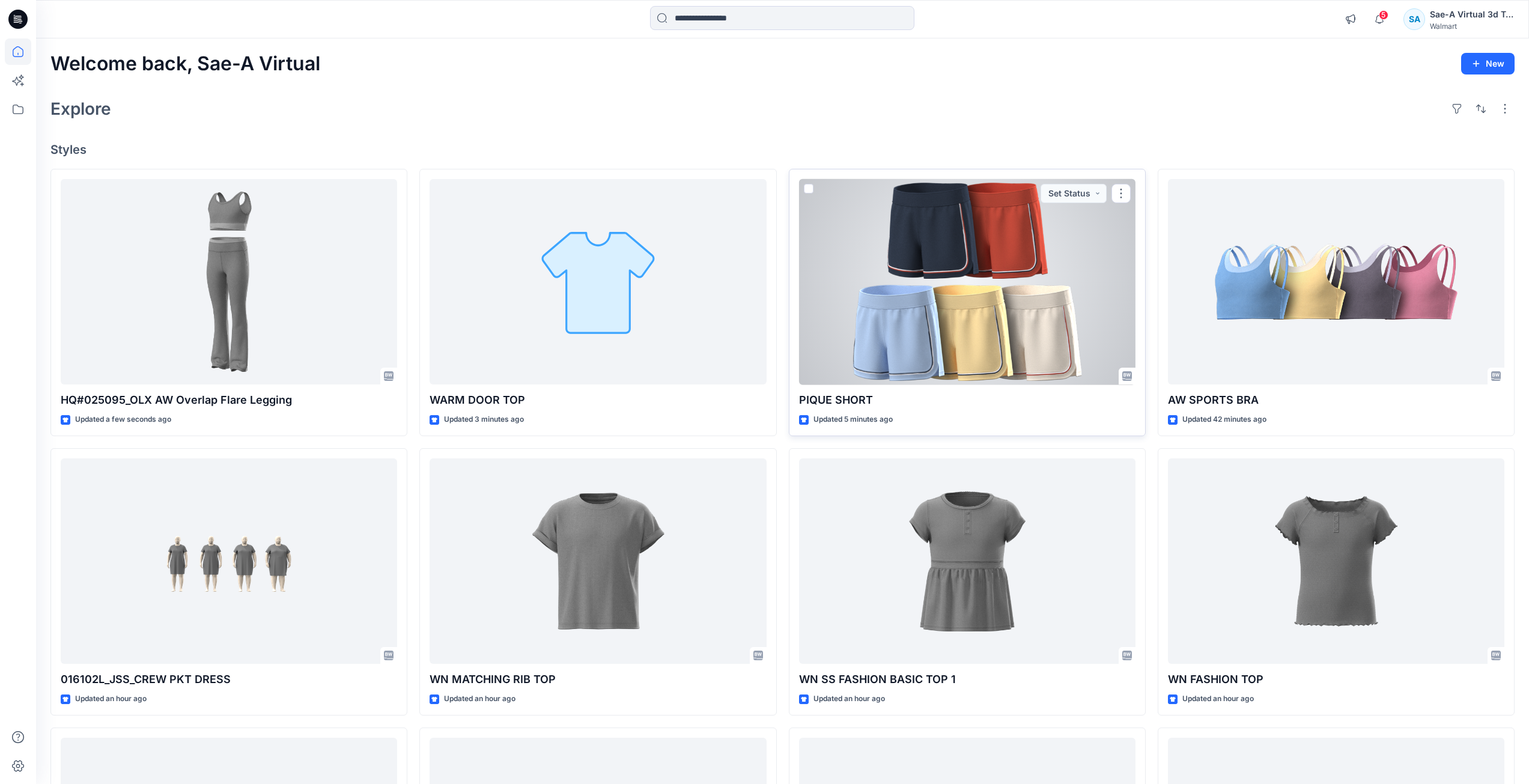
click at [997, 308] on div at bounding box center [968, 282] width 336 height 206
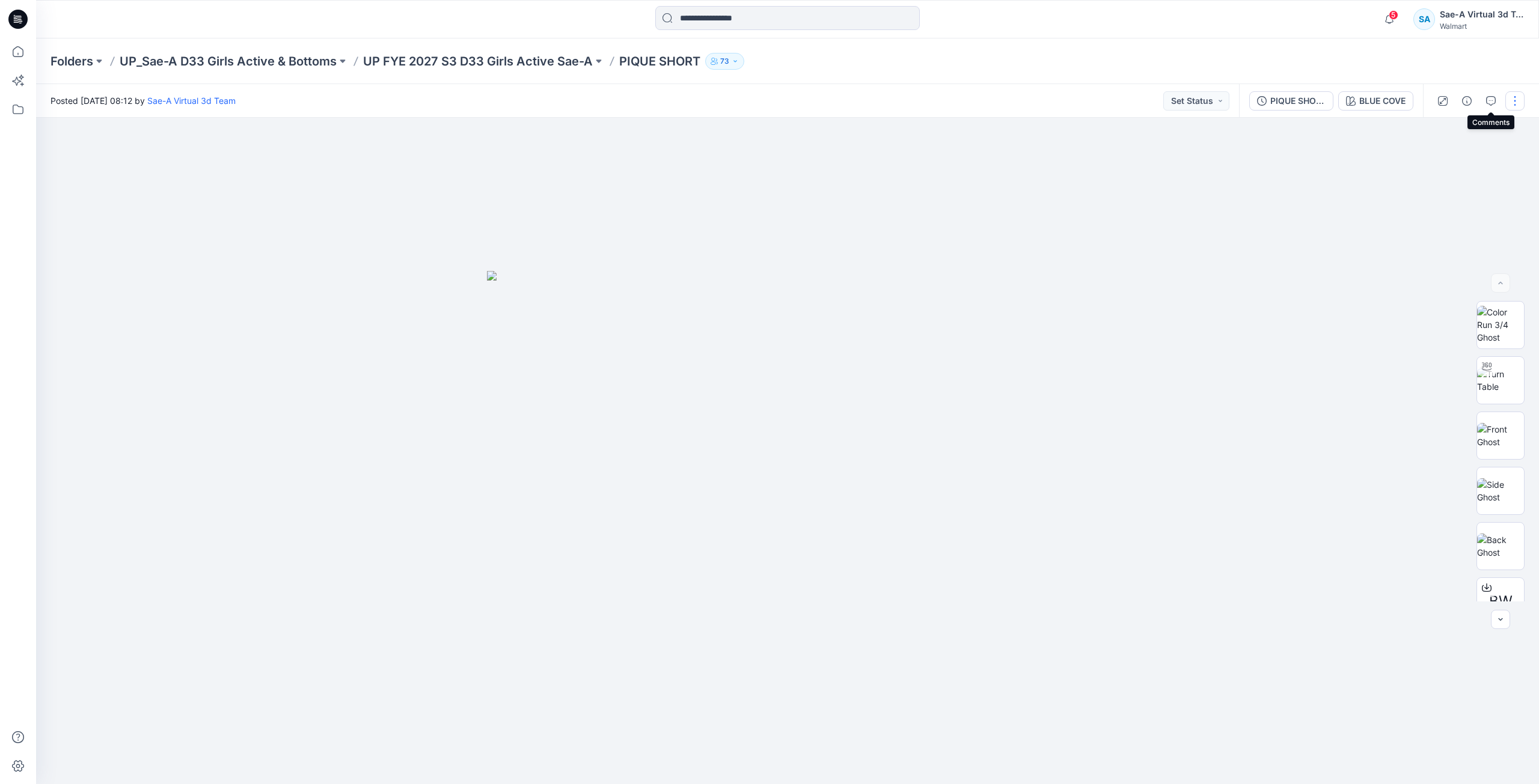
click at [1514, 98] on button "button" at bounding box center [1514, 101] width 19 height 19
click at [1445, 159] on p "Edit" at bounding box center [1438, 162] width 15 height 12
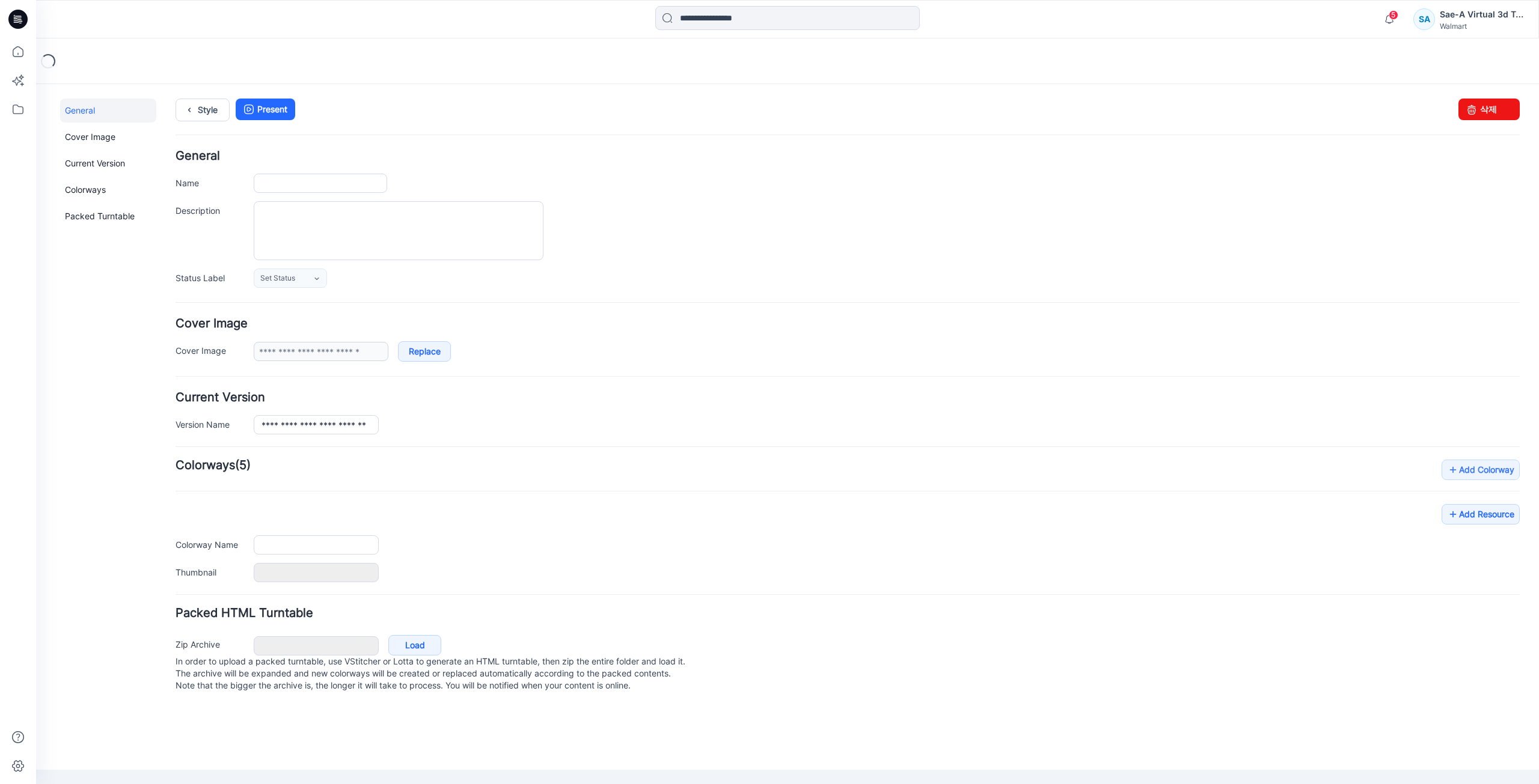
type input "**********"
type input "*********"
type input "**********"
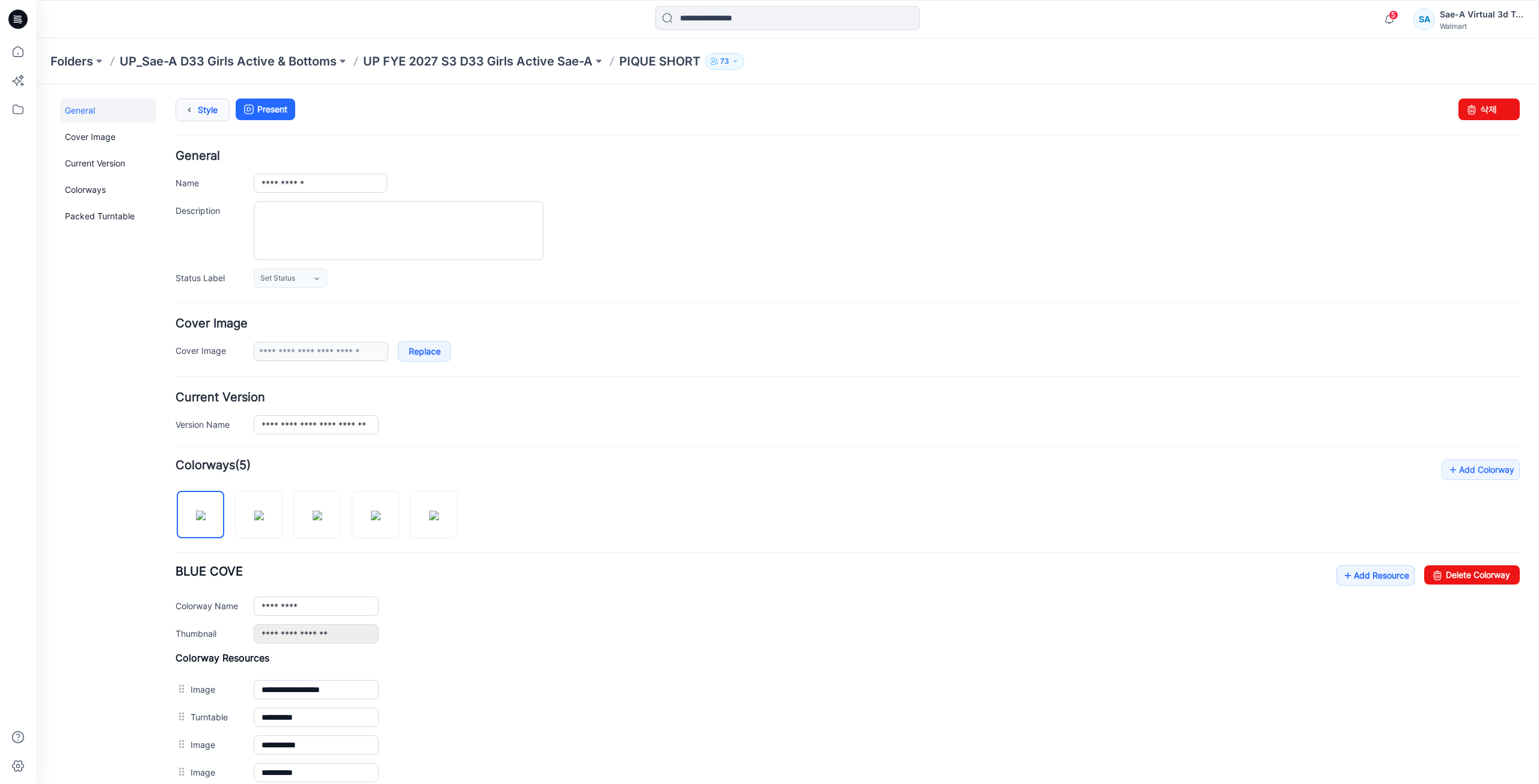
click at [201, 112] on link "Style" at bounding box center [202, 110] width 54 height 23
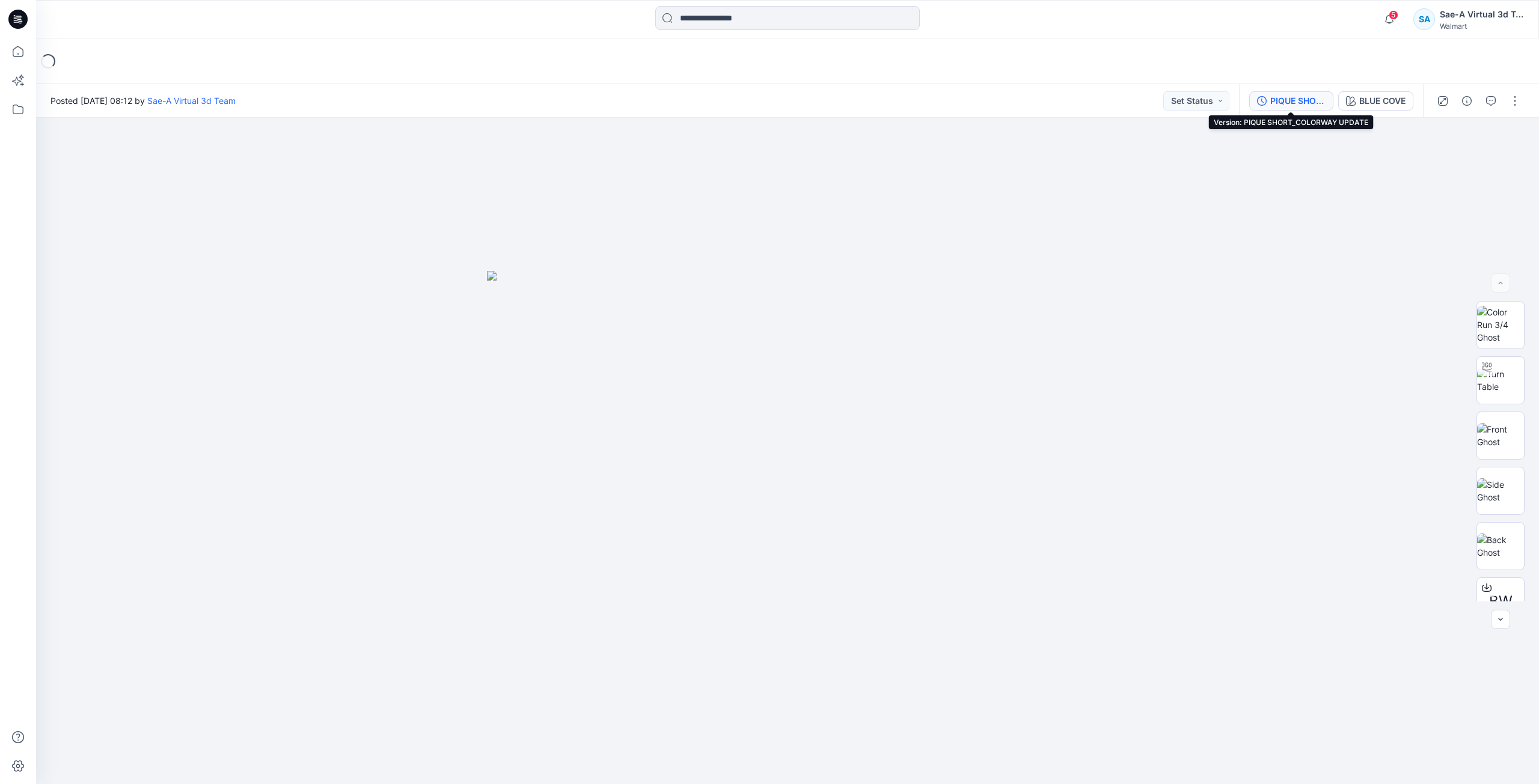
click at [1294, 96] on div "PIQUE SHORT_COLORWAY UPDATE" at bounding box center [1298, 101] width 55 height 13
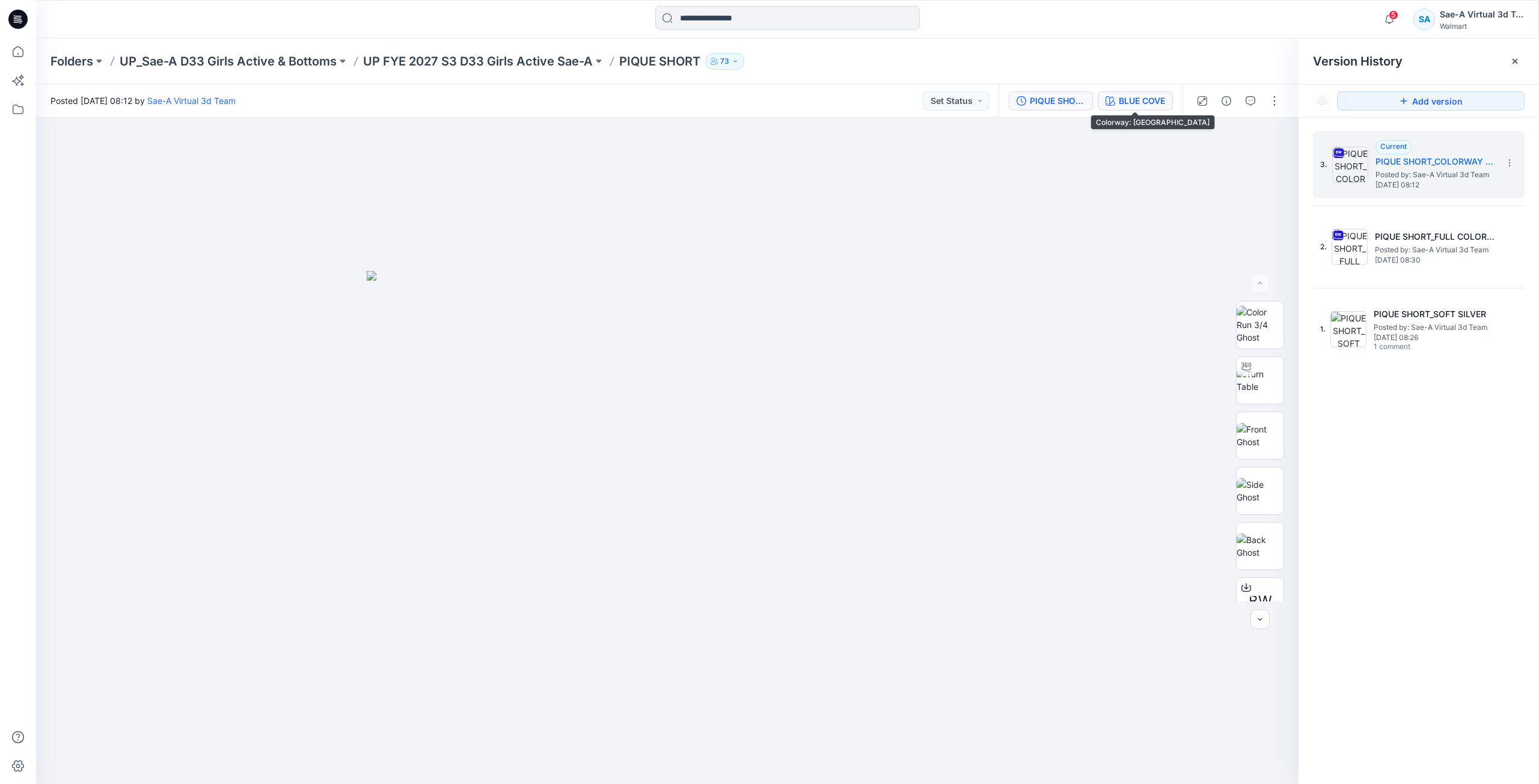
click at [1149, 108] on button "BLUE COVE" at bounding box center [1136, 101] width 75 height 19
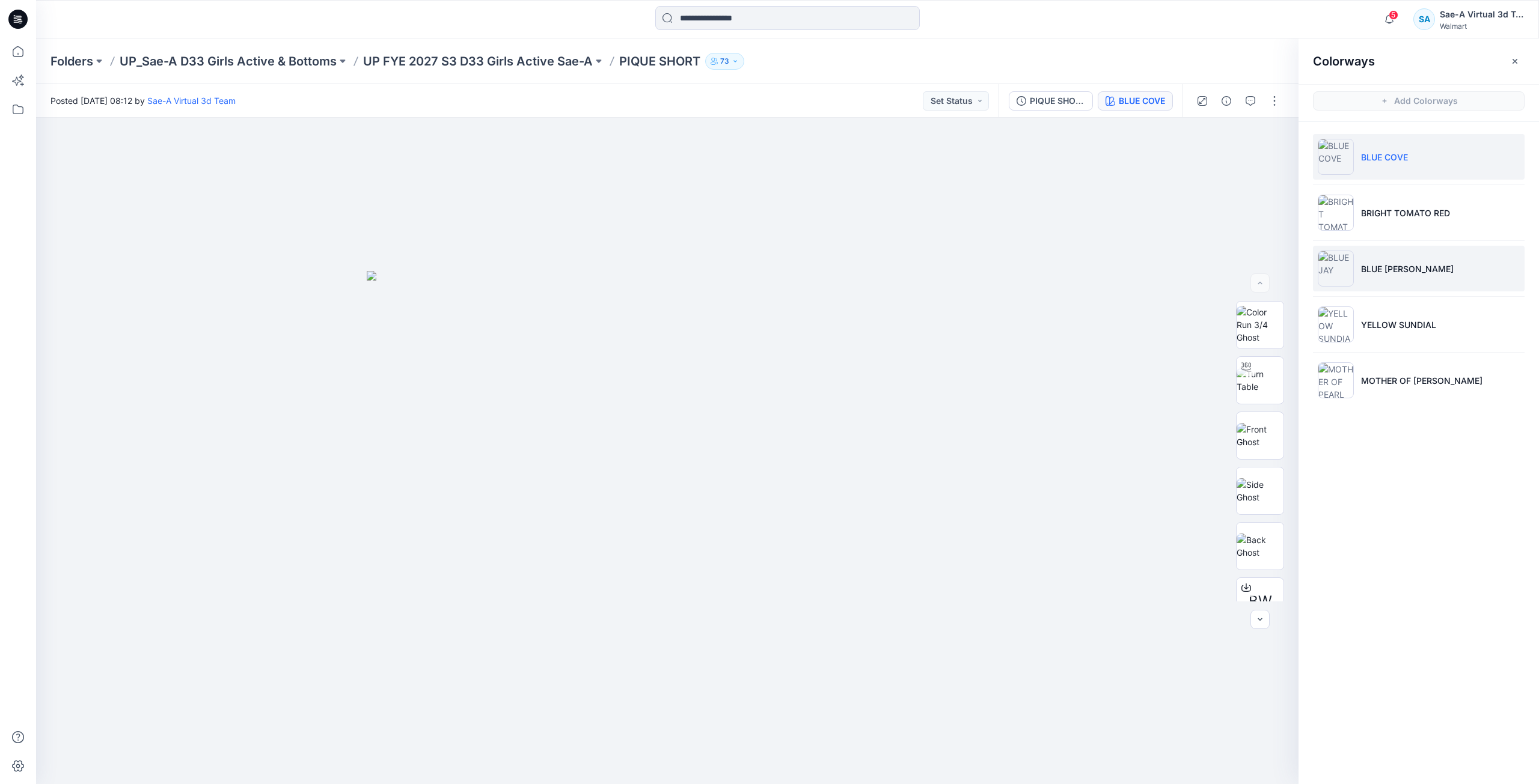
click at [1391, 273] on p "BLUE [PERSON_NAME]" at bounding box center [1407, 269] width 92 height 12
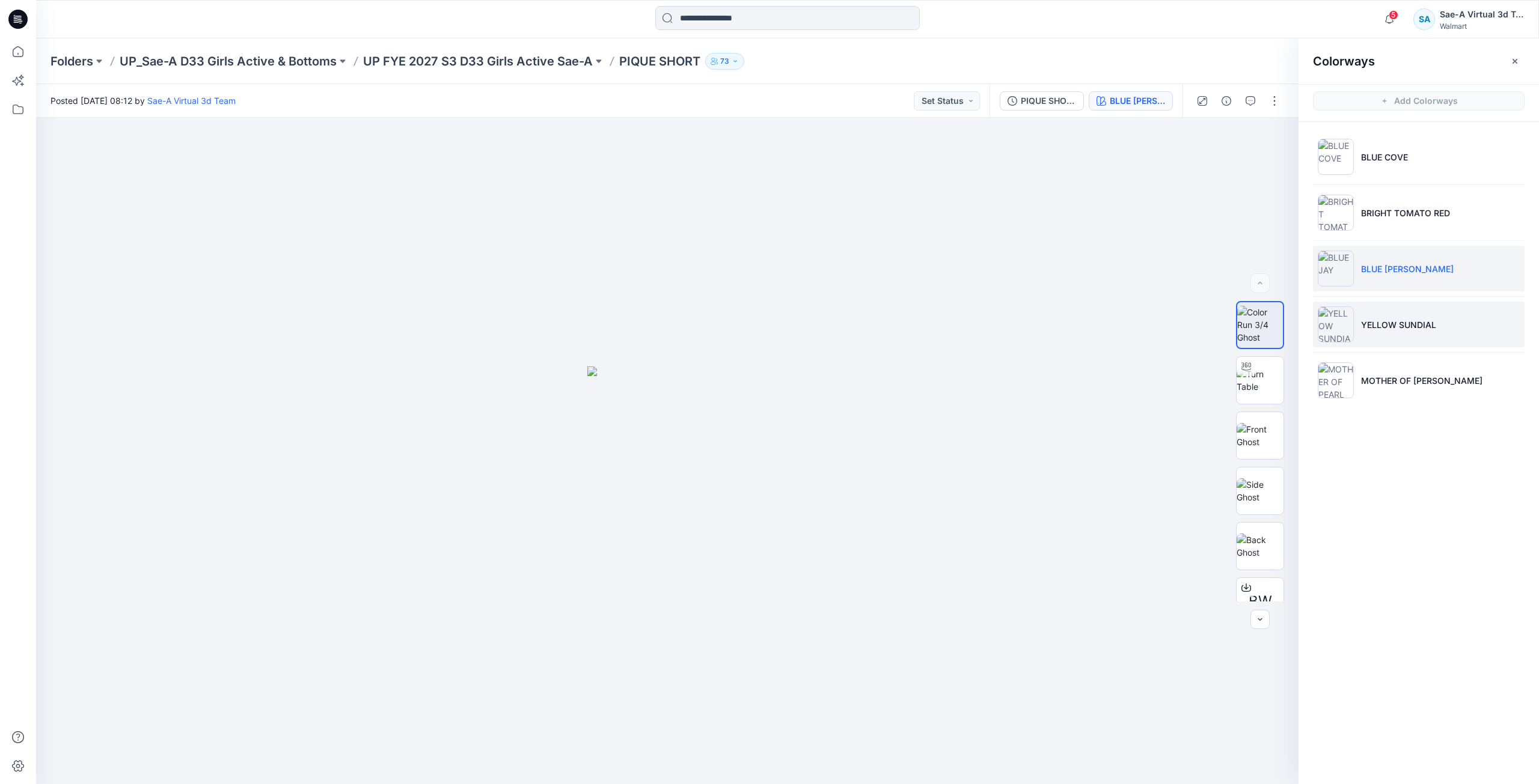
click at [1394, 323] on p "YELLOW SUNDIAL" at bounding box center [1398, 325] width 75 height 12
click at [1391, 264] on p "BLUE [PERSON_NAME]" at bounding box center [1407, 269] width 92 height 12
click at [1076, 106] on div "PIQUE SHORT_COLORWAY UPDATE" at bounding box center [1049, 101] width 55 height 13
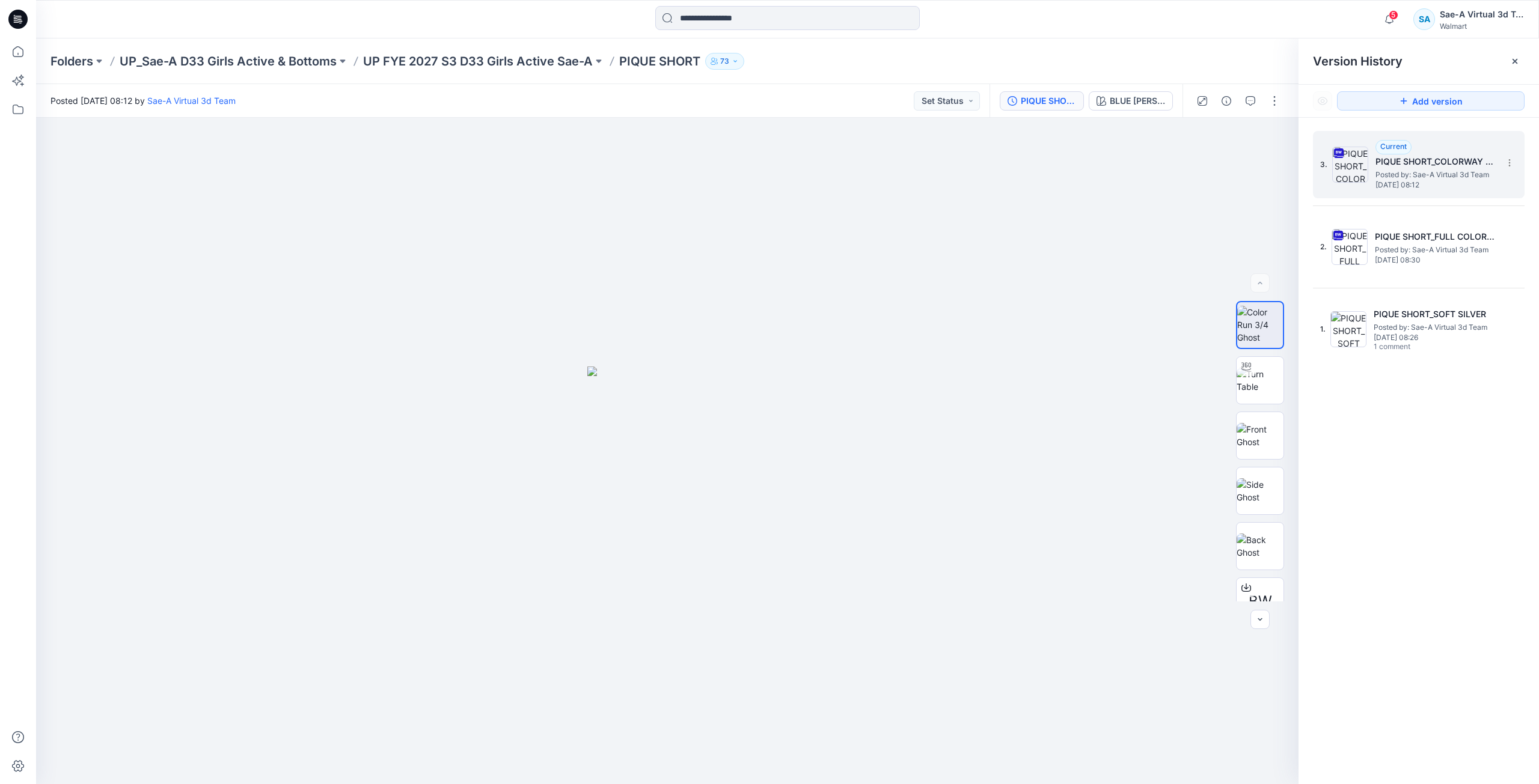
click at [1417, 157] on h5 "PIQUE SHORT_COLORWAY UPDATE" at bounding box center [1435, 161] width 120 height 15
click at [1257, 575] on img at bounding box center [1259, 577] width 47 height 25
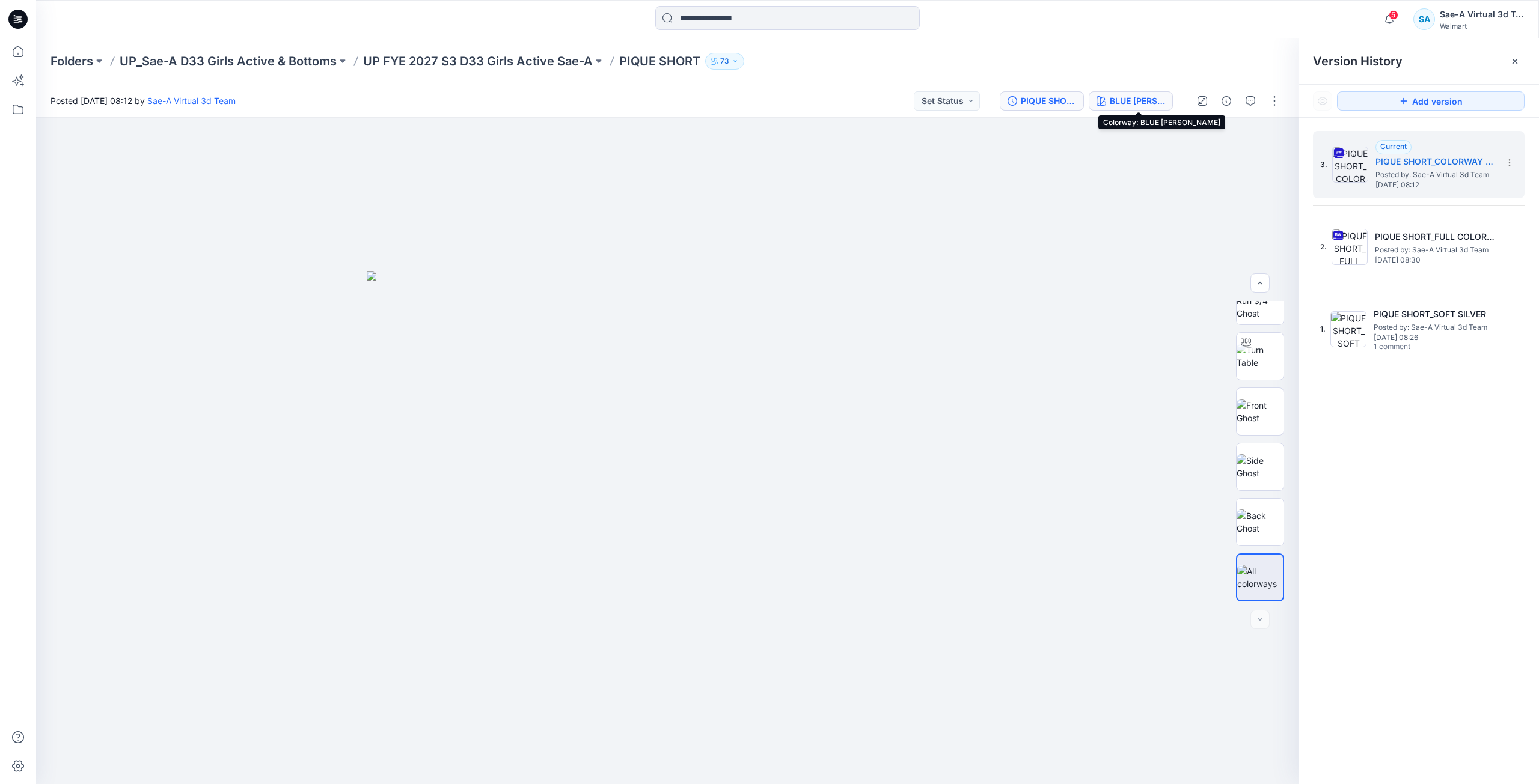
click at [1153, 93] on button "BLUE [PERSON_NAME]" at bounding box center [1131, 101] width 85 height 19
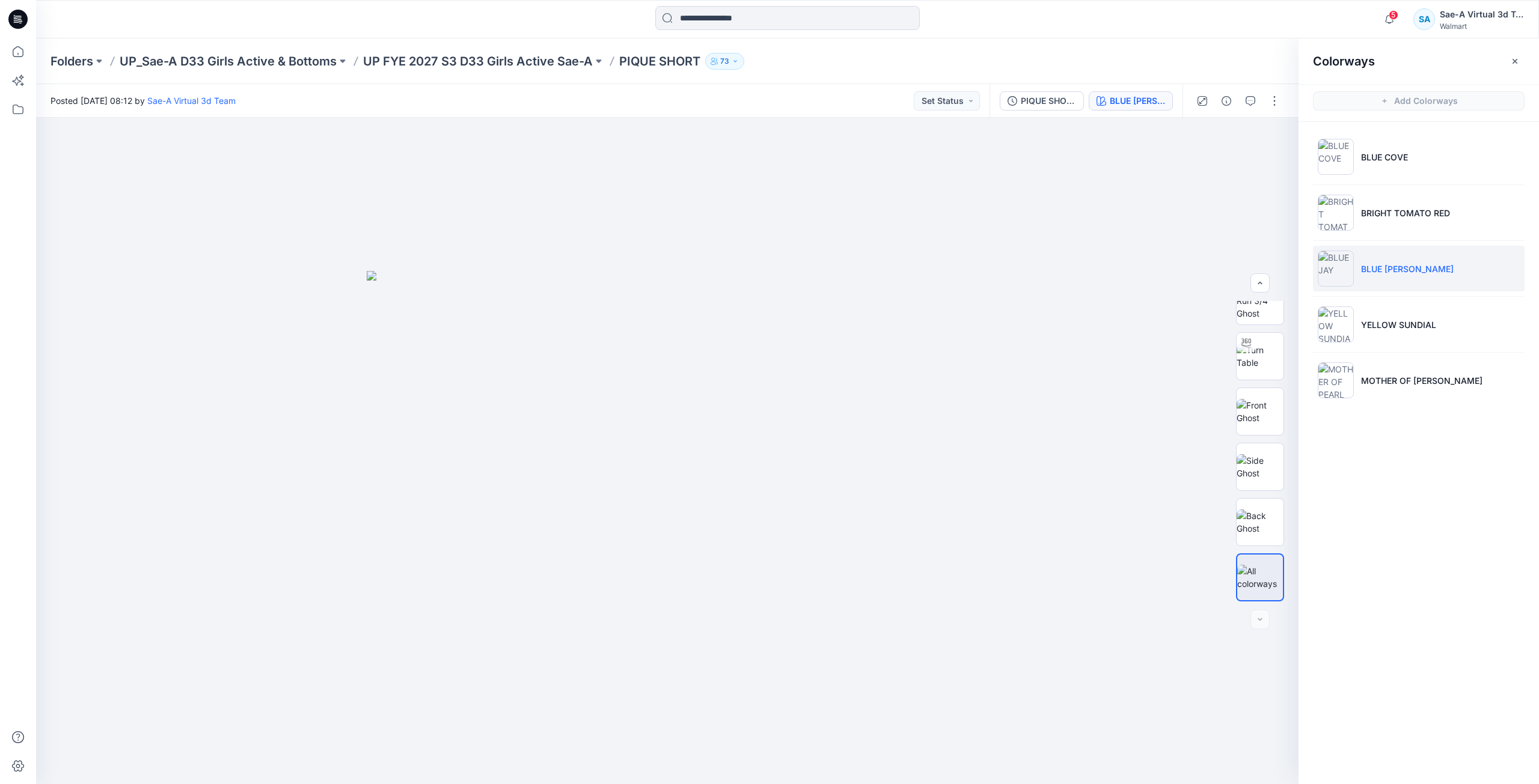
click at [1408, 261] on li "BLUE [PERSON_NAME]" at bounding box center [1418, 268] width 211 height 45
click at [1402, 331] on li "YELLOW SUNDIAL" at bounding box center [1418, 324] width 211 height 45
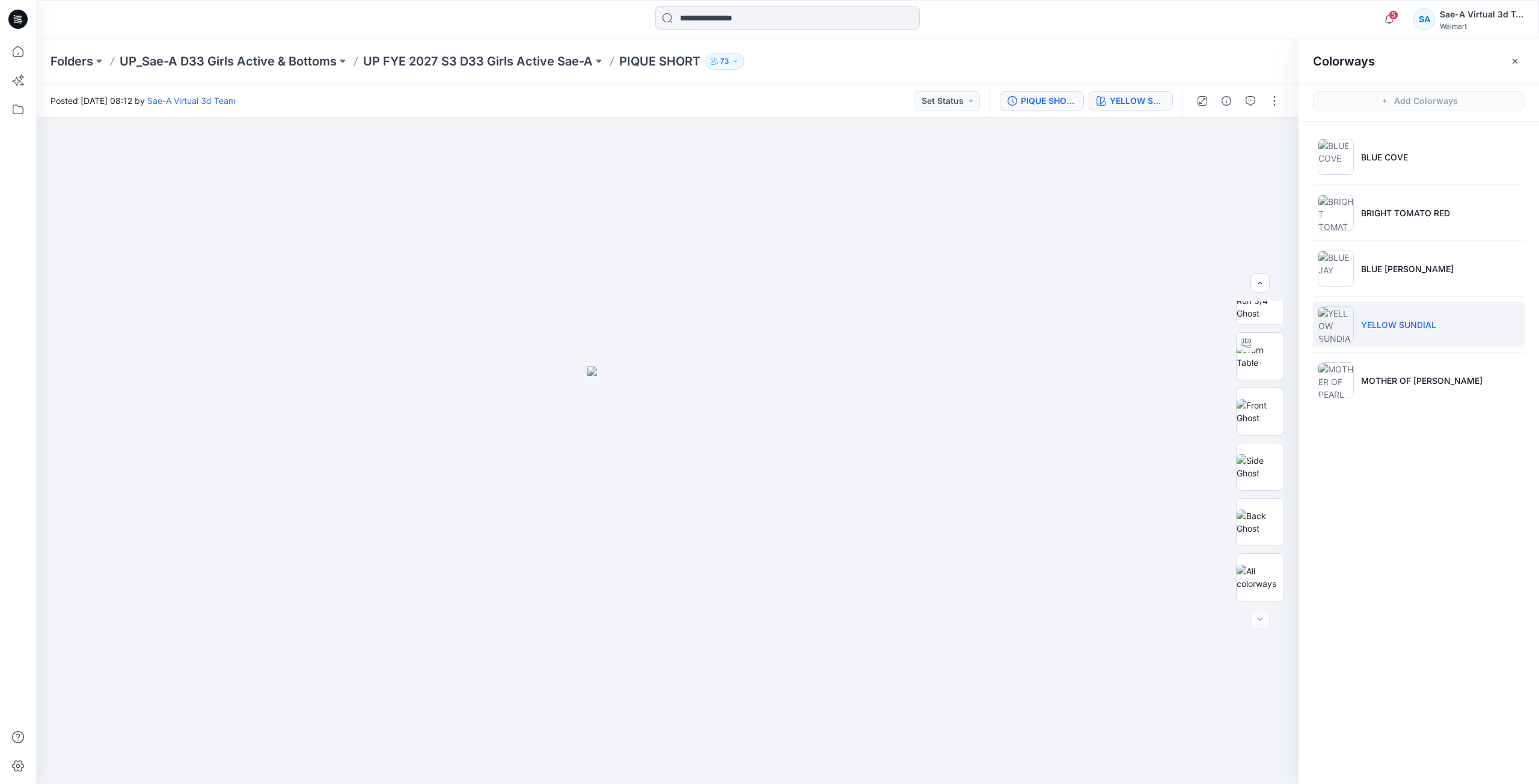
click at [1064, 104] on div "PIQUE SHORT_COLORWAY UPDATE" at bounding box center [1049, 101] width 55 height 13
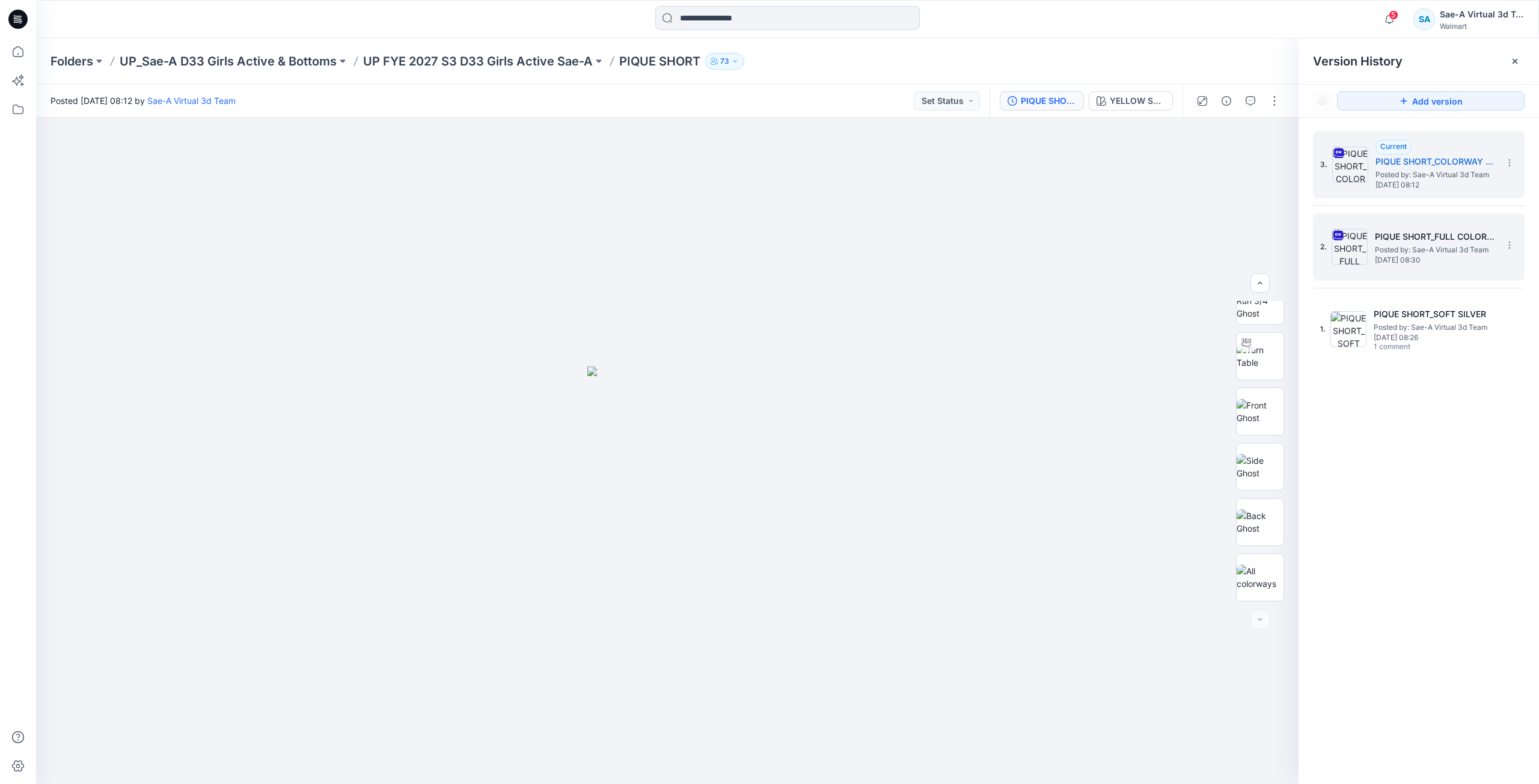
click at [1410, 243] on h5 "PIQUE SHORT_FULL COLORWAYS" at bounding box center [1435, 237] width 120 height 15
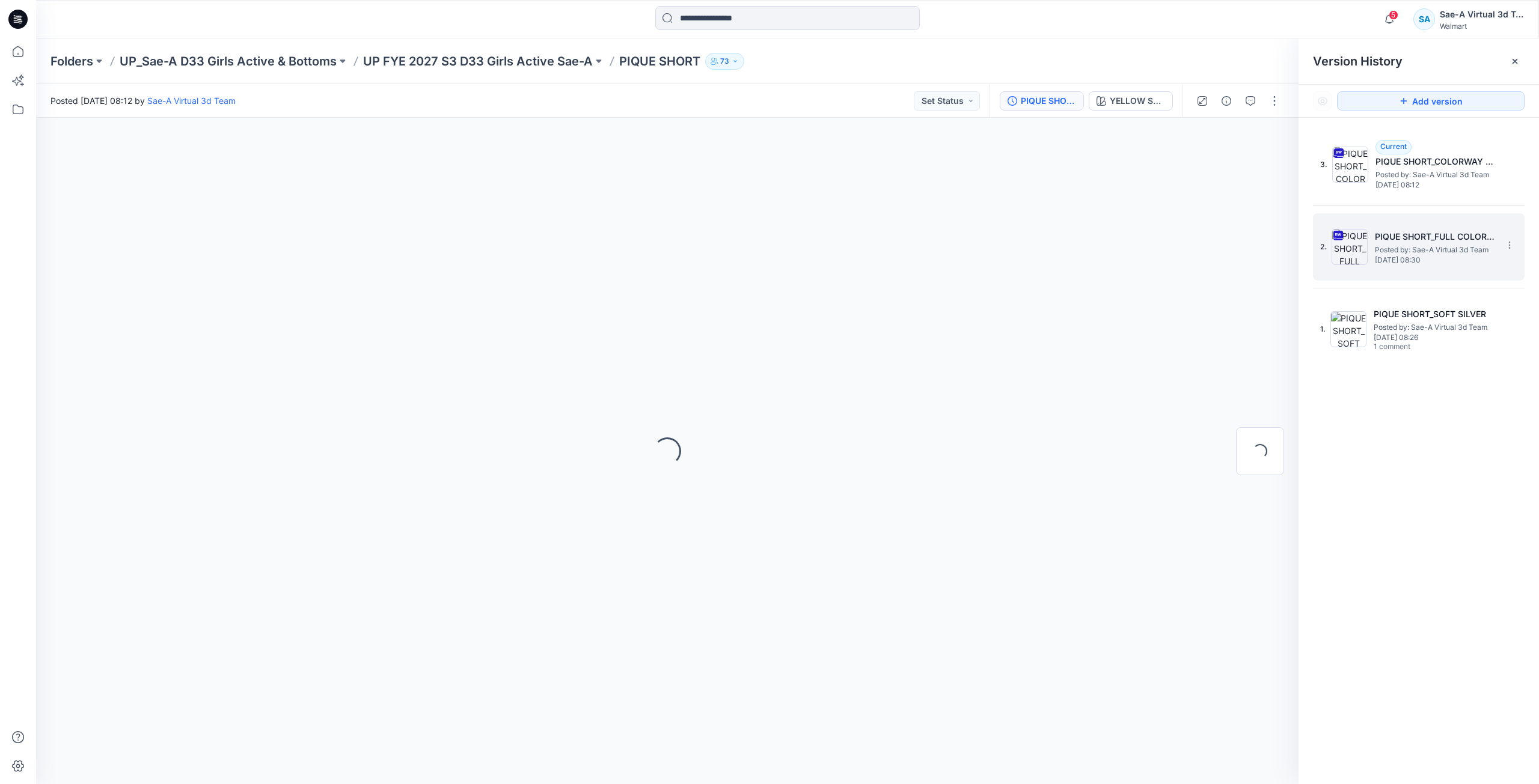
scroll to position [0, 0]
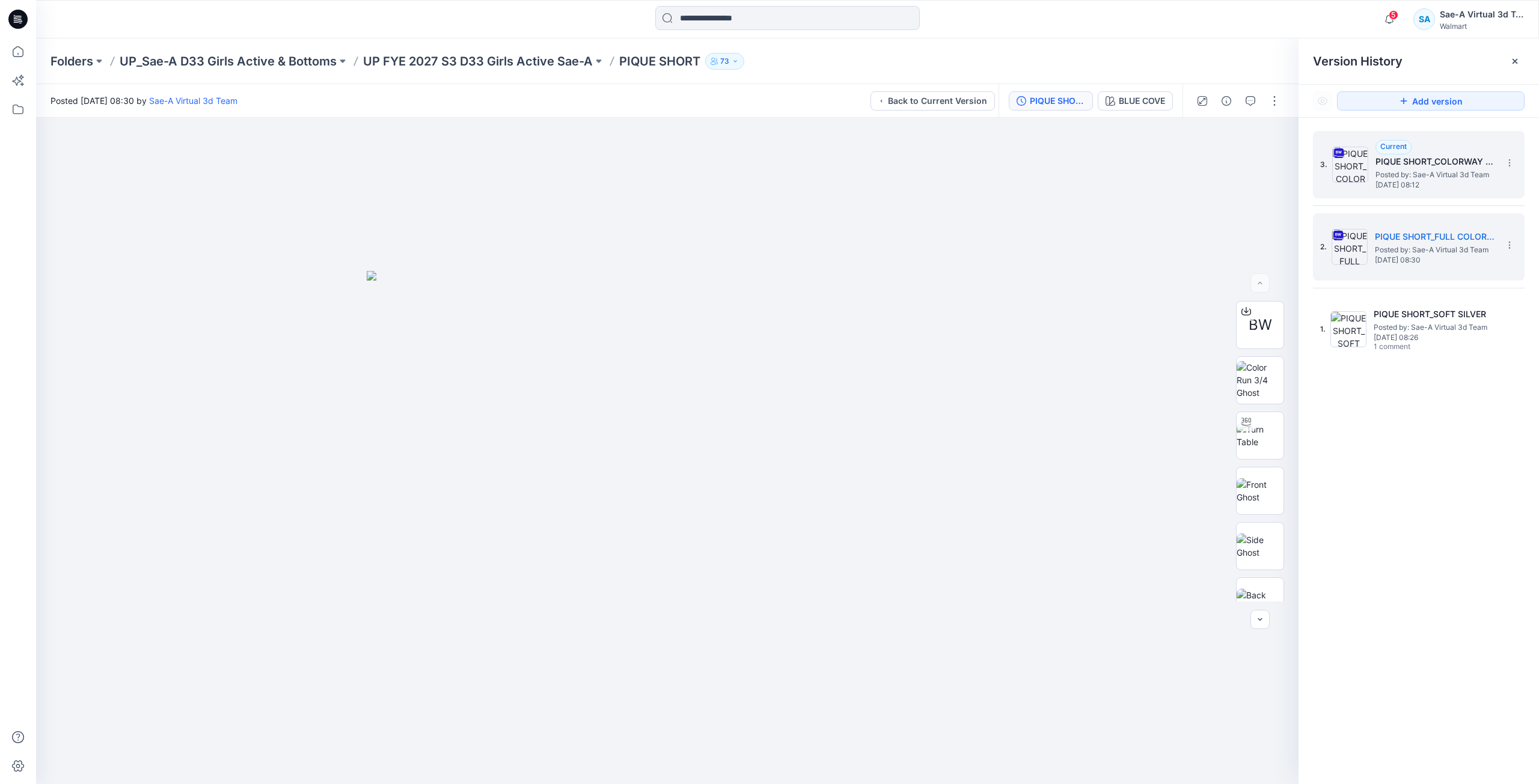
click at [1412, 169] on span "Posted by: Sae-A Virtual 3d Team" at bounding box center [1435, 175] width 120 height 12
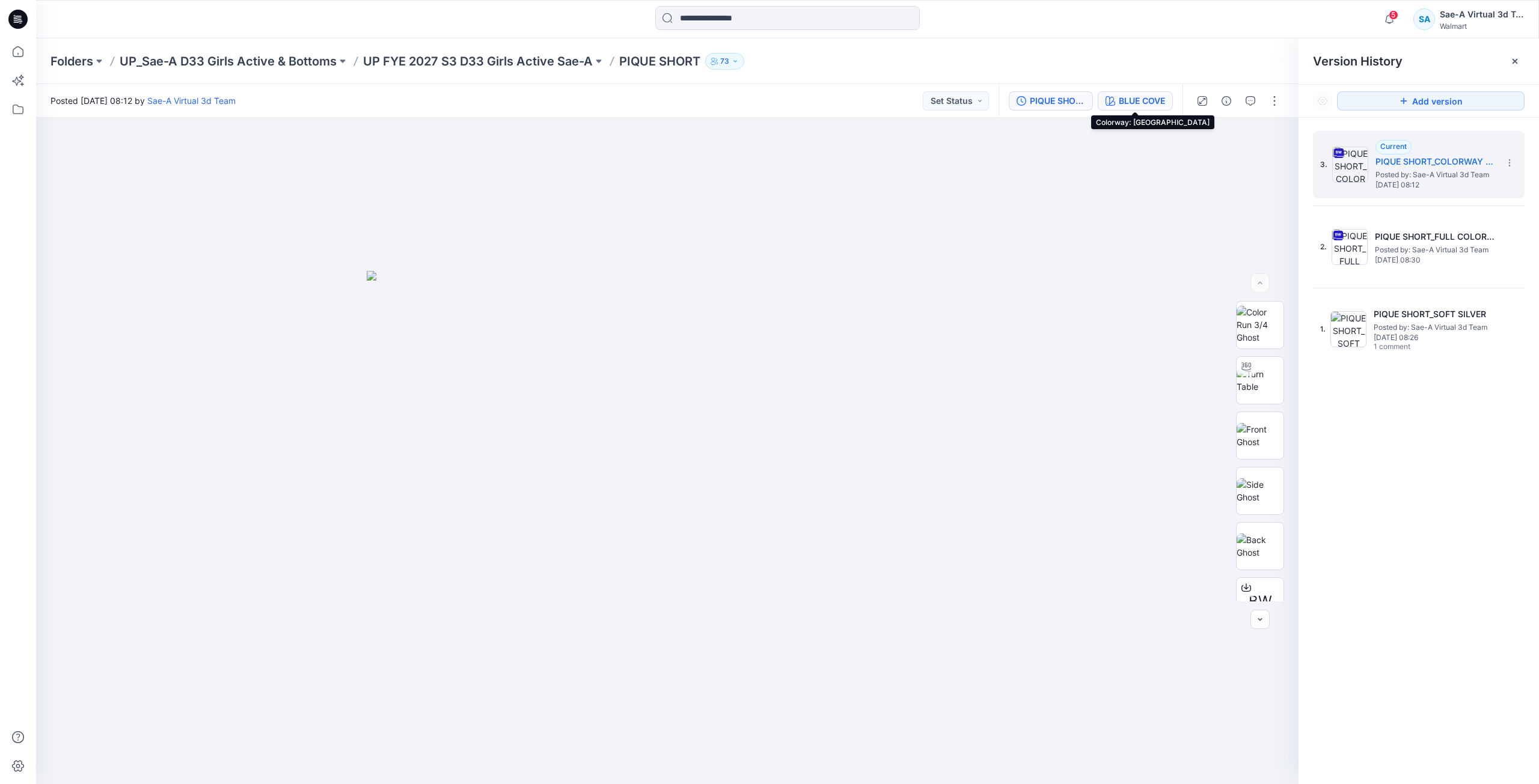
click at [1154, 105] on div "BLUE COVE" at bounding box center [1142, 101] width 46 height 13
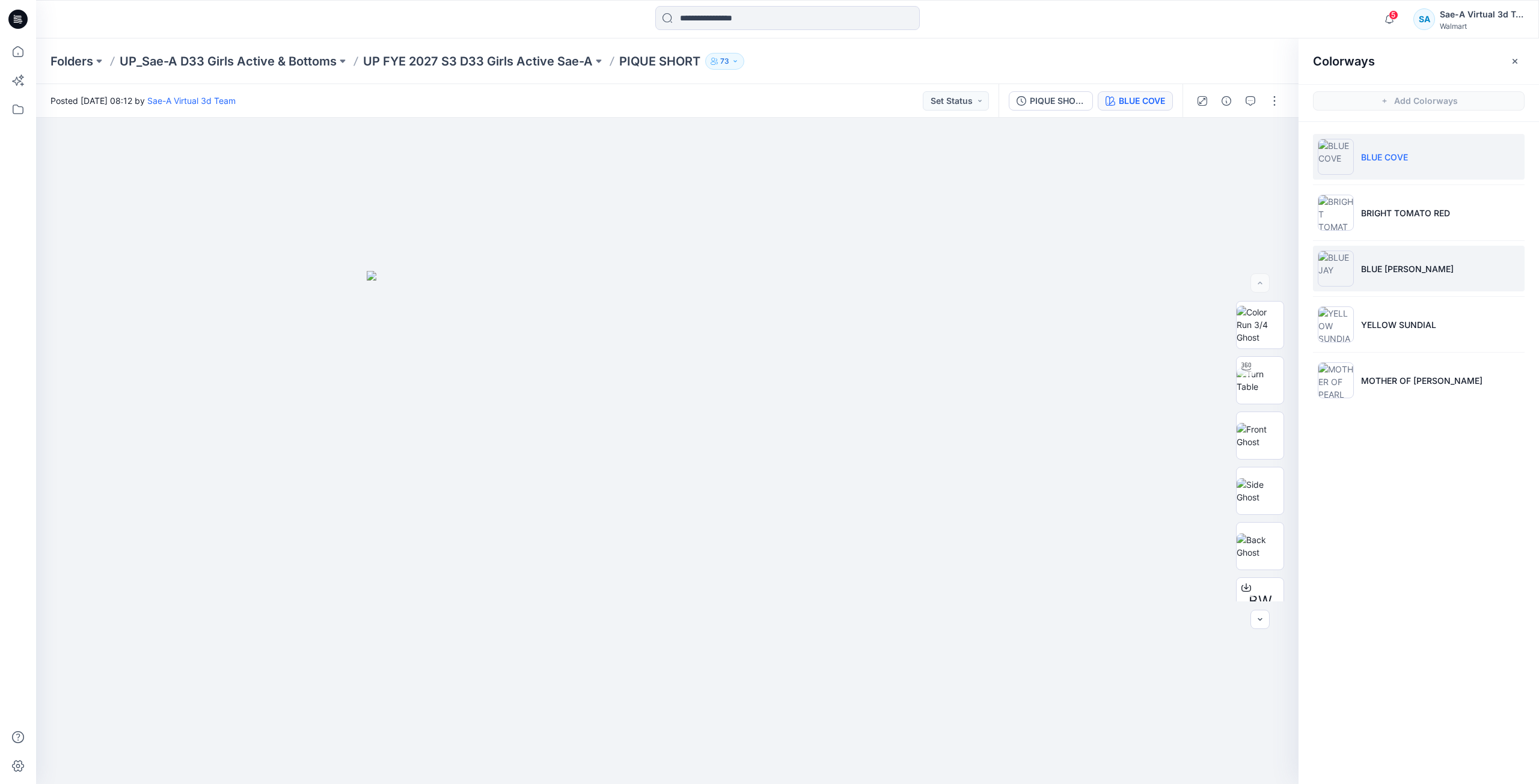
click at [1354, 247] on li "BLUE [PERSON_NAME]" at bounding box center [1418, 268] width 211 height 45
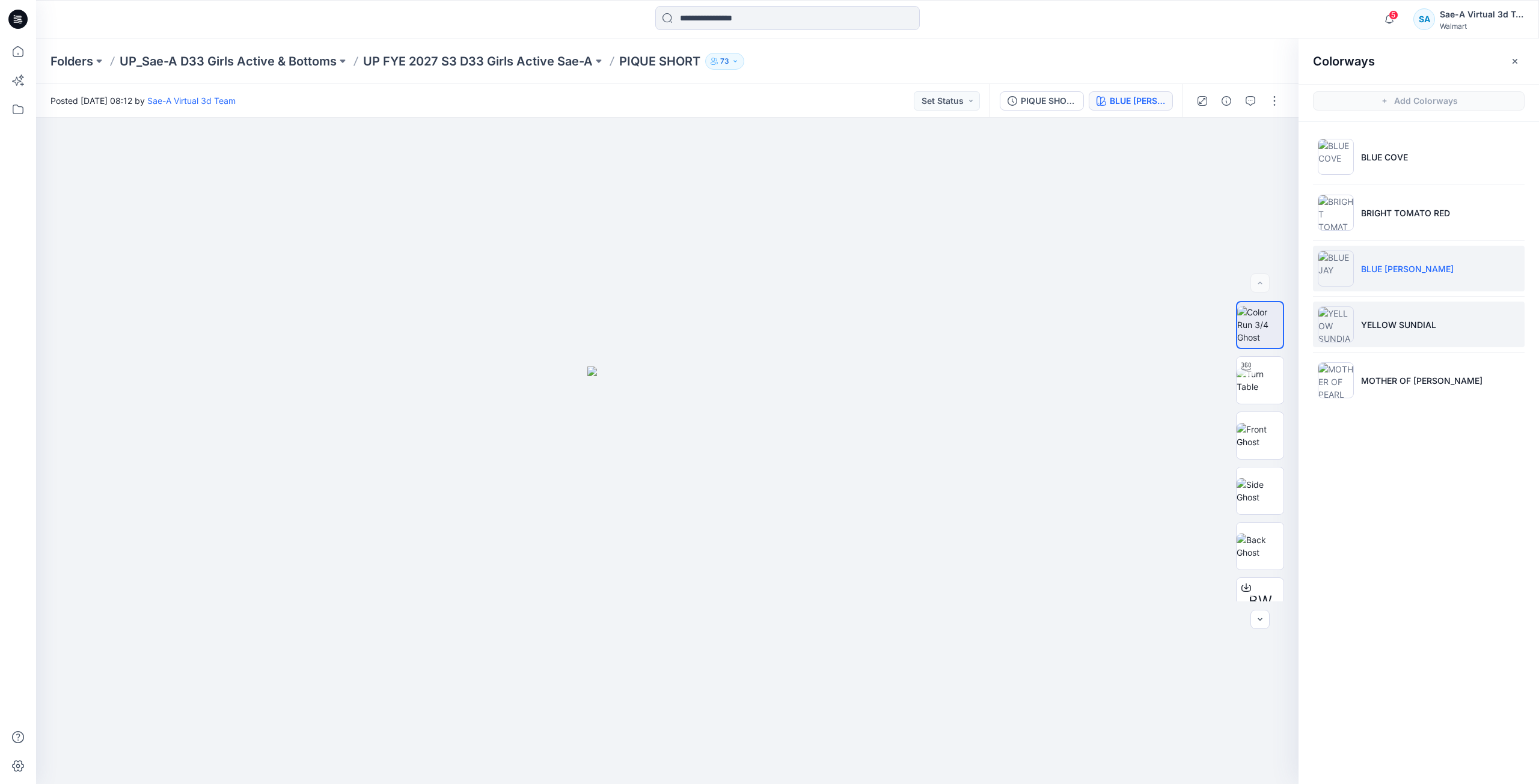
click at [1380, 311] on li "YELLOW SUNDIAL" at bounding box center [1418, 324] width 211 height 45
click at [36, 51] on div "Folders UP_Sae-A D33 Girls Active & Bottoms UP FYE 2027 S3 D33 Girls Active Sae…" at bounding box center [788, 61] width 1503 height 45
click at [26, 53] on icon at bounding box center [18, 51] width 26 height 26
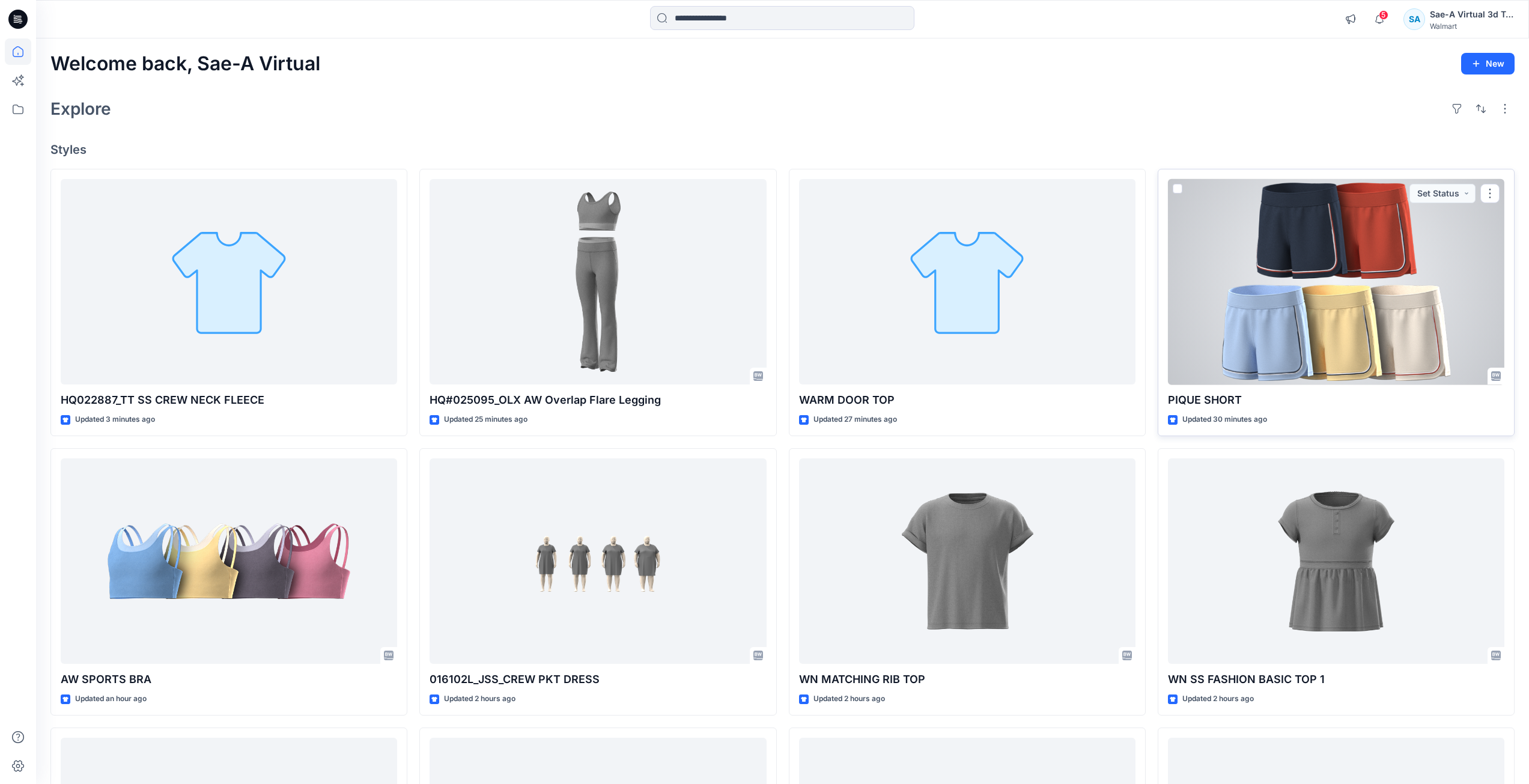
click at [1229, 306] on div at bounding box center [1336, 282] width 336 height 206
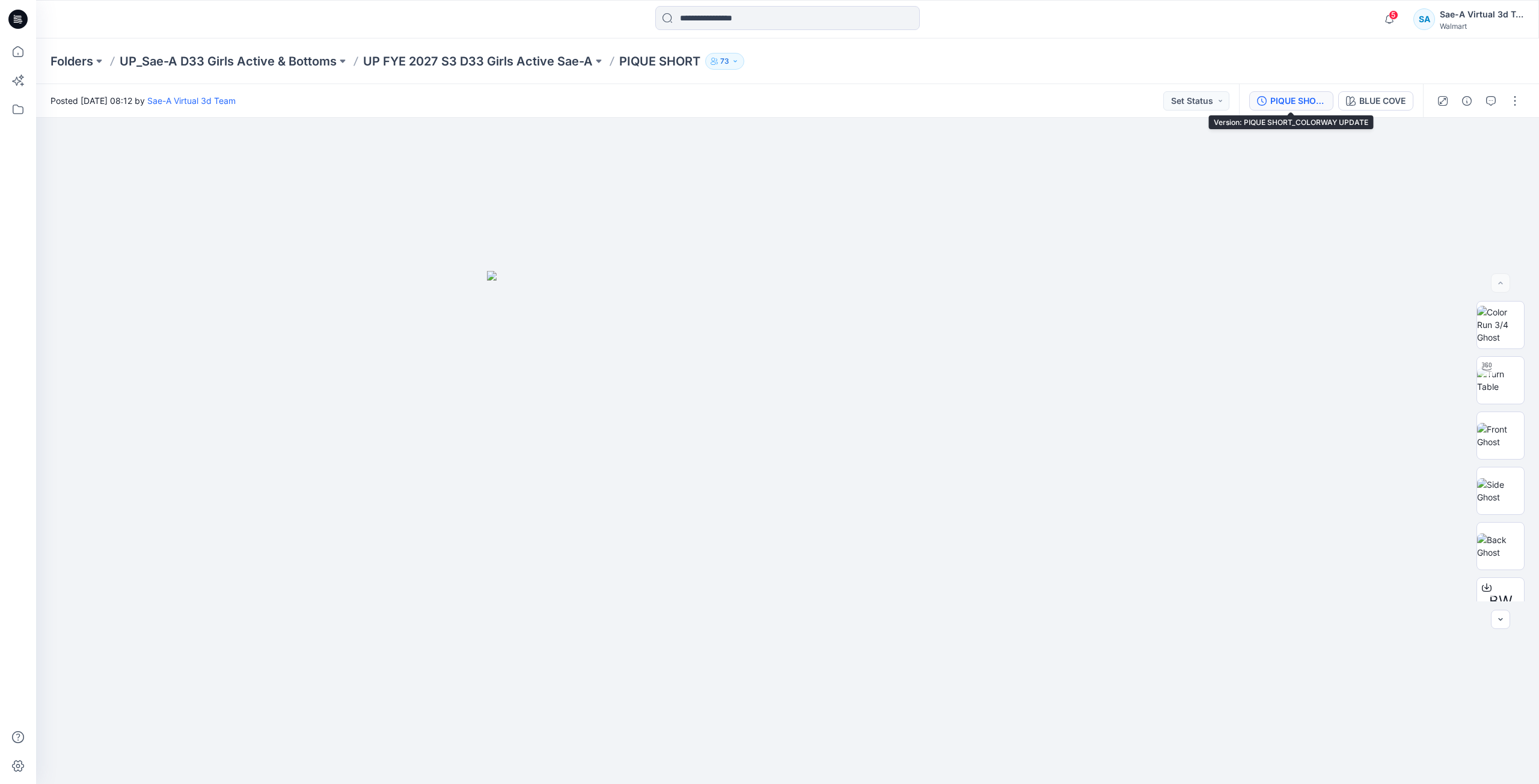
click at [1305, 110] on button "PIQUE SHORT_COLORWAY UPDATE" at bounding box center [1292, 101] width 85 height 19
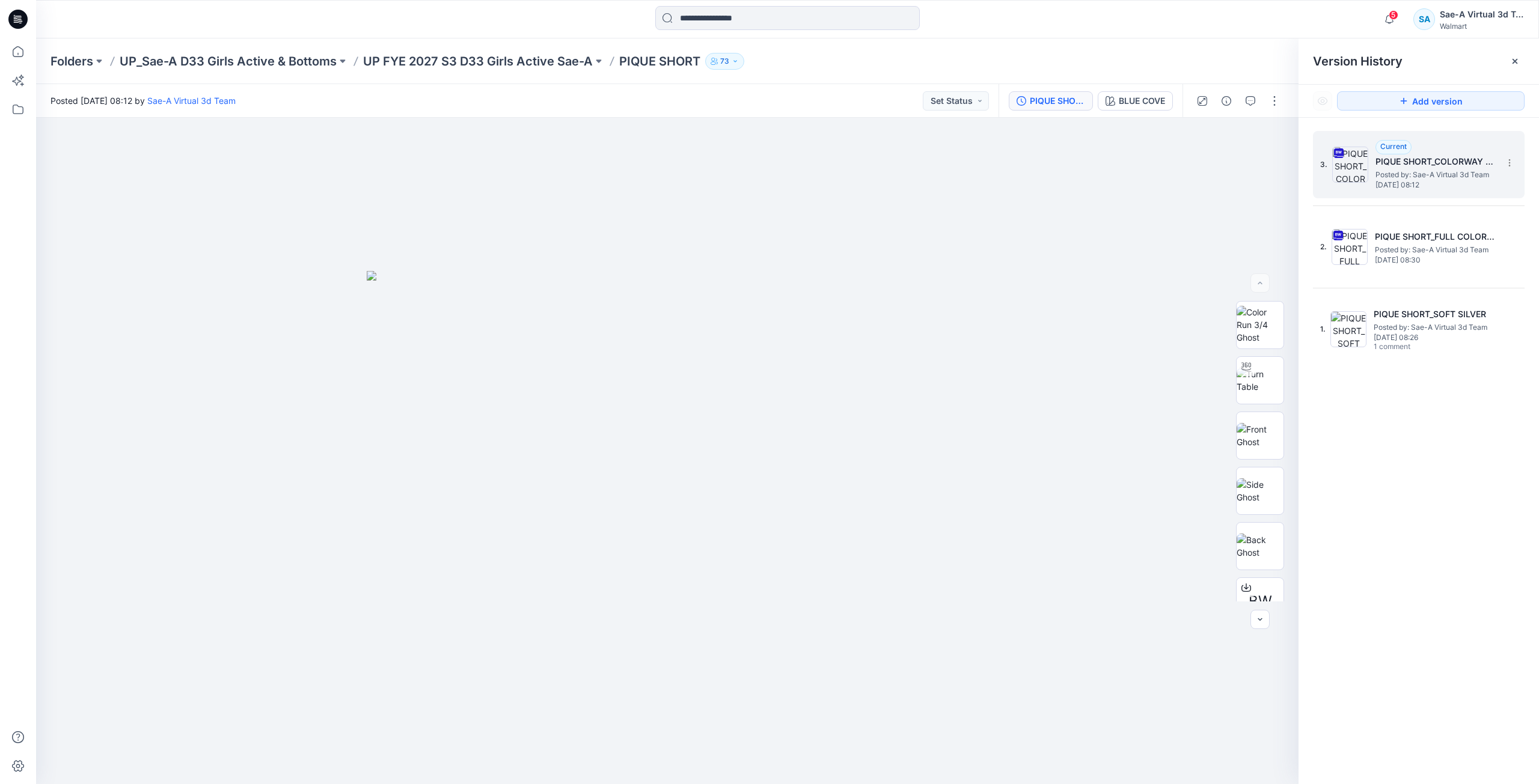
click at [1401, 169] on span "Posted by: Sae-A Virtual 3d Team" at bounding box center [1435, 175] width 120 height 12
click at [1149, 106] on div "BLUE COVE" at bounding box center [1142, 101] width 46 height 13
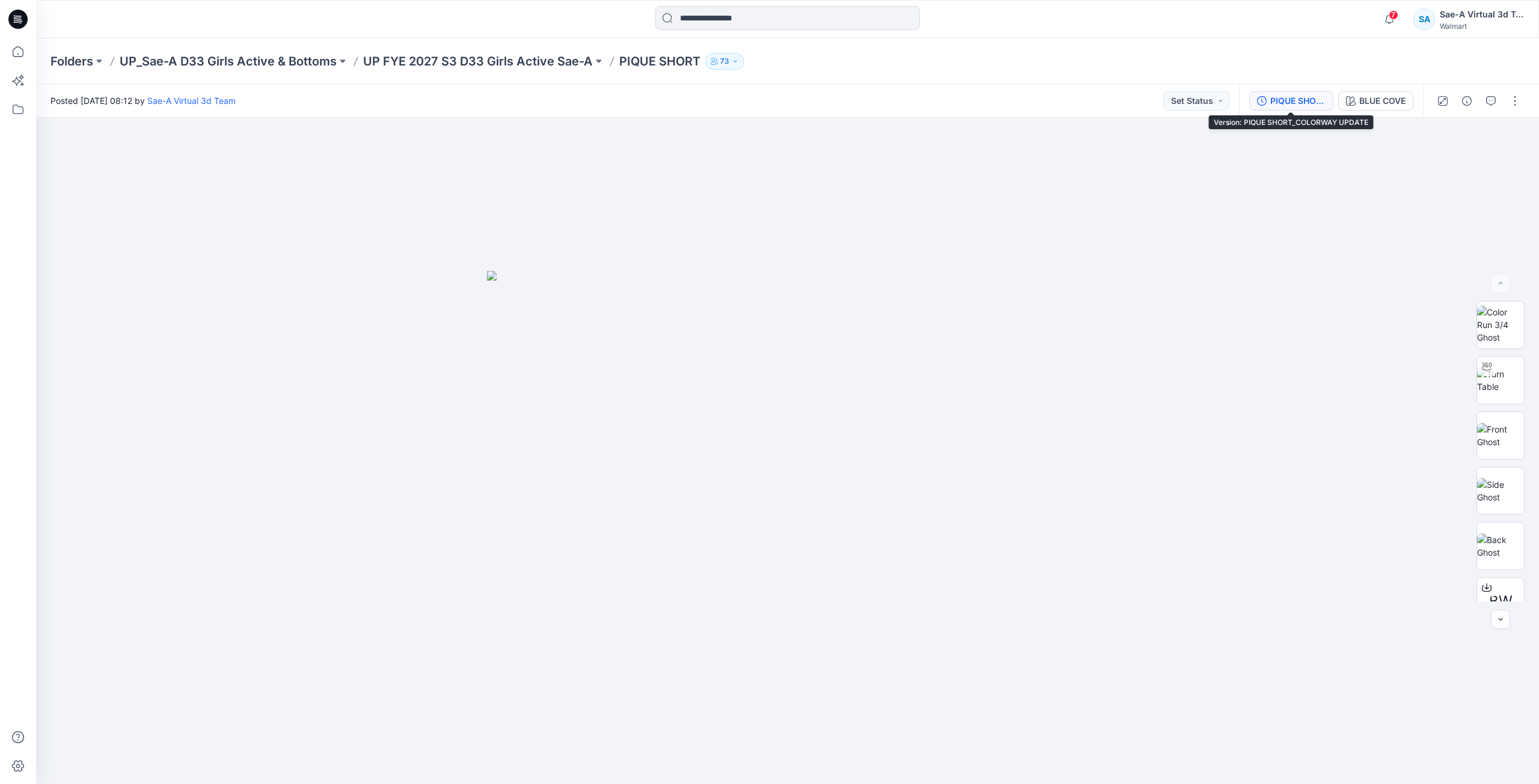
click at [1300, 101] on div "PIQUE SHORT_COLORWAY UPDATE" at bounding box center [1298, 101] width 55 height 13
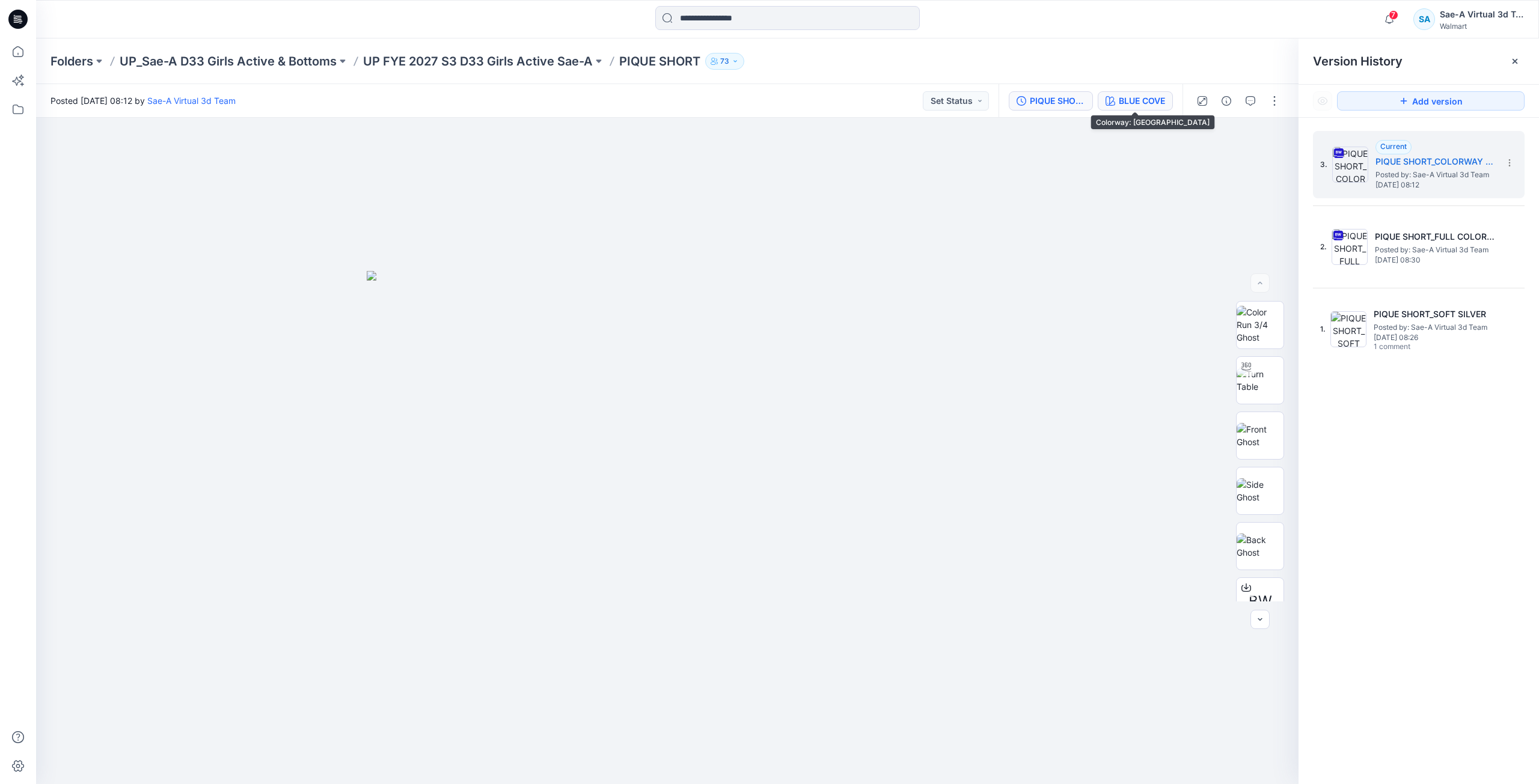
click at [1143, 103] on div "BLUE COVE" at bounding box center [1142, 101] width 46 height 13
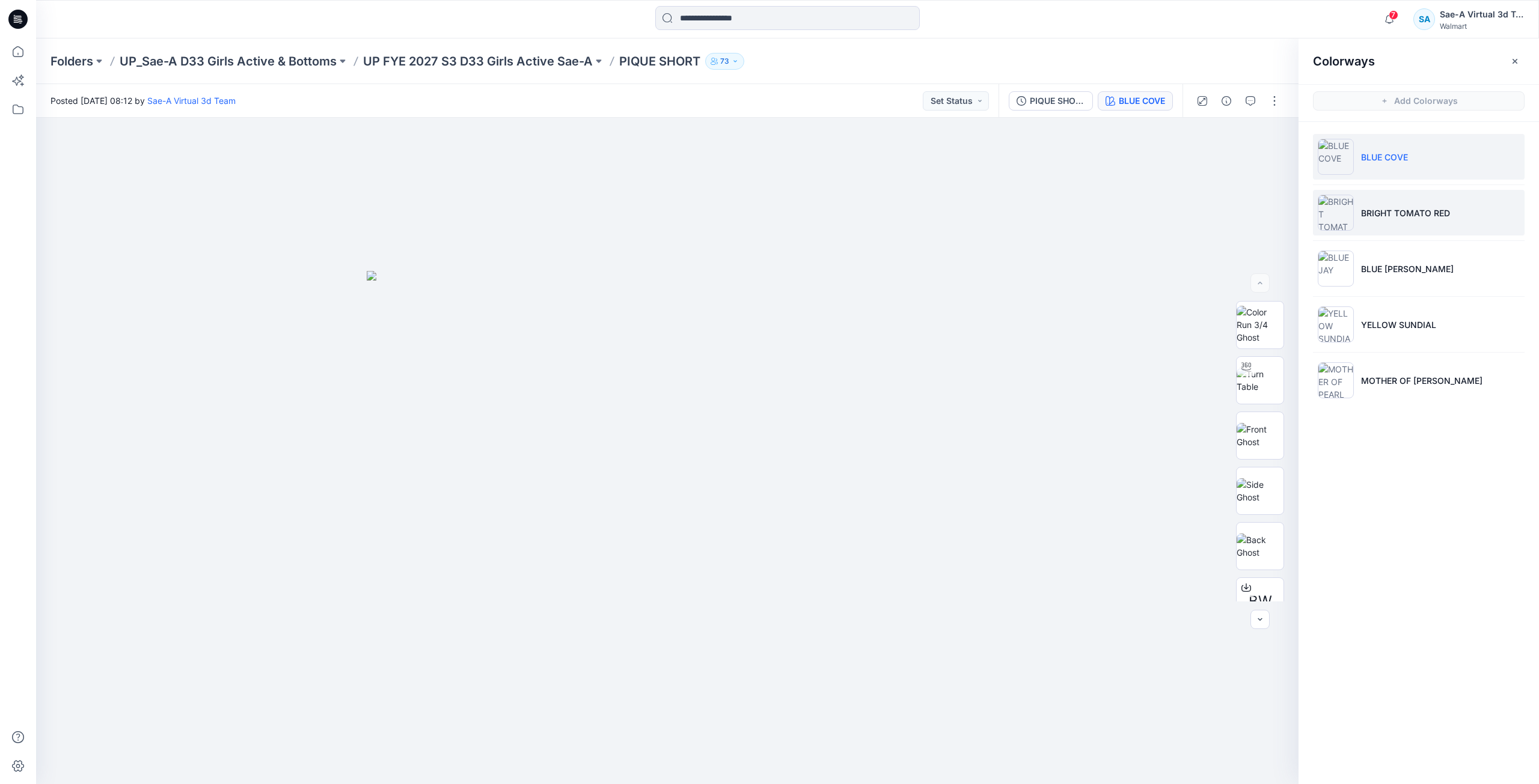
click at [1398, 223] on li "BRIGHT TOMATO RED" at bounding box center [1418, 212] width 211 height 45
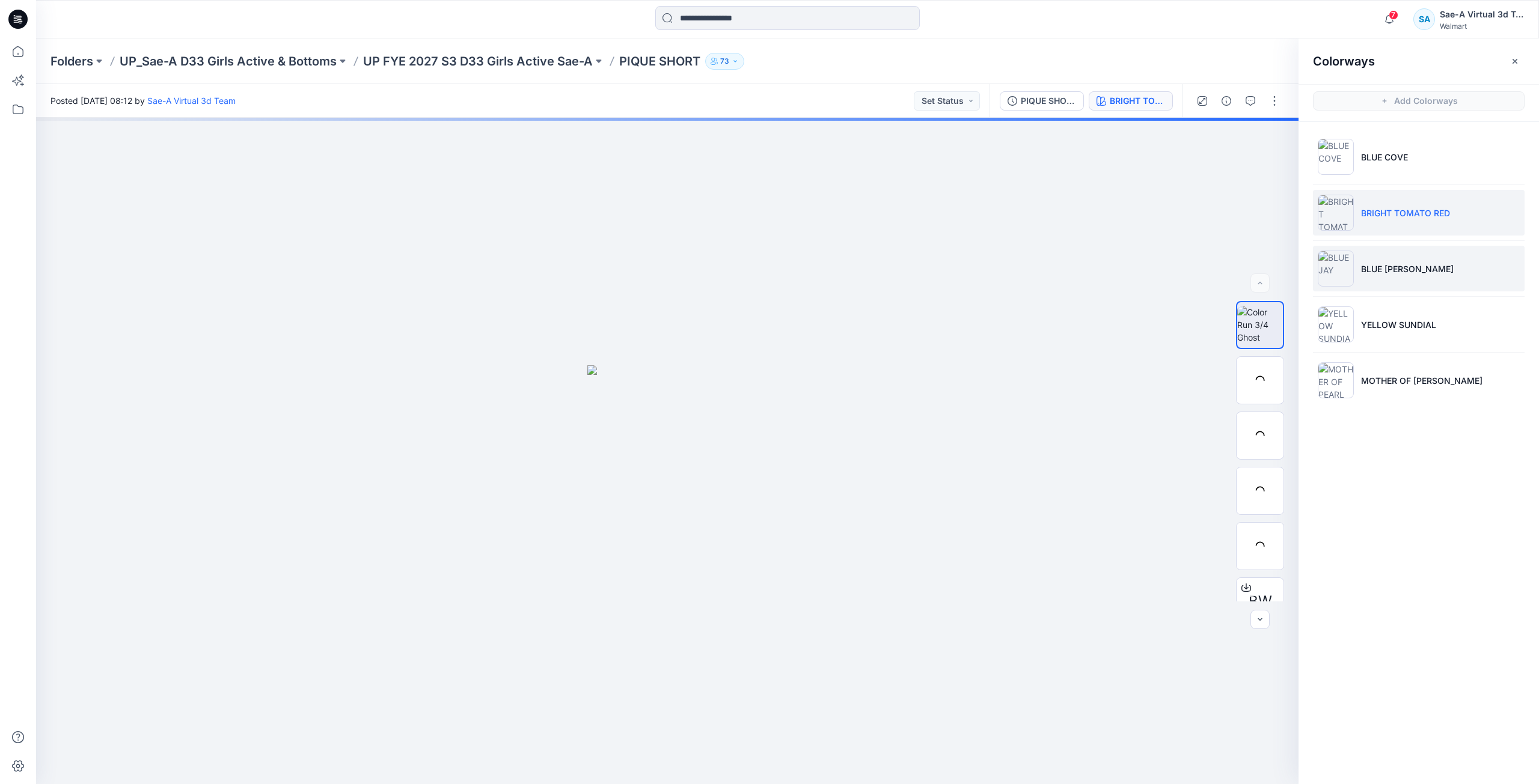
click at [1392, 263] on p "BLUE [PERSON_NAME]" at bounding box center [1407, 269] width 92 height 12
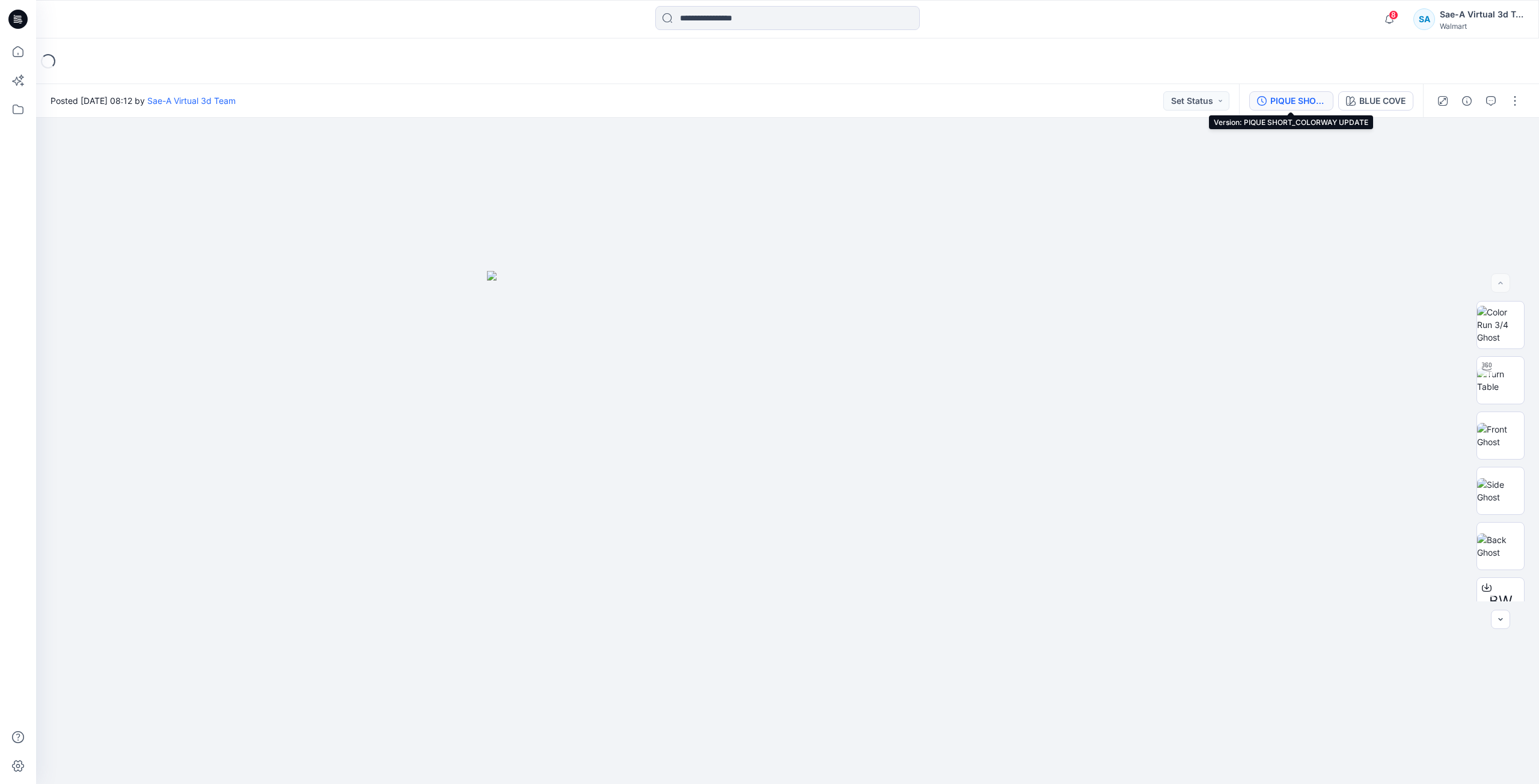
click at [1288, 96] on div "PIQUE SHORT_COLORWAY UPDATE" at bounding box center [1298, 101] width 55 height 13
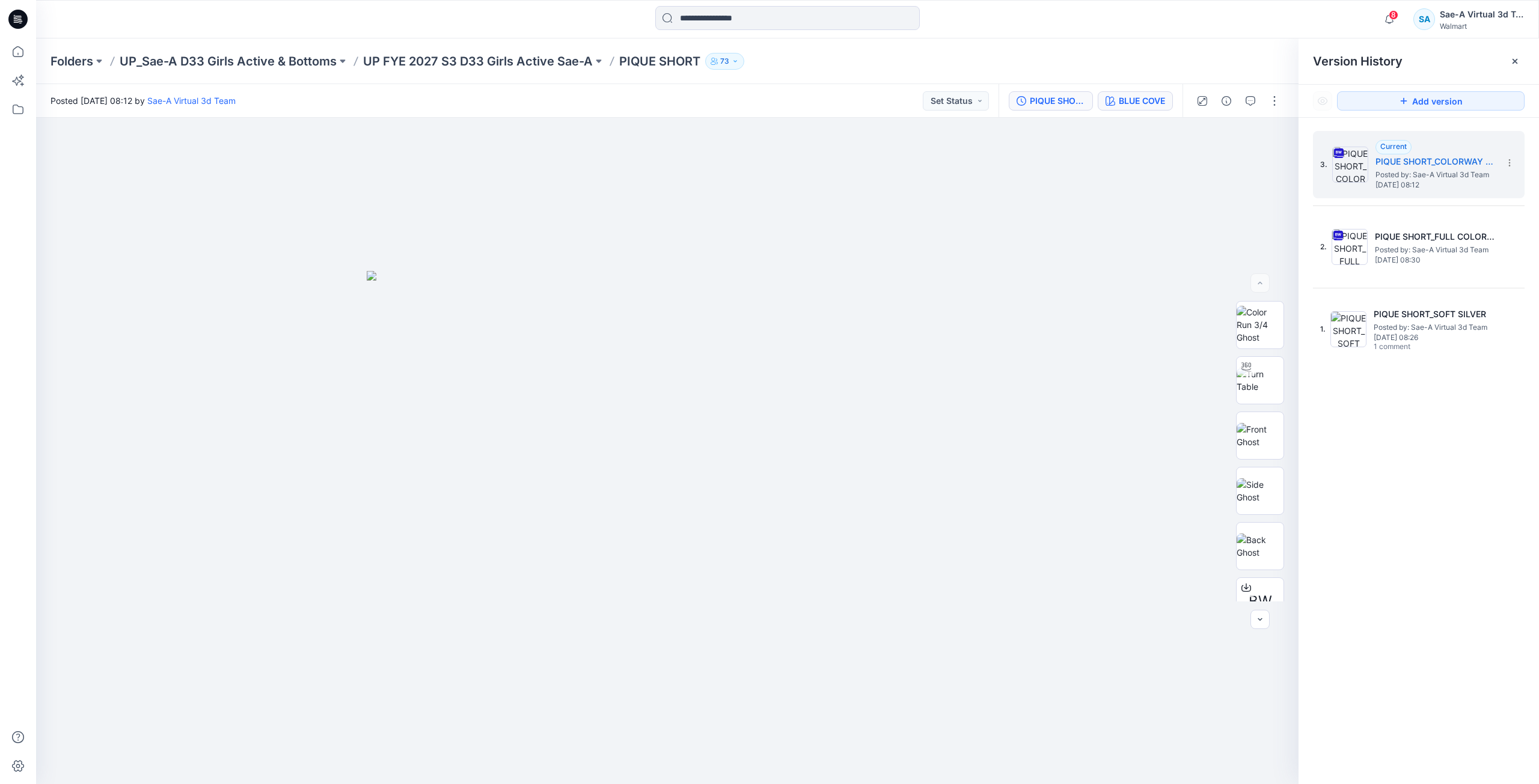
click at [1143, 92] on button "BLUE COVE" at bounding box center [1136, 101] width 75 height 19
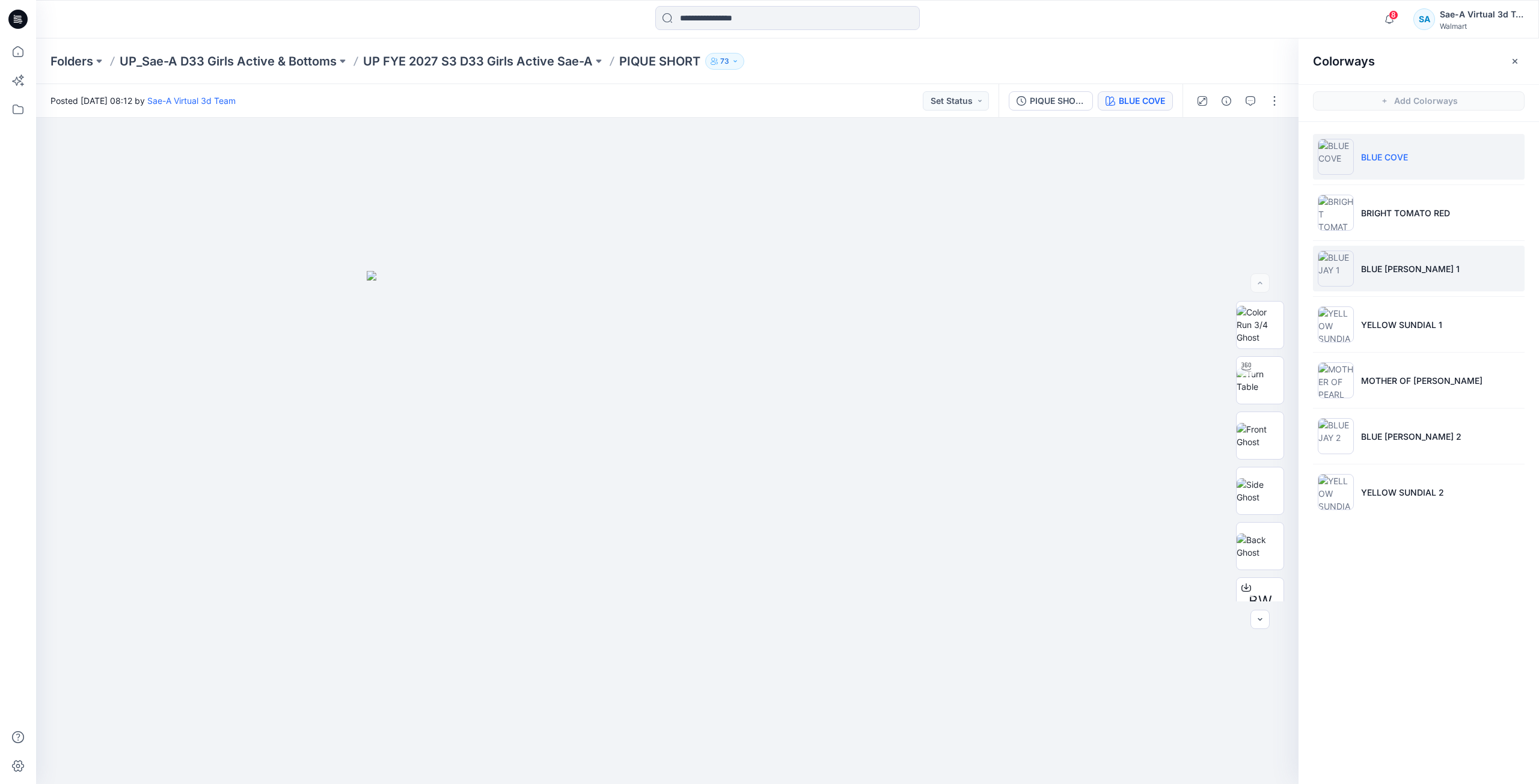
click at [1370, 280] on li "BLUE [PERSON_NAME] 1" at bounding box center [1418, 268] width 211 height 45
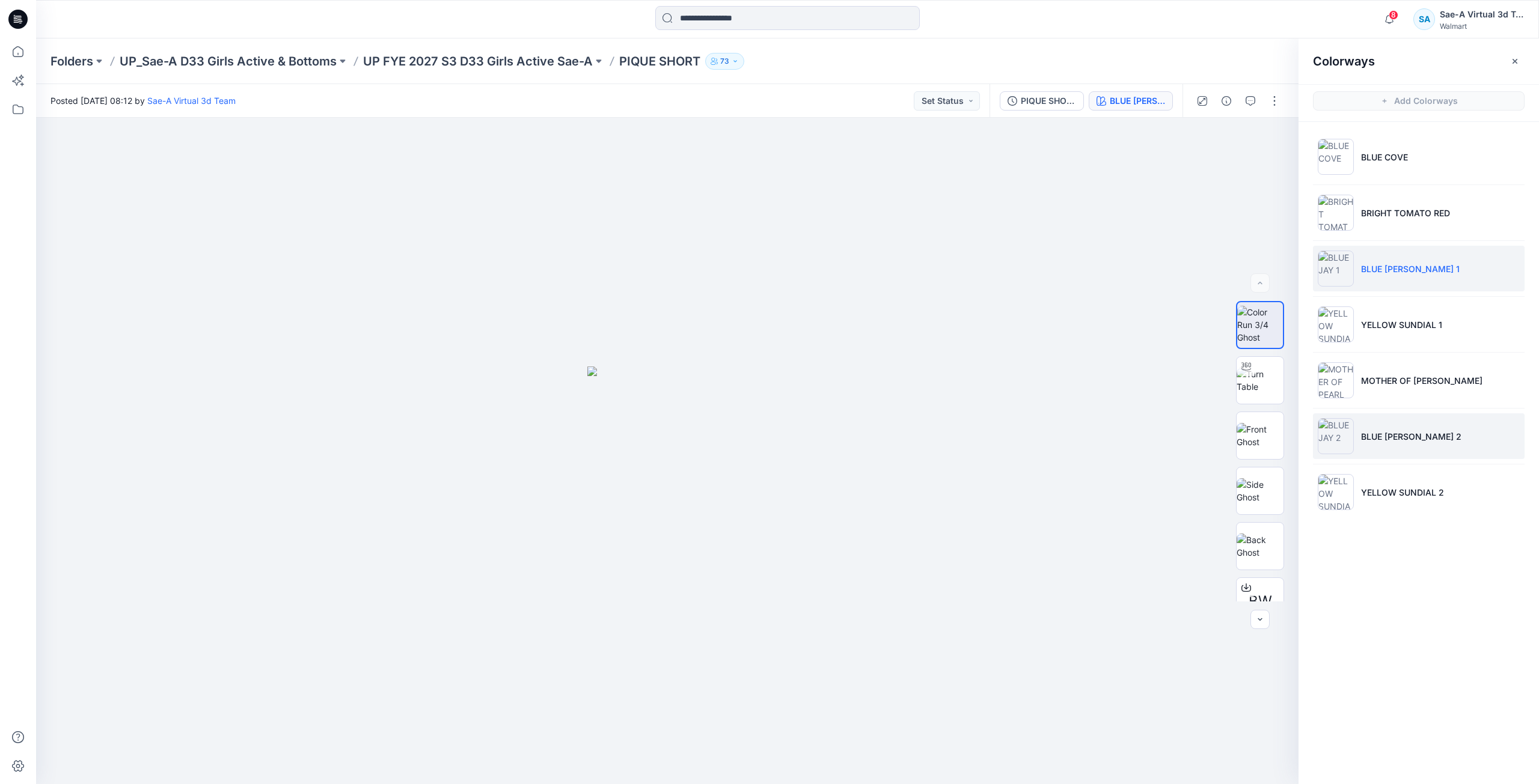
click at [1398, 438] on p "BLUE [PERSON_NAME] 2" at bounding box center [1411, 436] width 101 height 12
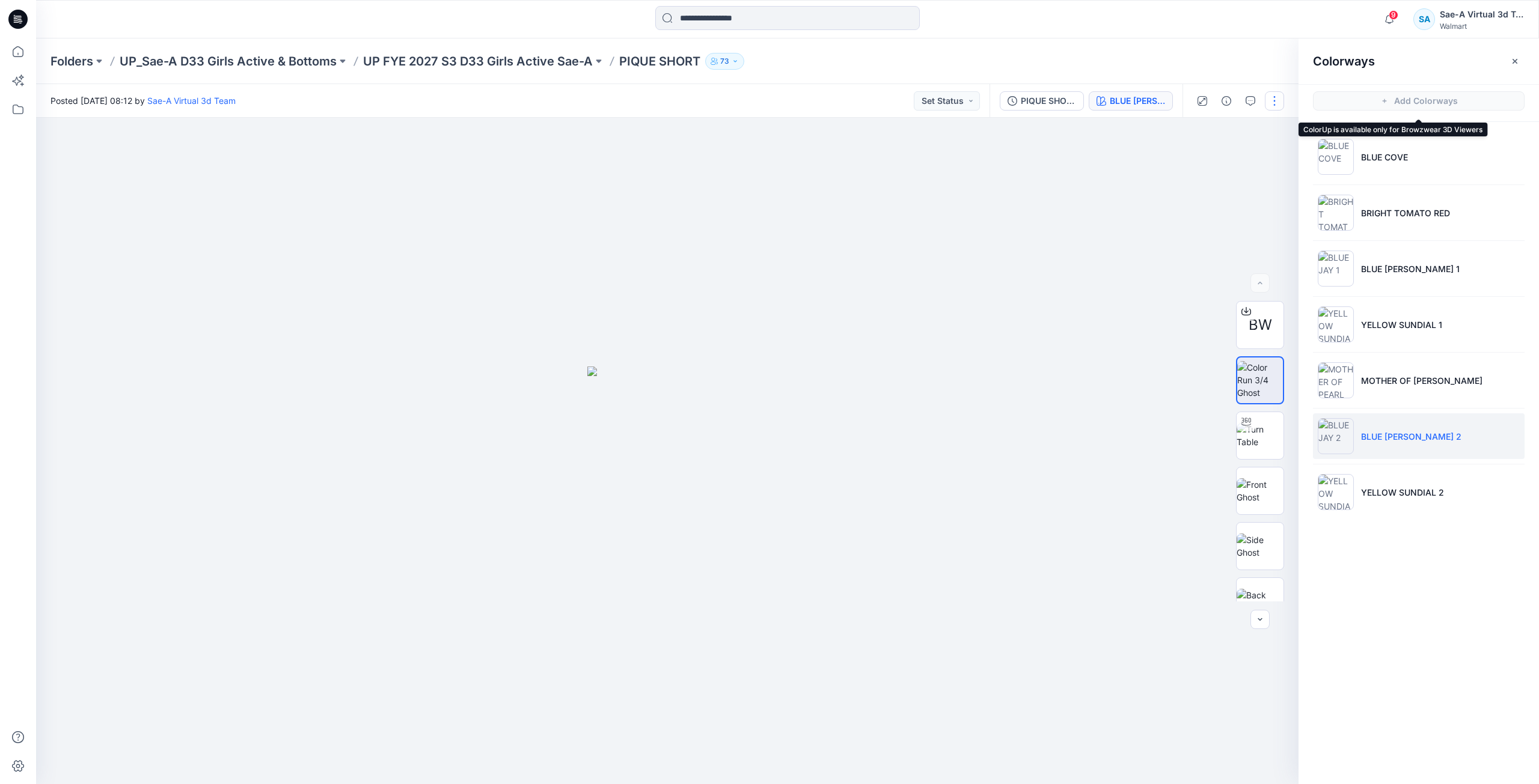
click at [1269, 103] on button "button" at bounding box center [1274, 101] width 19 height 19
click at [1215, 165] on button "Edit" at bounding box center [1224, 162] width 111 height 22
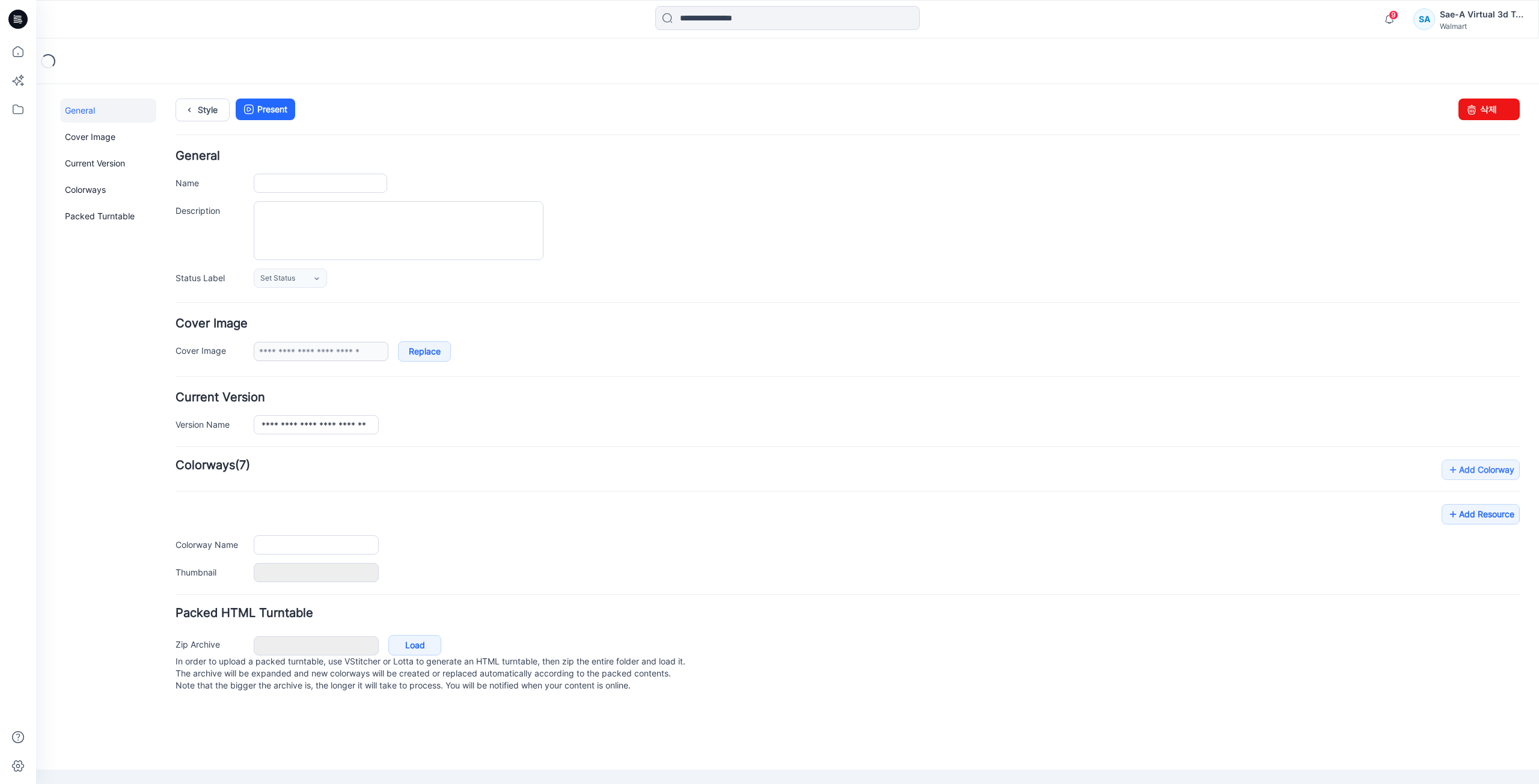
type input "**********"
type input "*********"
type input "**********"
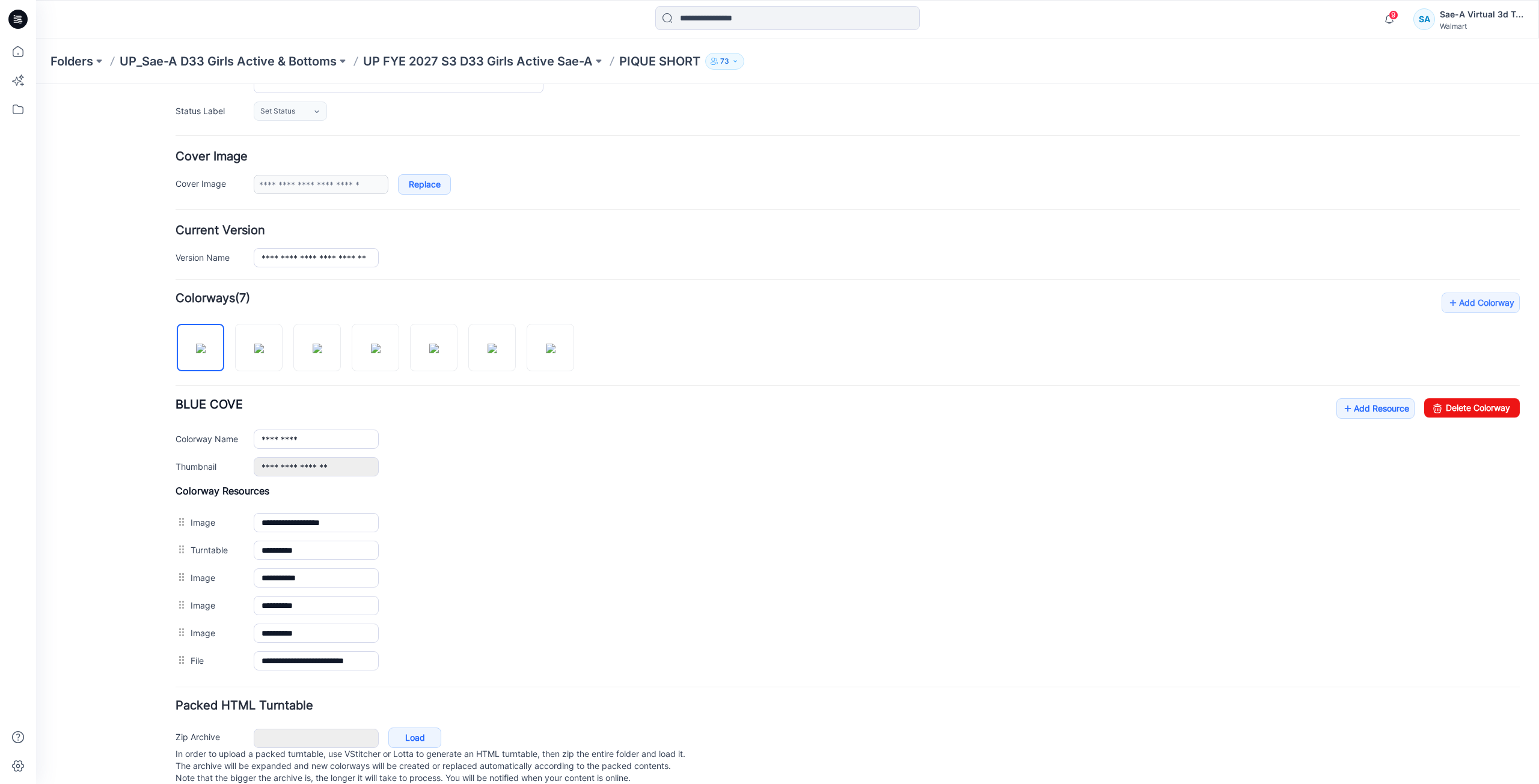
scroll to position [180, 0]
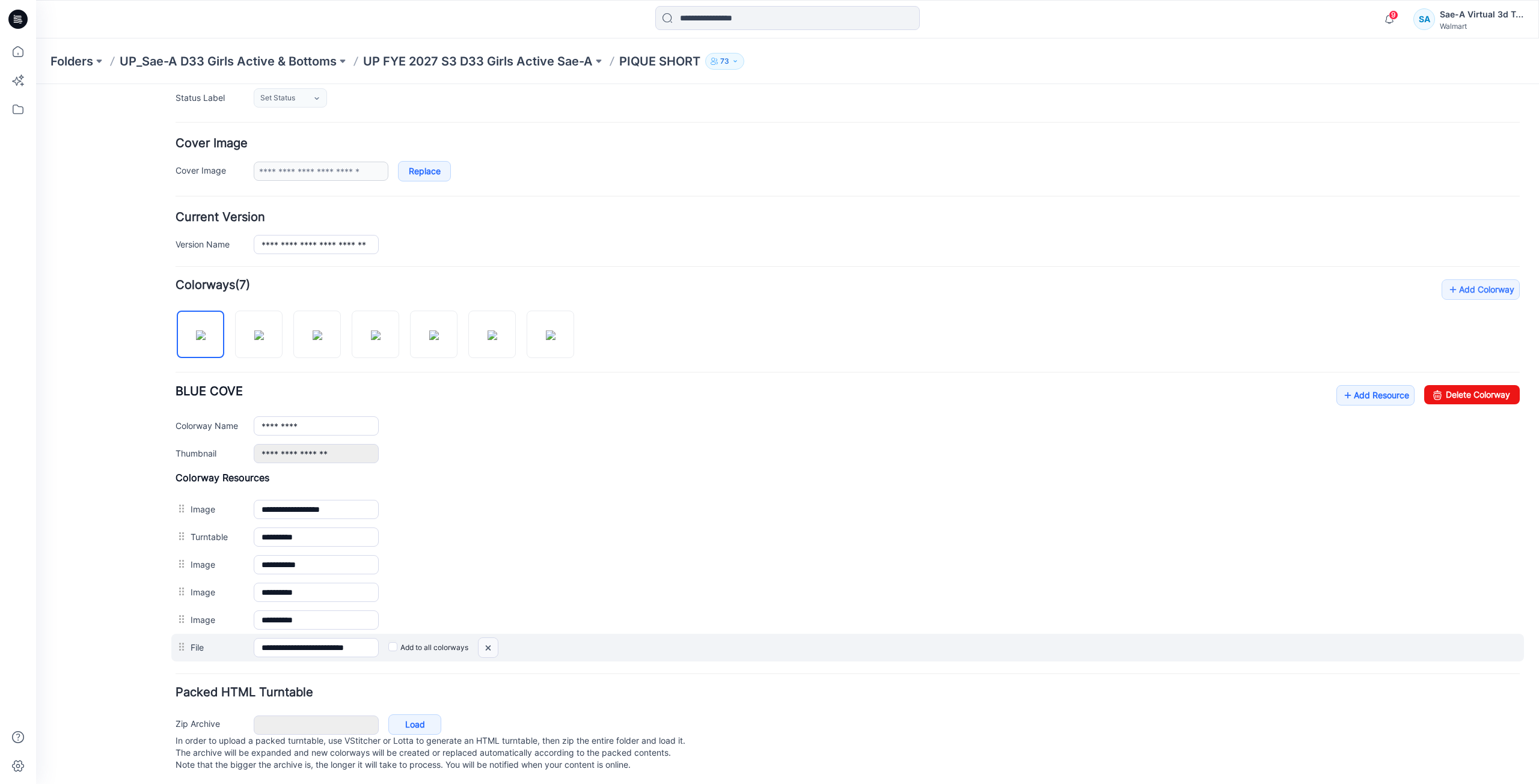
drag, startPoint x: 863, startPoint y: 160, endPoint x: 492, endPoint y: 649, distance: 613.8
click at [492, 649] on img at bounding box center [488, 648] width 19 height 20
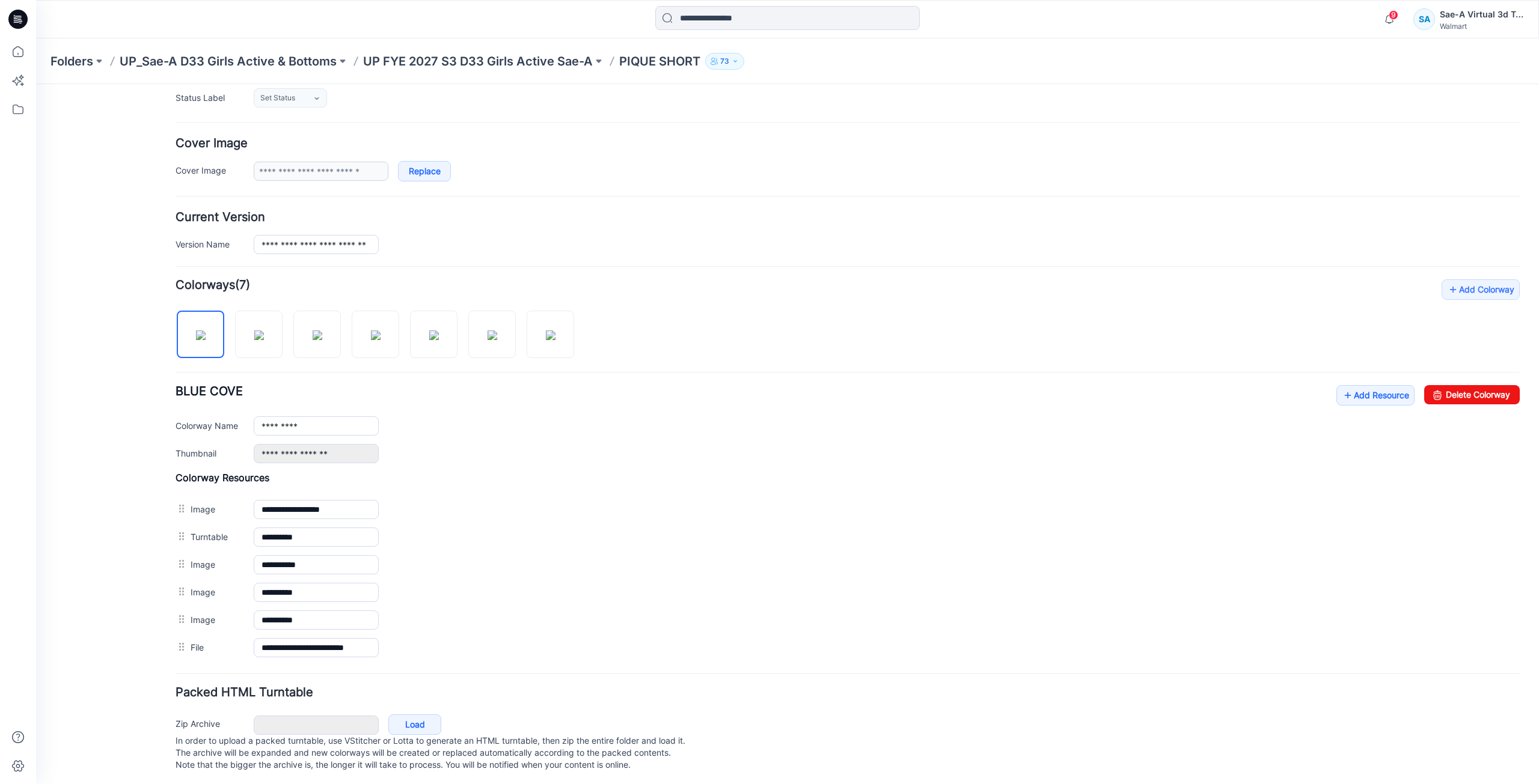
scroll to position [167, 0]
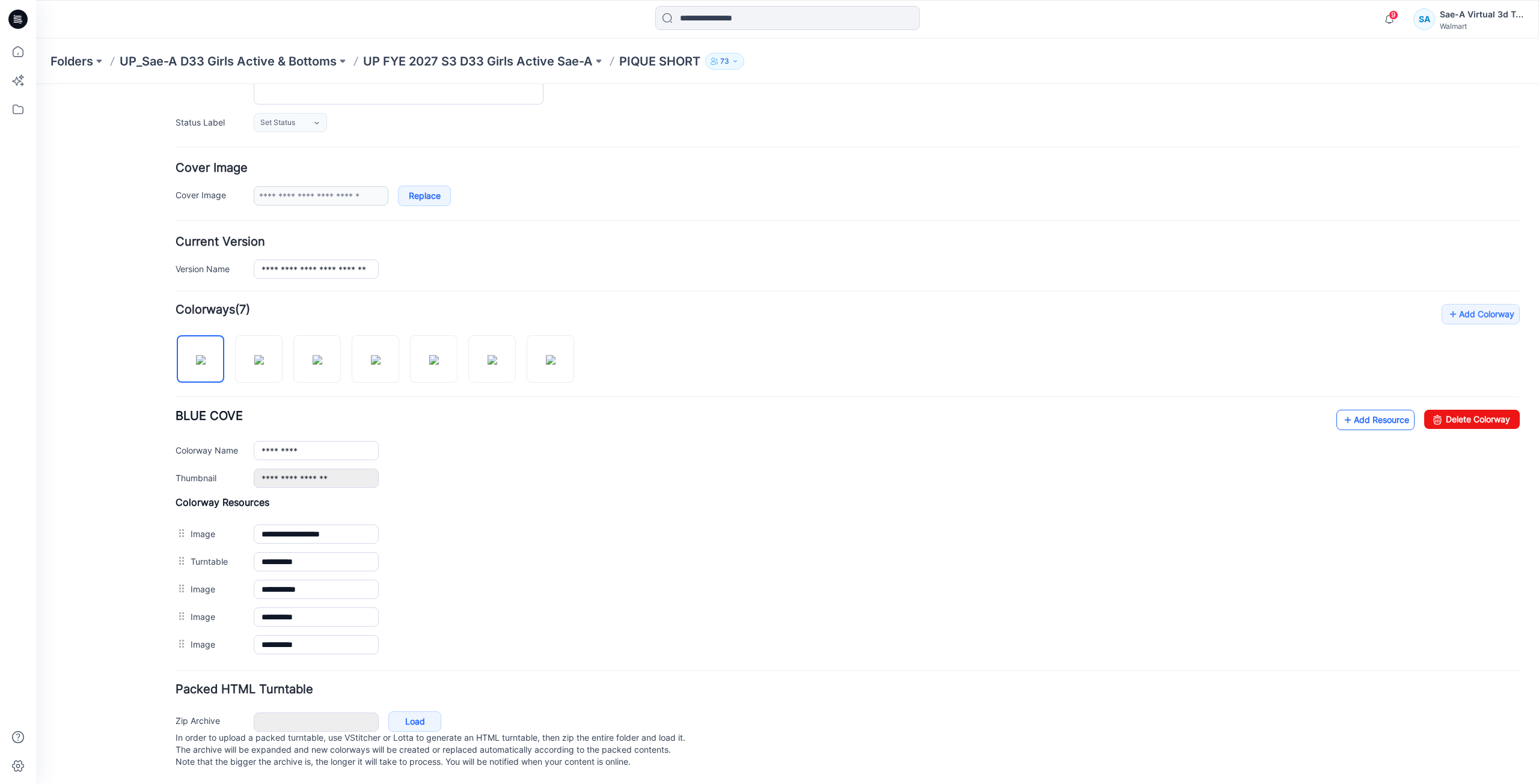
click at [1391, 410] on link "Add Resource" at bounding box center [1375, 420] width 78 height 21
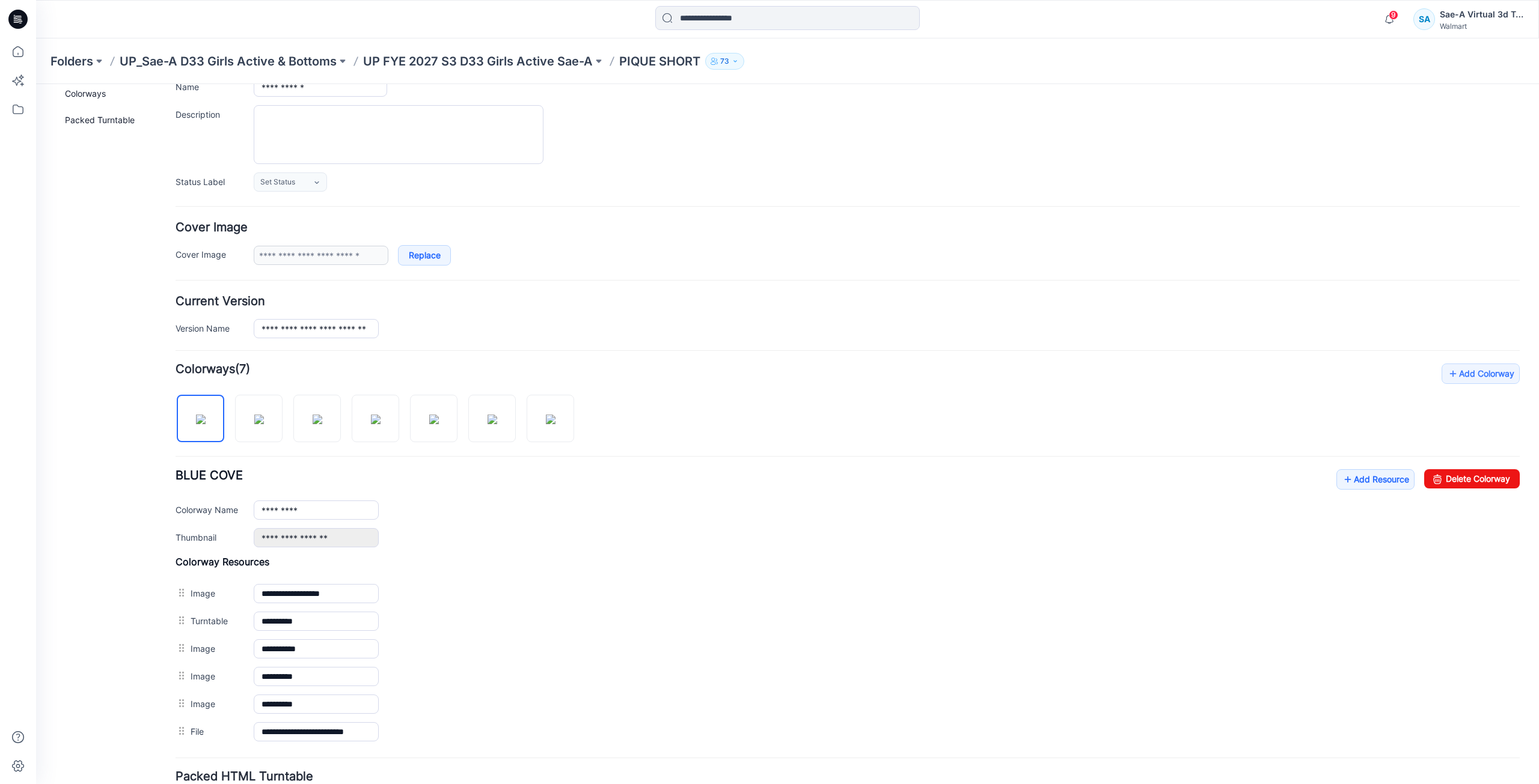
scroll to position [0, 0]
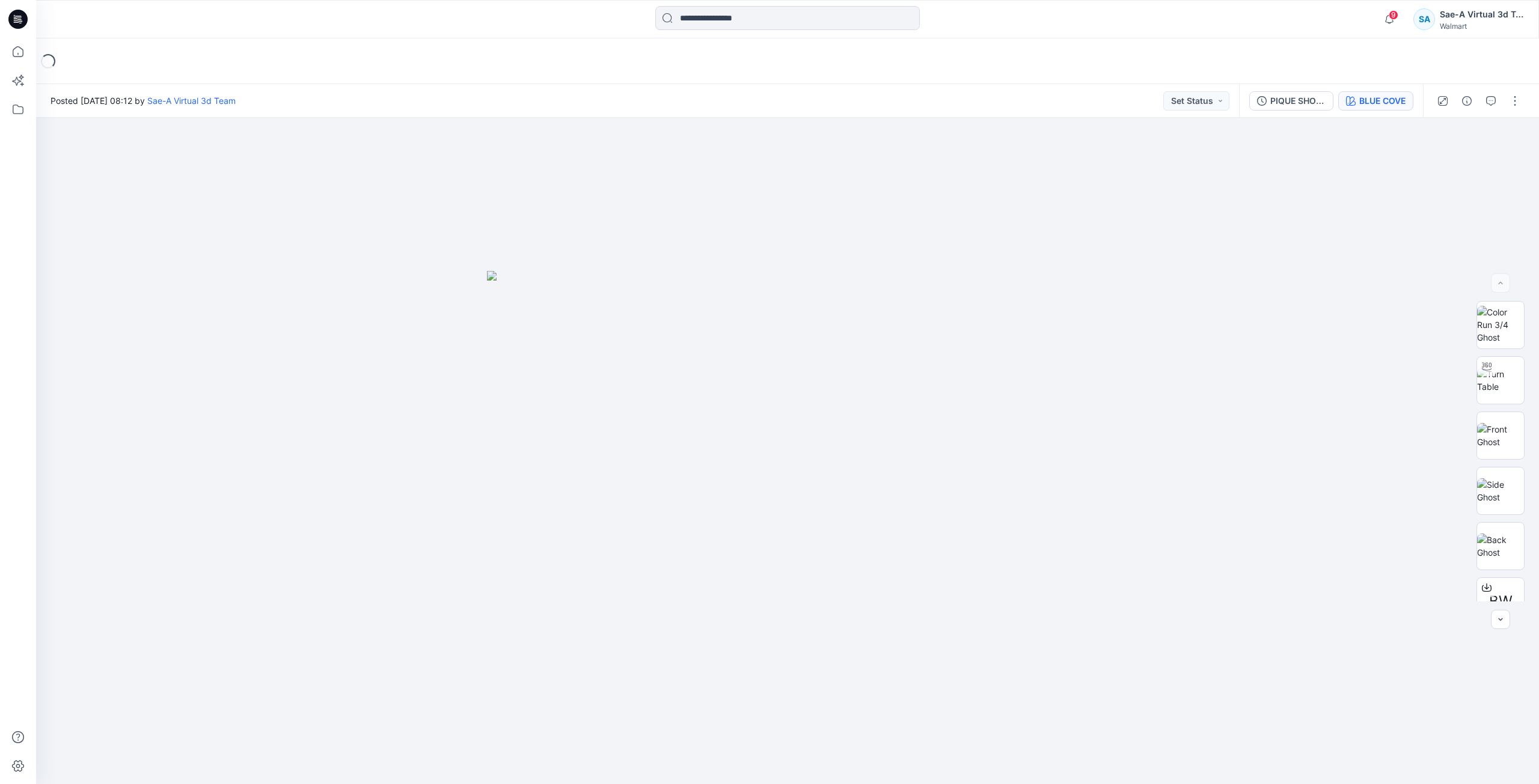
click at [1380, 106] on div "BLUE COVE" at bounding box center [1382, 101] width 46 height 13
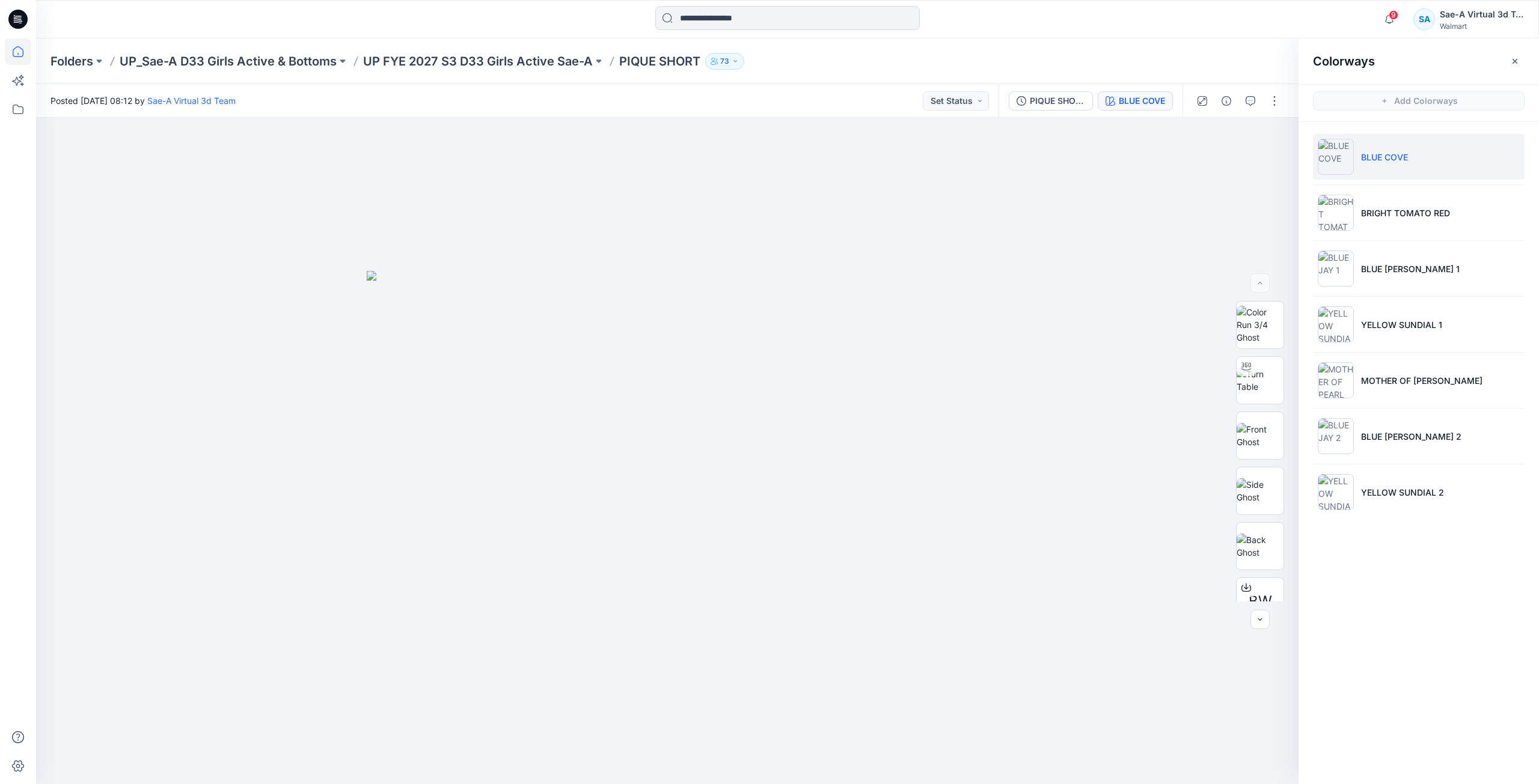
click at [25, 55] on icon at bounding box center [18, 51] width 26 height 26
